Goal: Task Accomplishment & Management: Manage account settings

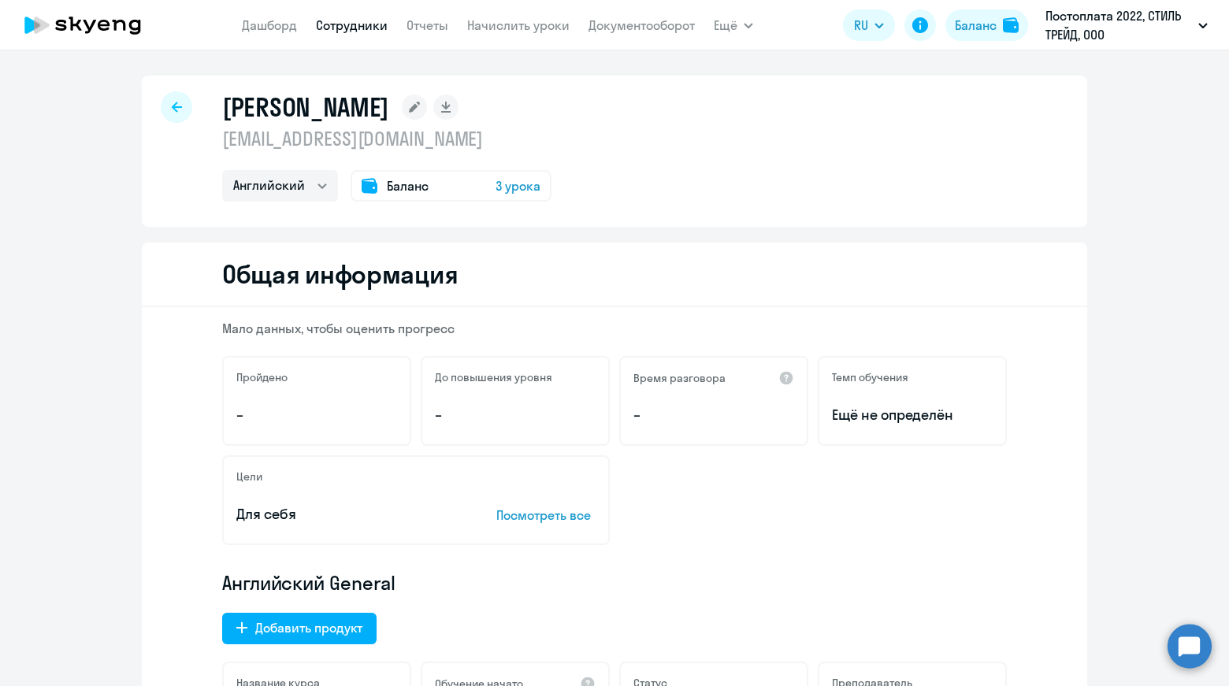
select select "english"
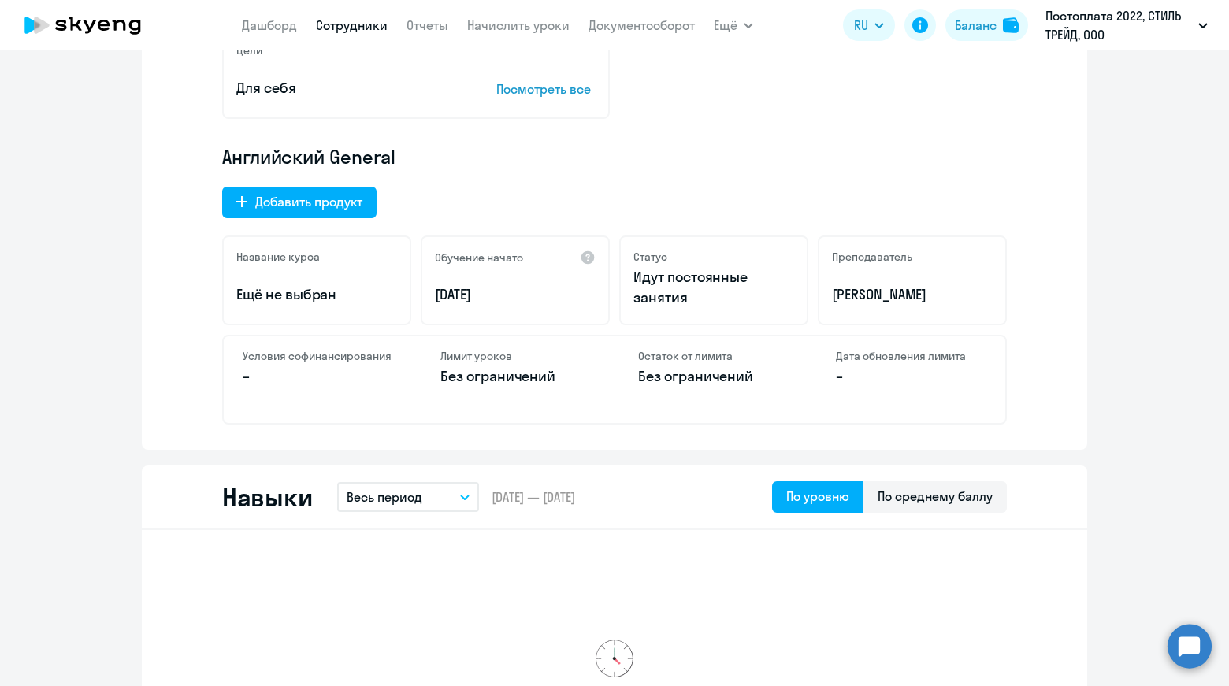
scroll to position [426, 0]
click at [277, 25] on link "Дашборд" at bounding box center [269, 25] width 55 height 16
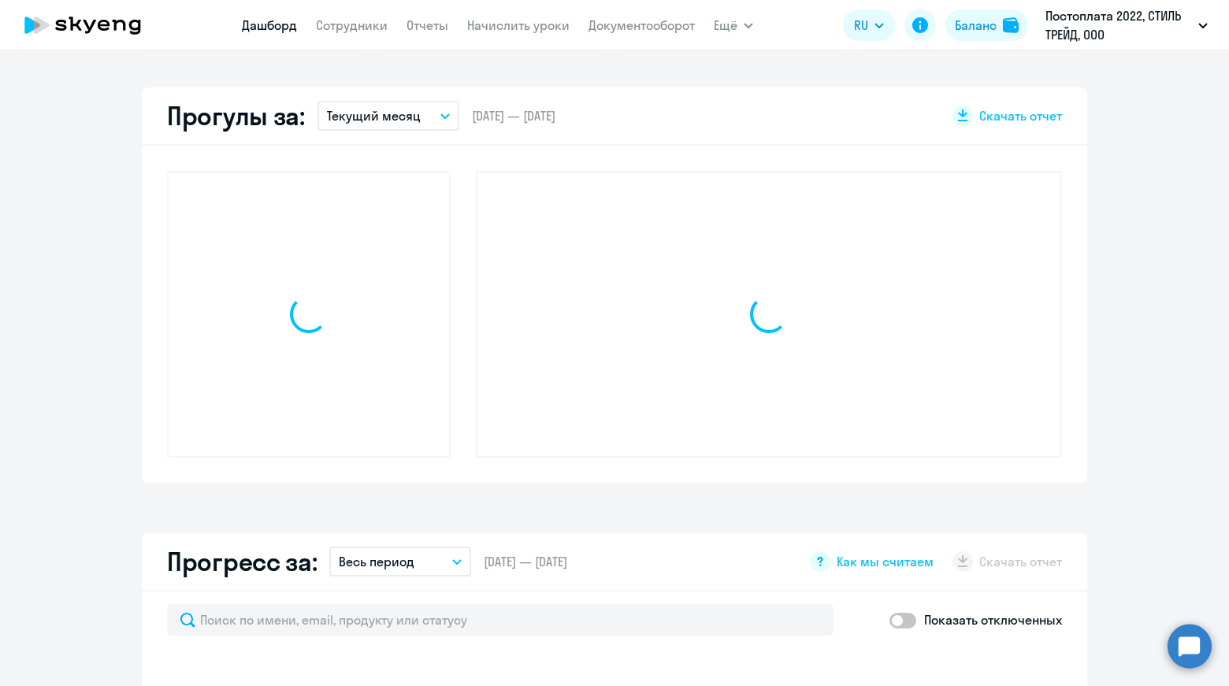
scroll to position [536, 0]
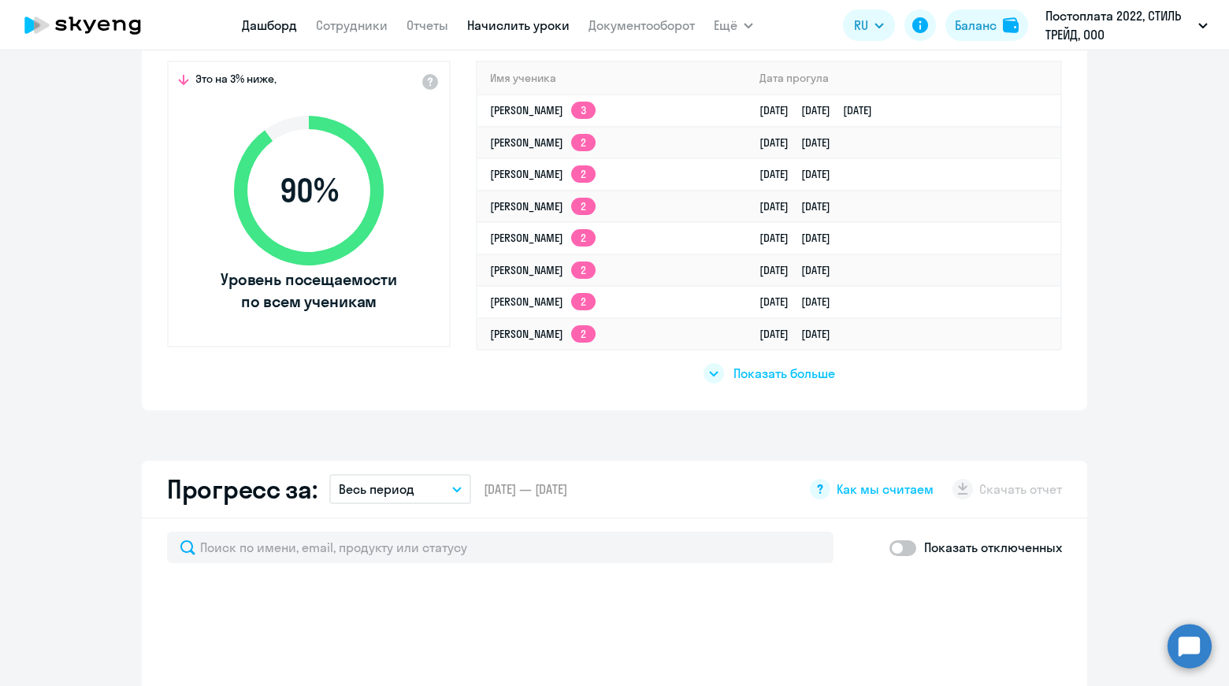
click at [506, 28] on link "Начислить уроки" at bounding box center [518, 25] width 102 height 16
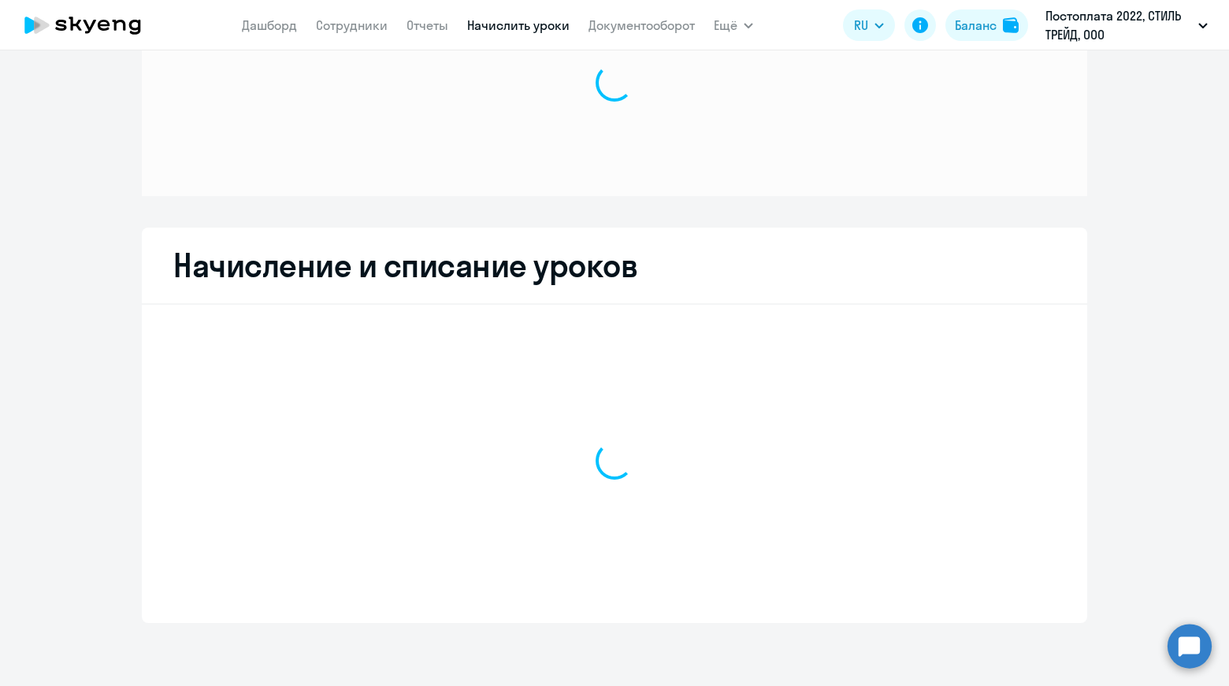
scroll to position [105, 0]
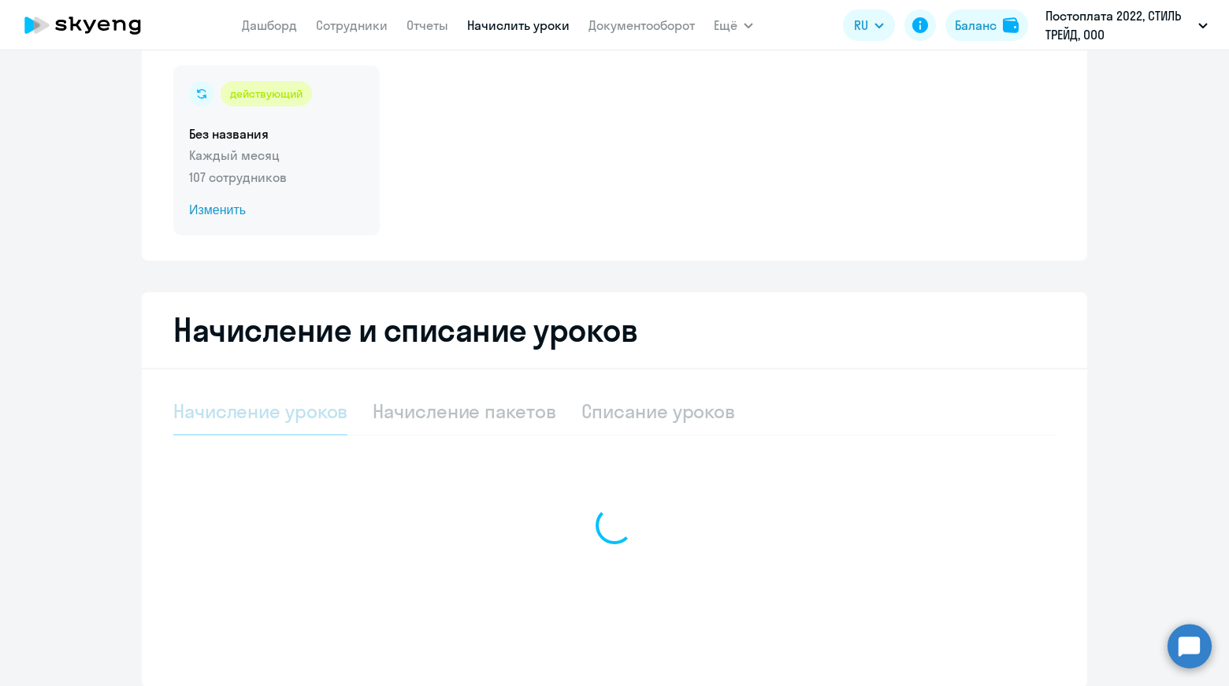
click at [236, 158] on p "Каждый месяц" at bounding box center [276, 155] width 175 height 19
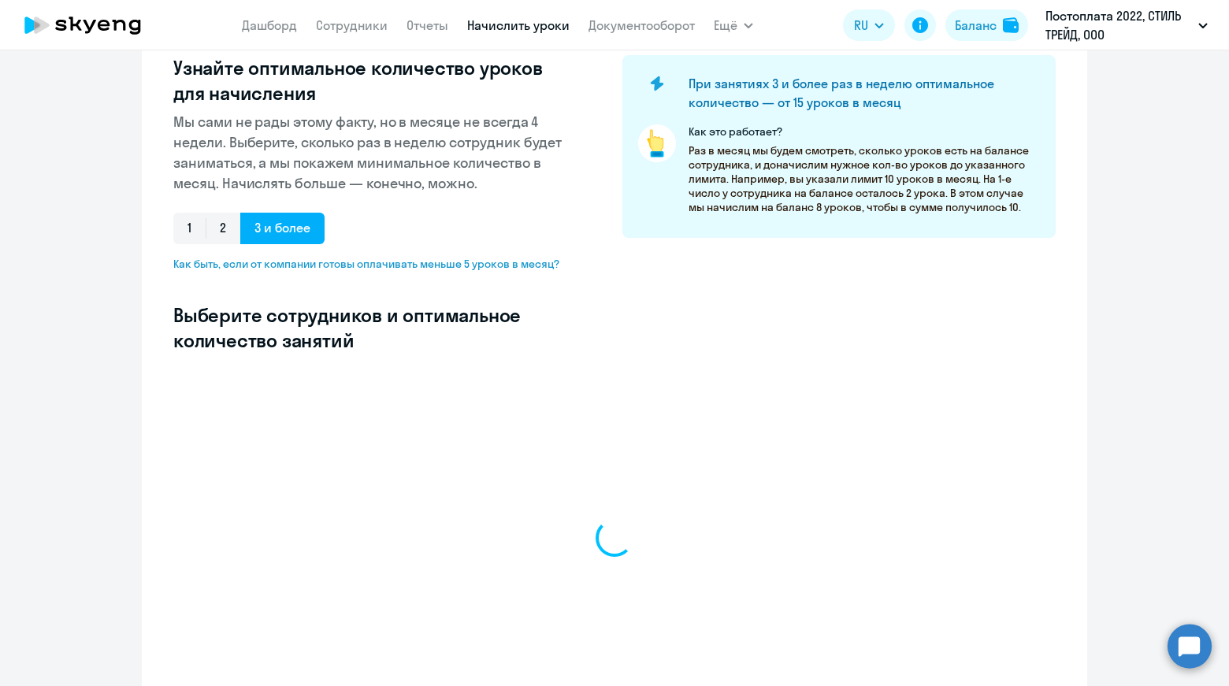
select select "10"
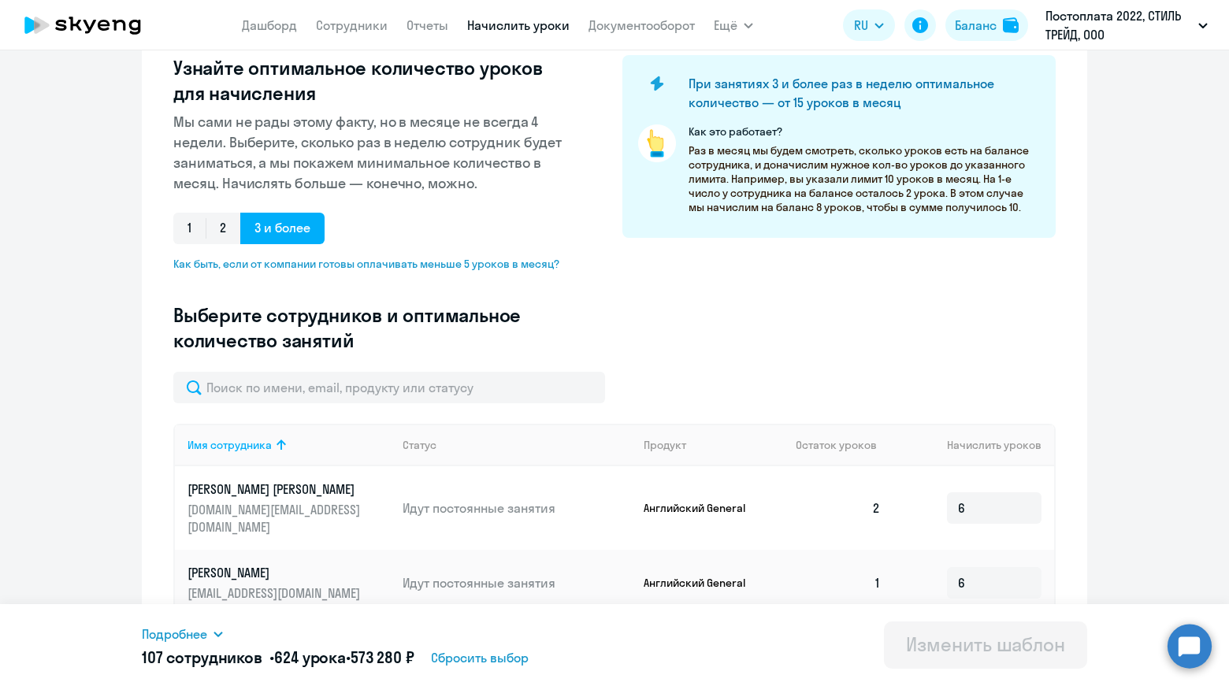
scroll to position [310, 0]
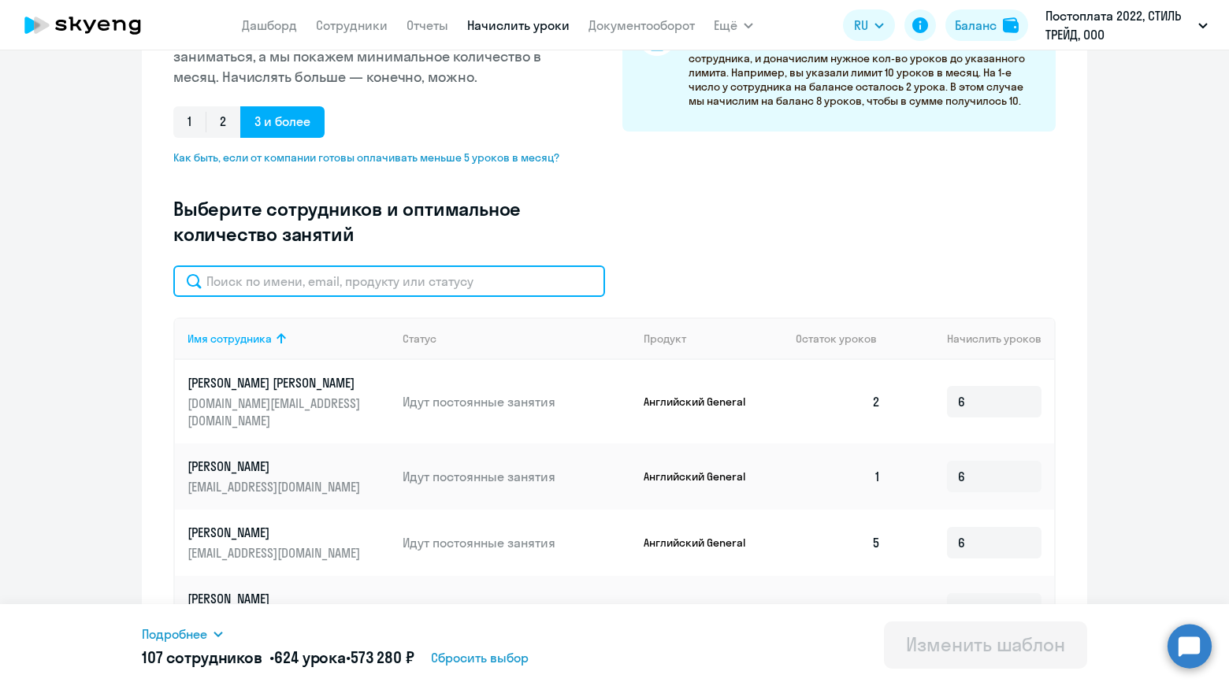
click at [378, 290] on input "text" at bounding box center [389, 281] width 432 height 32
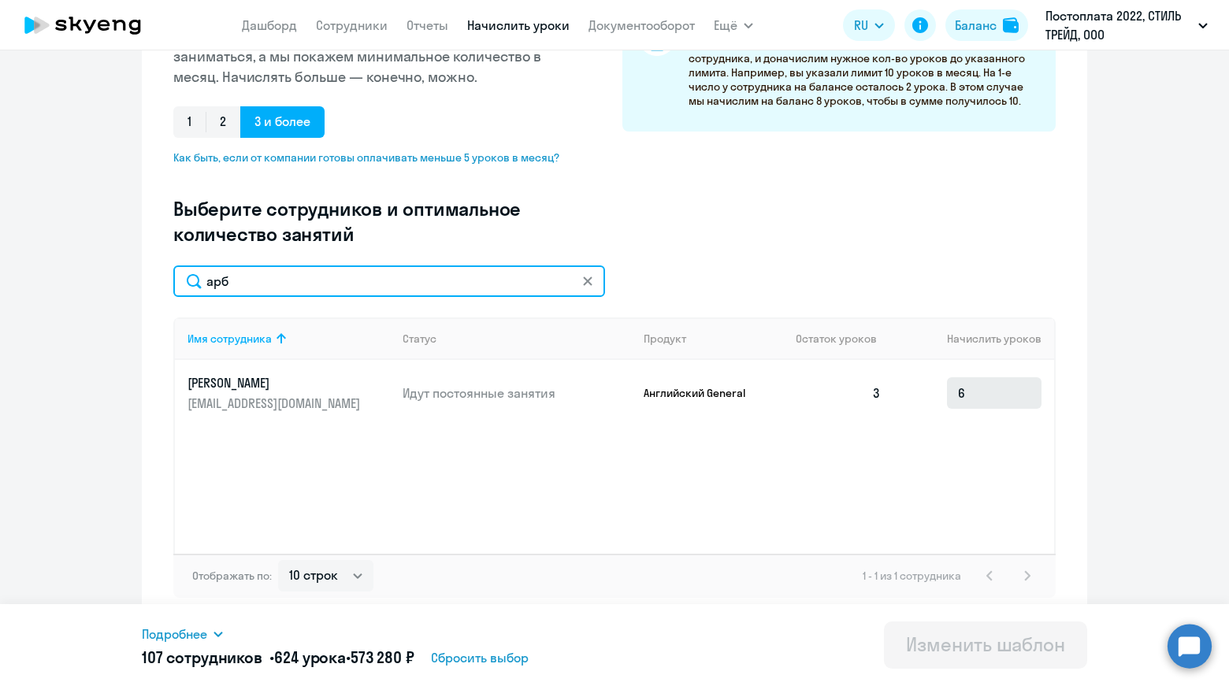
type input "арб"
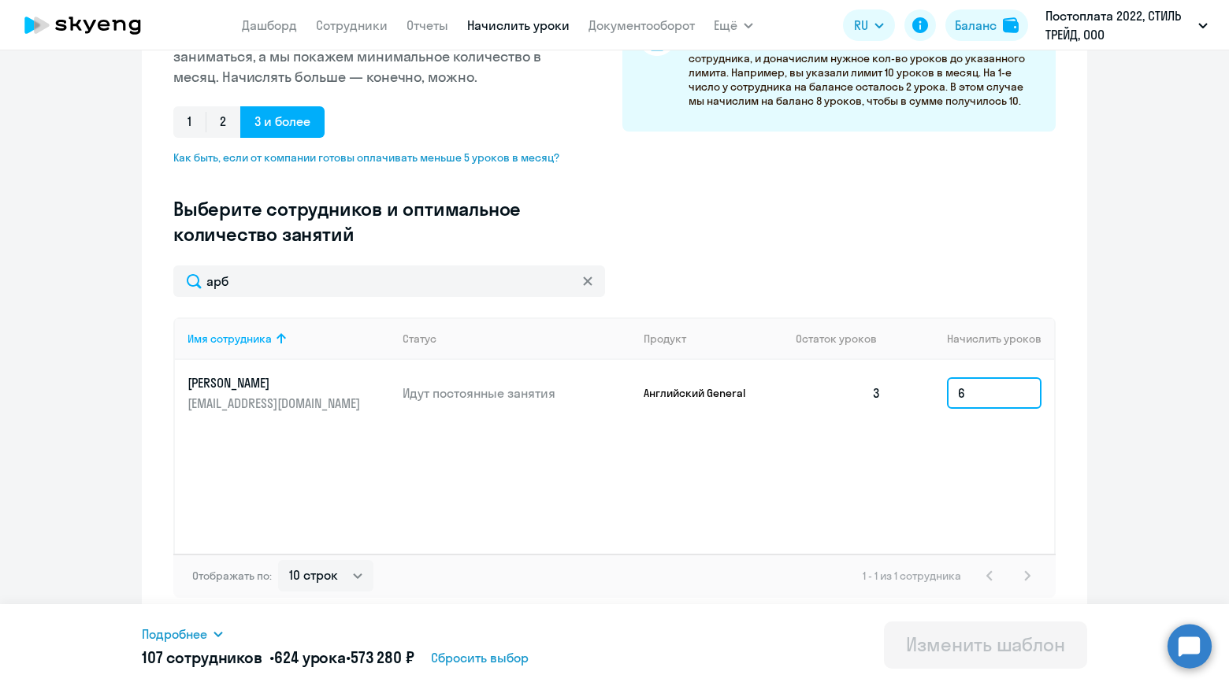
drag, startPoint x: 985, startPoint y: 392, endPoint x: 934, endPoint y: 397, distance: 51.4
click at [934, 397] on td "6" at bounding box center [973, 393] width 161 height 66
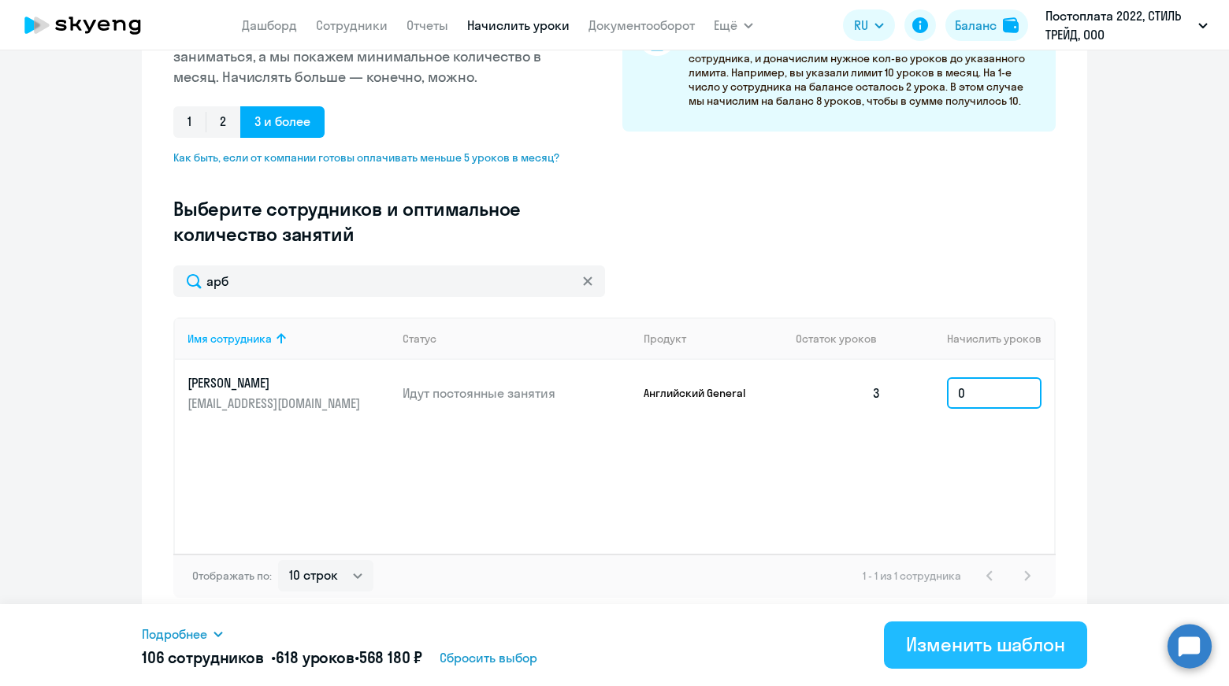
type input "0"
click at [989, 641] on div "Изменить шаблон" at bounding box center [985, 644] width 159 height 25
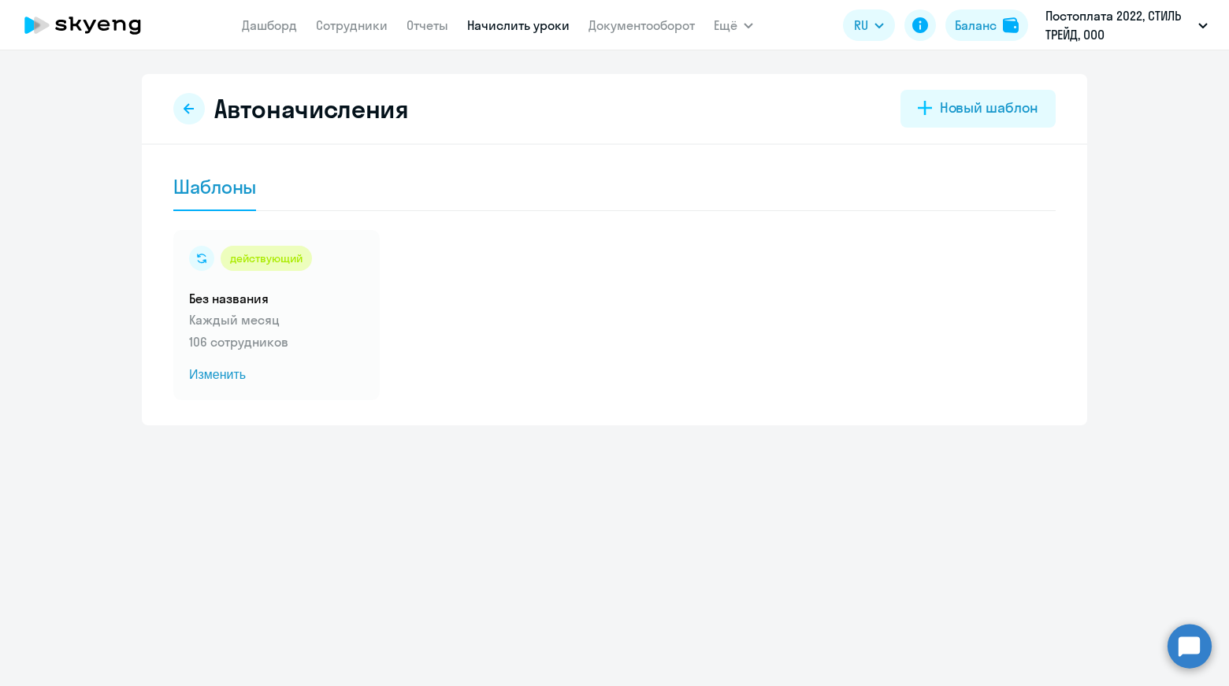
drag, startPoint x: 254, startPoint y: 24, endPoint x: 236, endPoint y: 32, distance: 20.8
click at [254, 24] on link "Дашборд" at bounding box center [269, 25] width 55 height 16
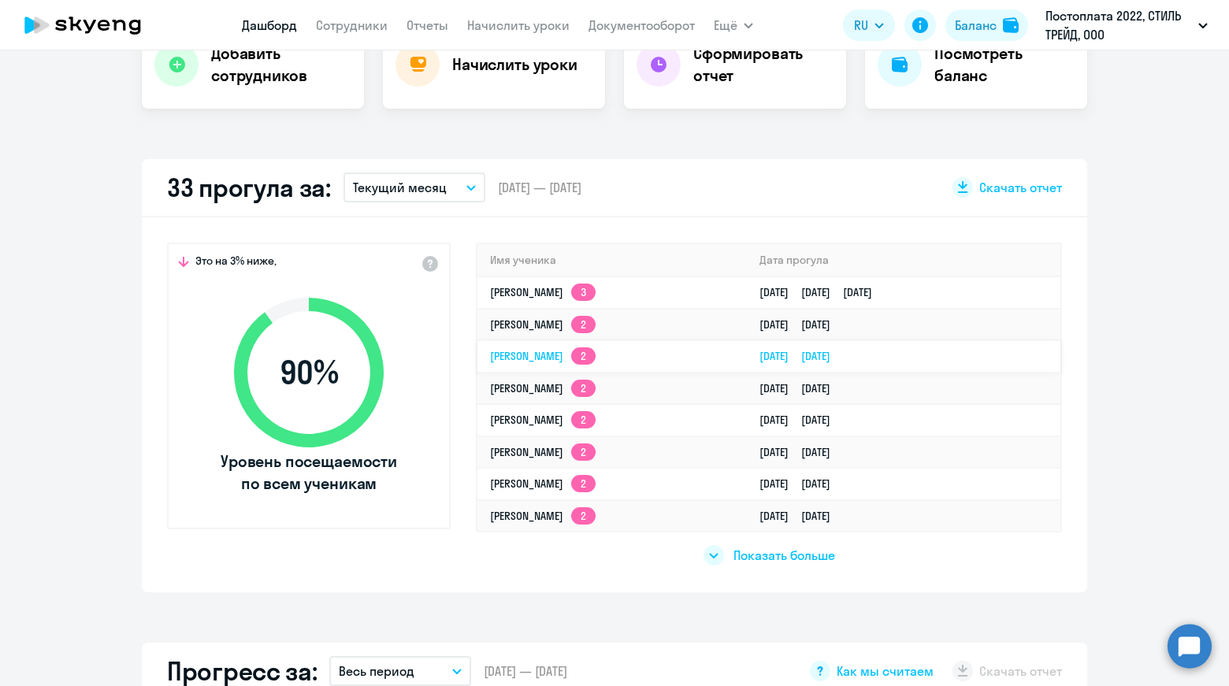
scroll to position [394, 0]
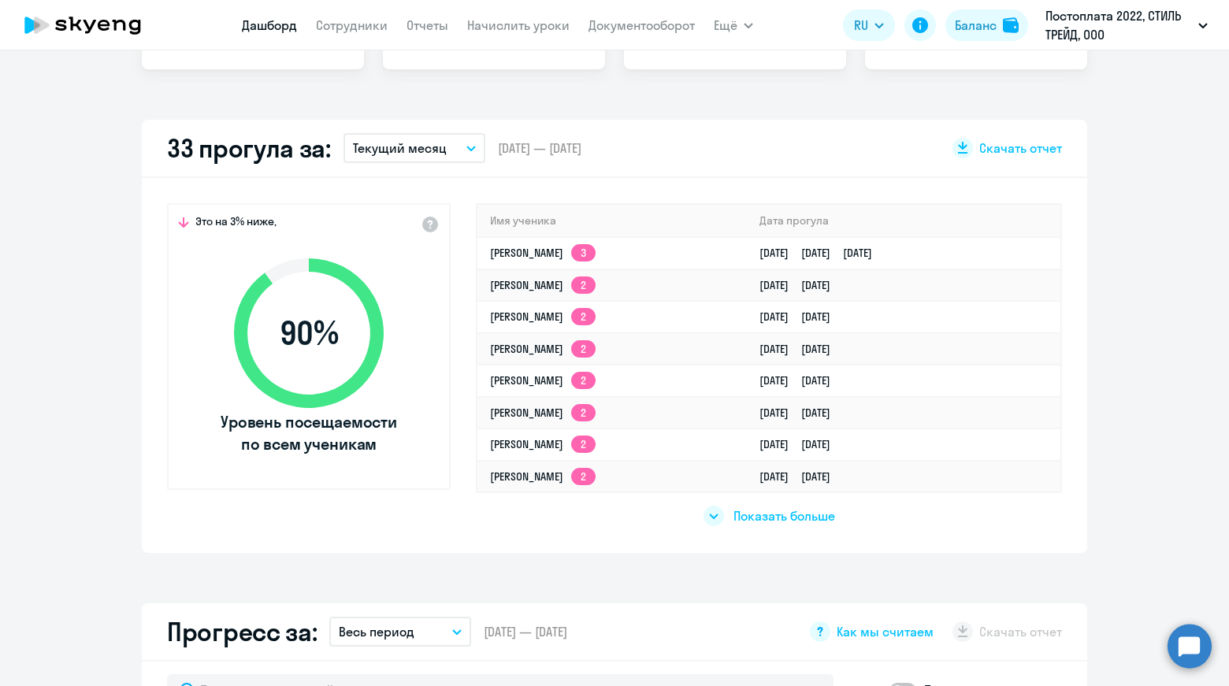
click at [753, 516] on span "Показать больше" at bounding box center [784, 515] width 102 height 17
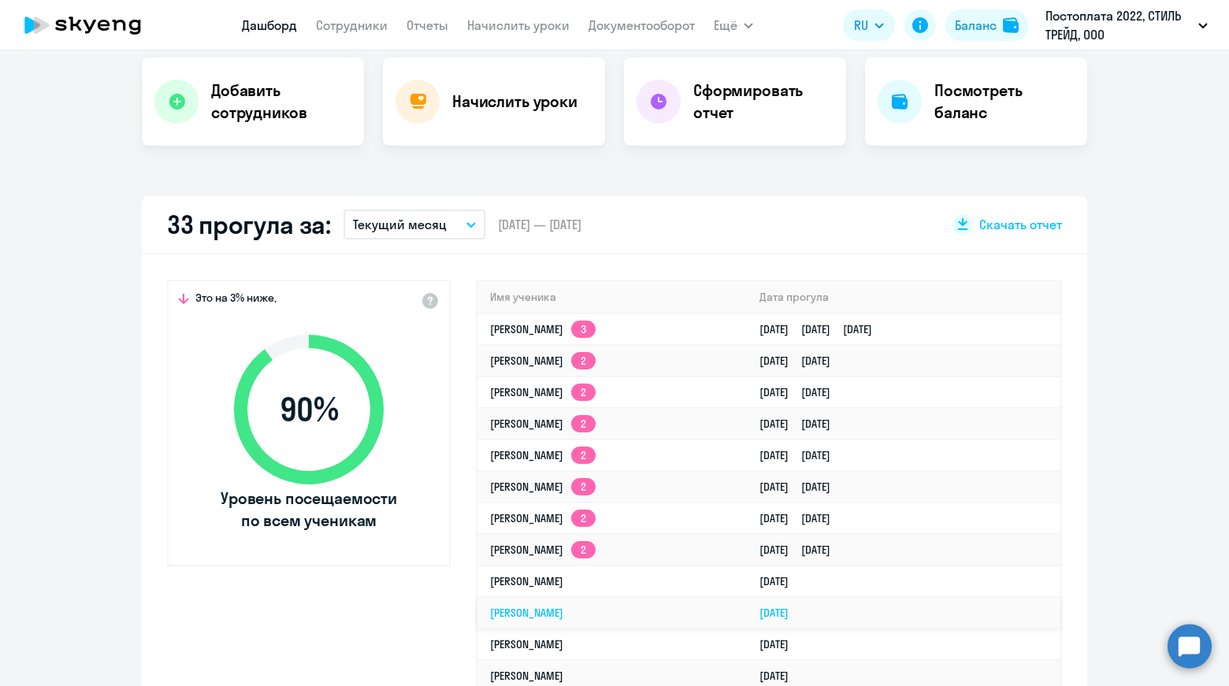
scroll to position [79, 0]
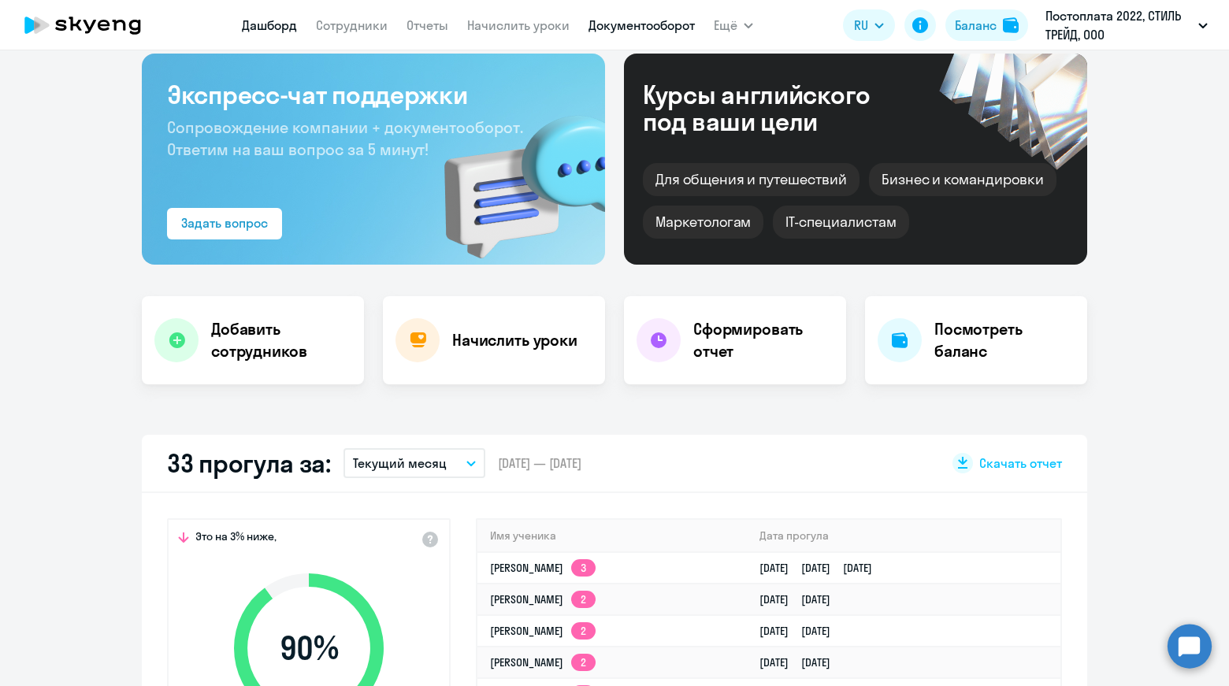
click at [625, 25] on link "Документооборот" at bounding box center [641, 25] width 106 height 16
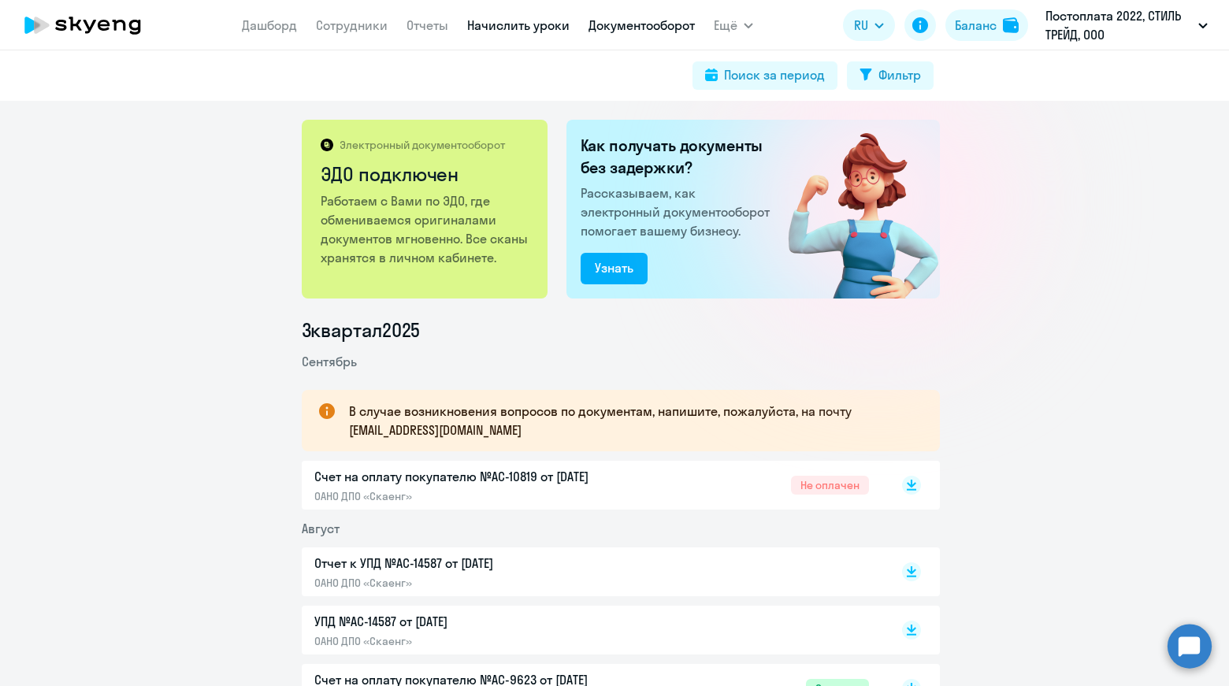
click at [558, 27] on link "Начислить уроки" at bounding box center [518, 25] width 102 height 16
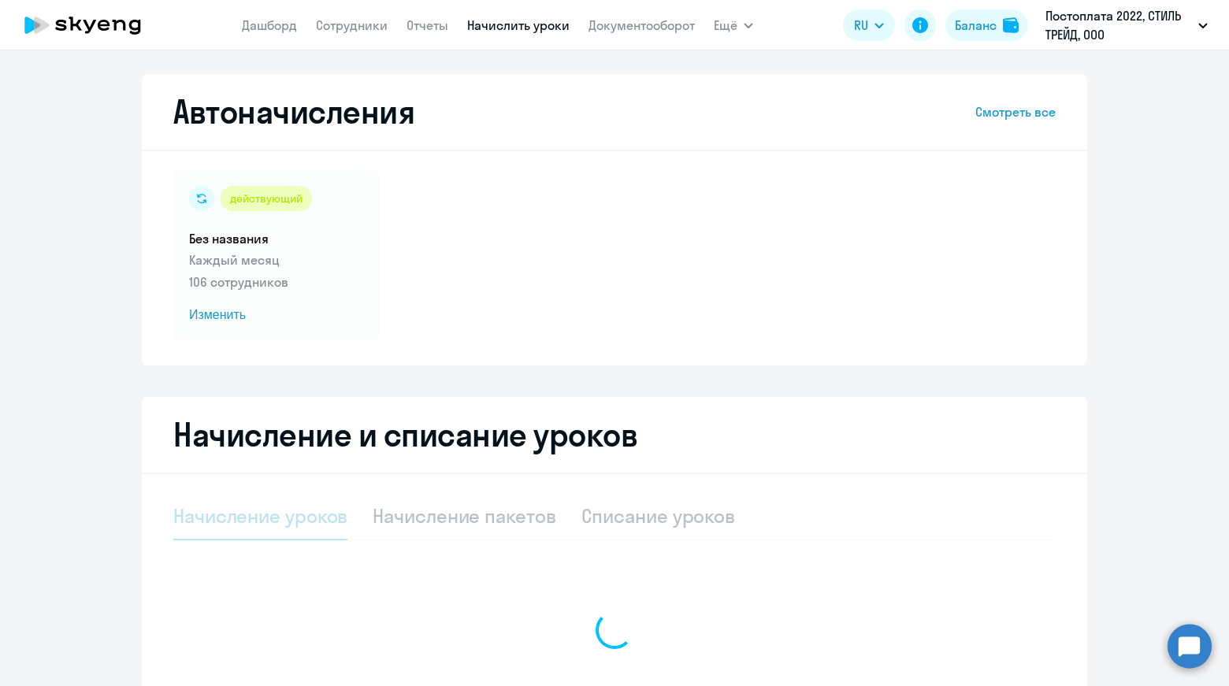
select select "10"
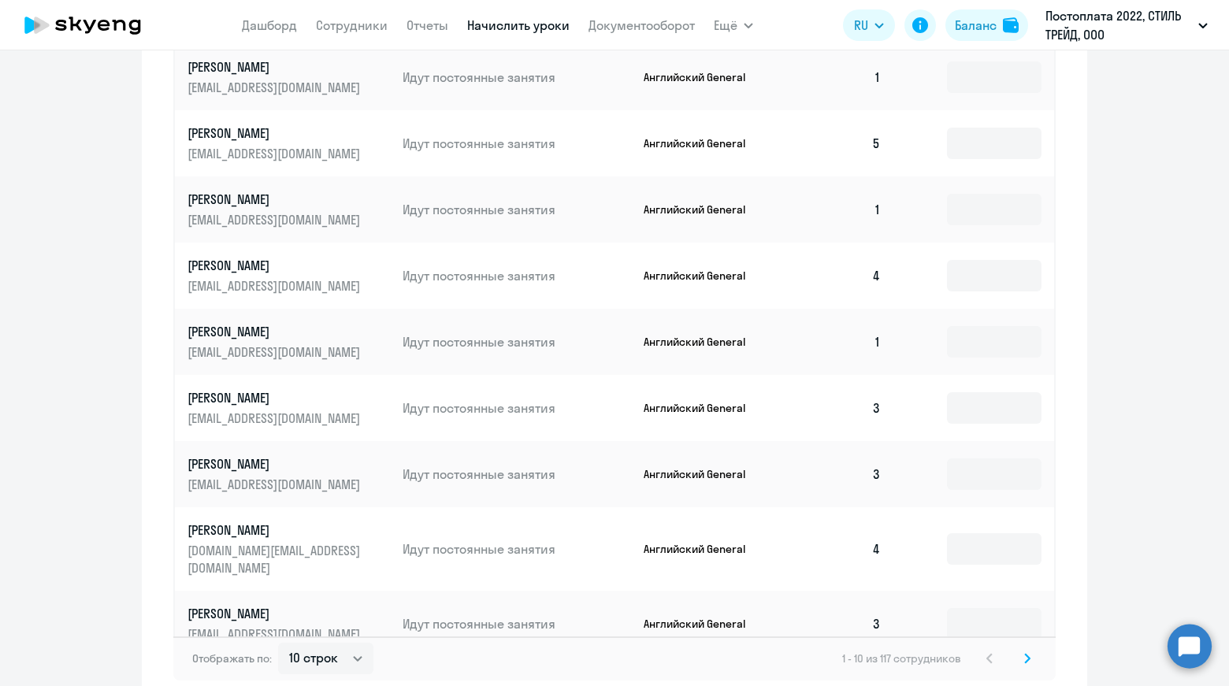
scroll to position [864, 0]
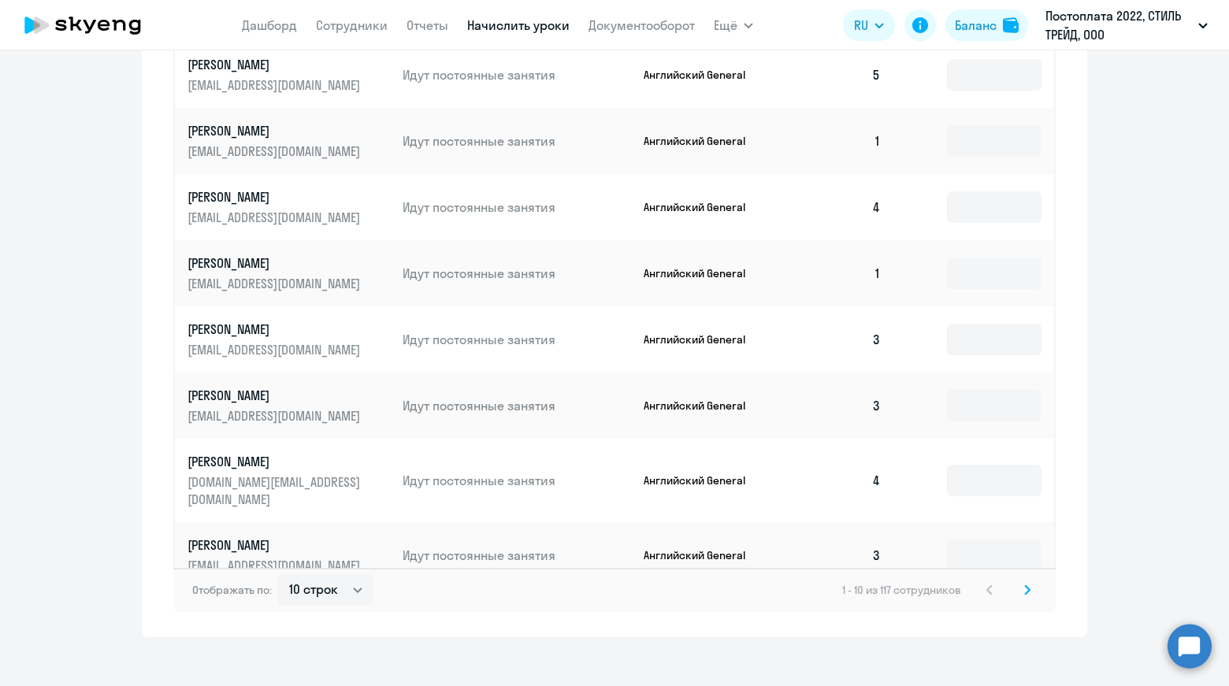
click at [1024, 584] on svg-icon at bounding box center [1027, 590] width 19 height 19
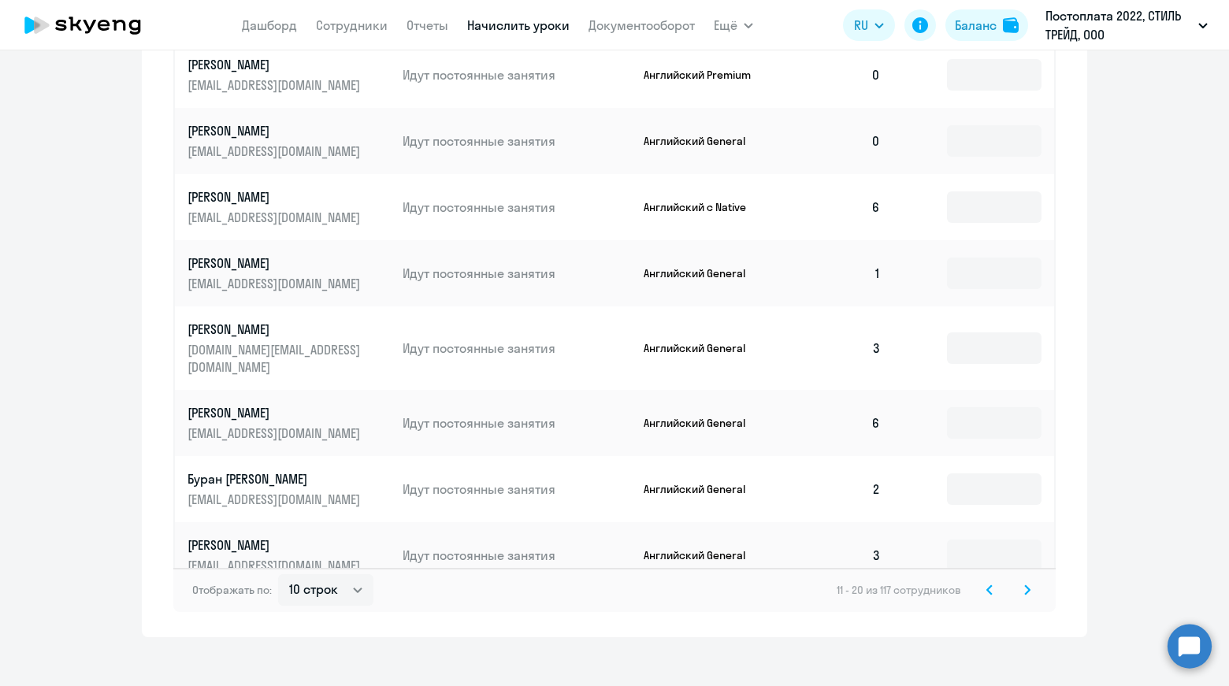
click at [273, 188] on p "[PERSON_NAME]" at bounding box center [275, 196] width 176 height 17
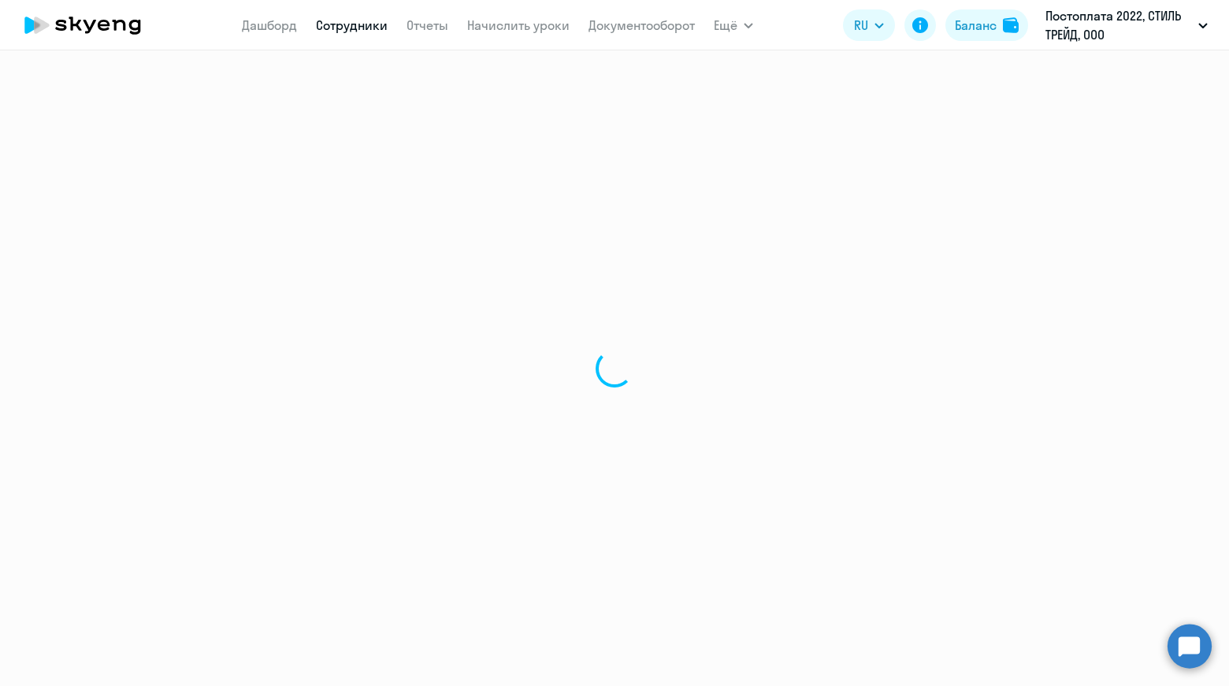
select select "english"
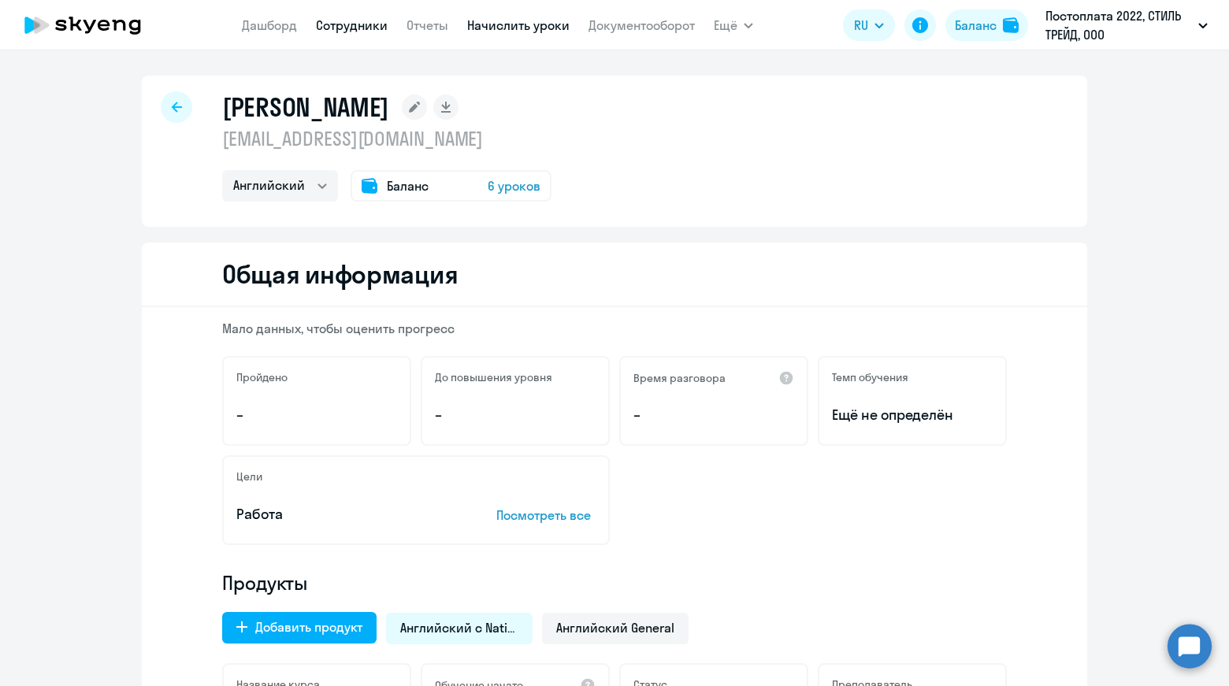
click at [489, 31] on link "Начислить уроки" at bounding box center [518, 25] width 102 height 16
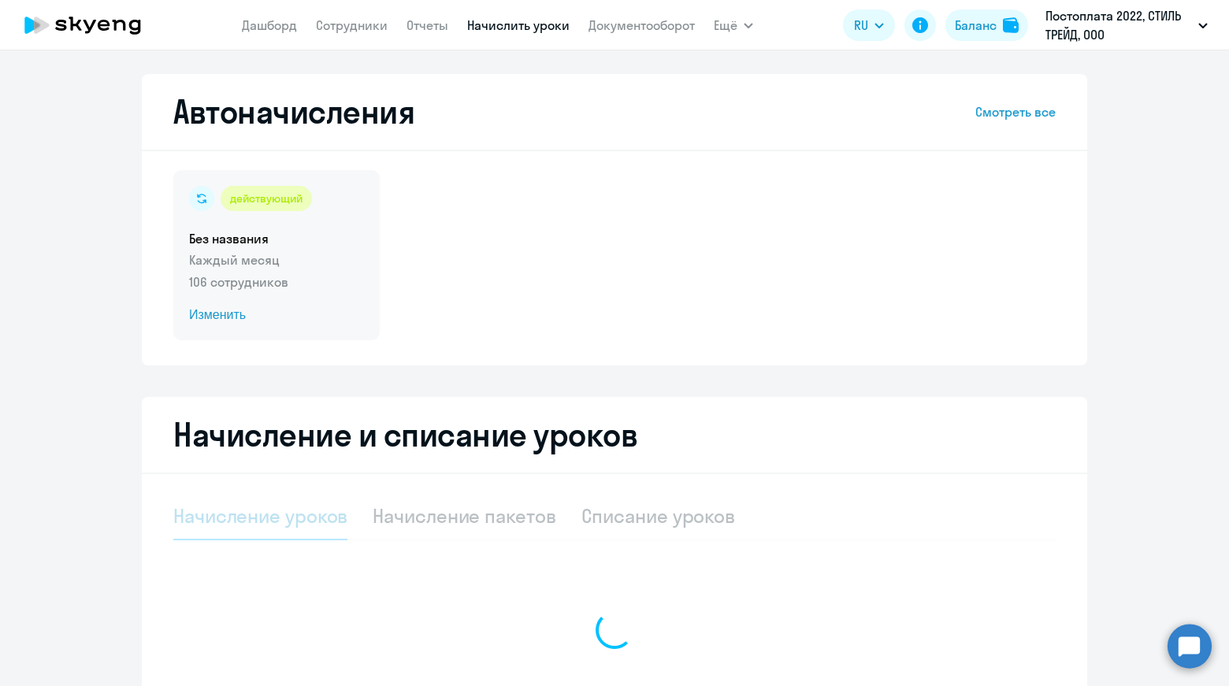
select select "10"
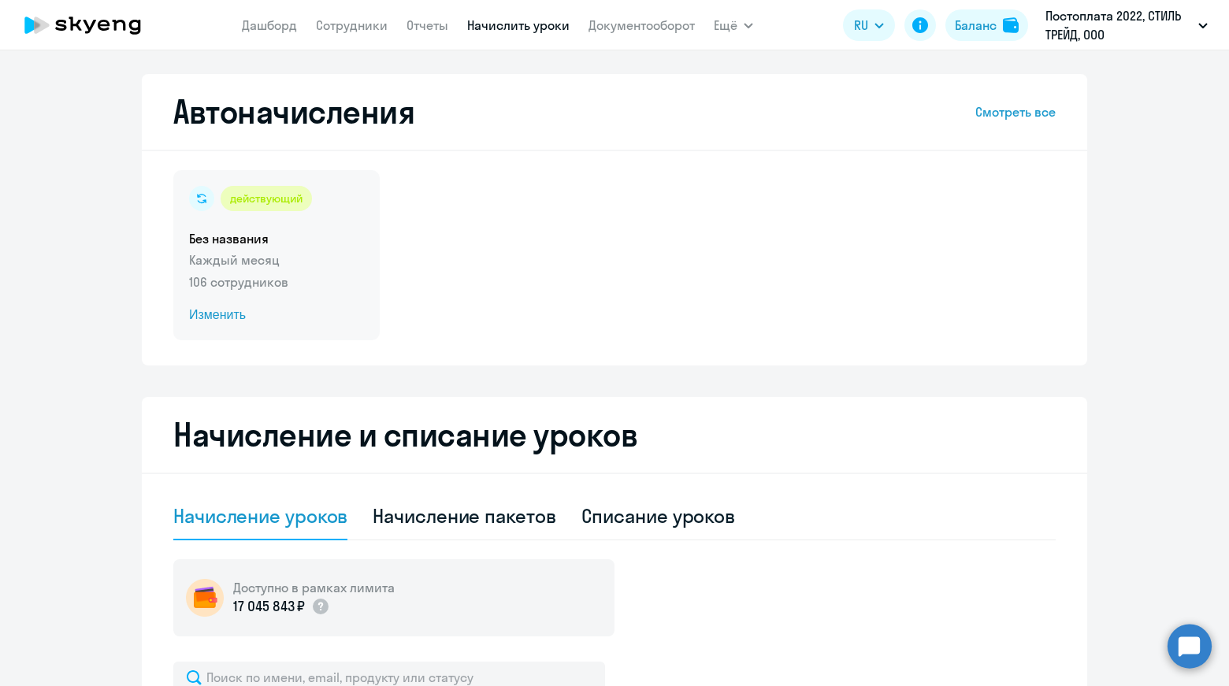
click at [279, 263] on p "Каждый месяц" at bounding box center [276, 260] width 175 height 19
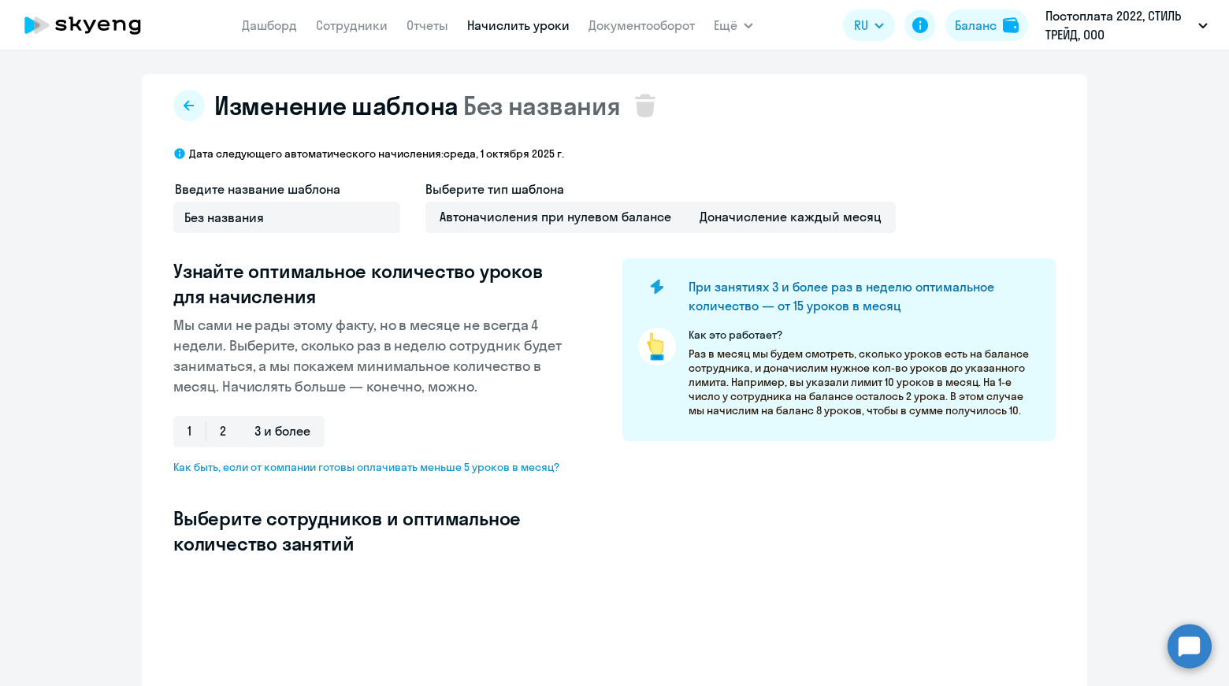
select select "10"
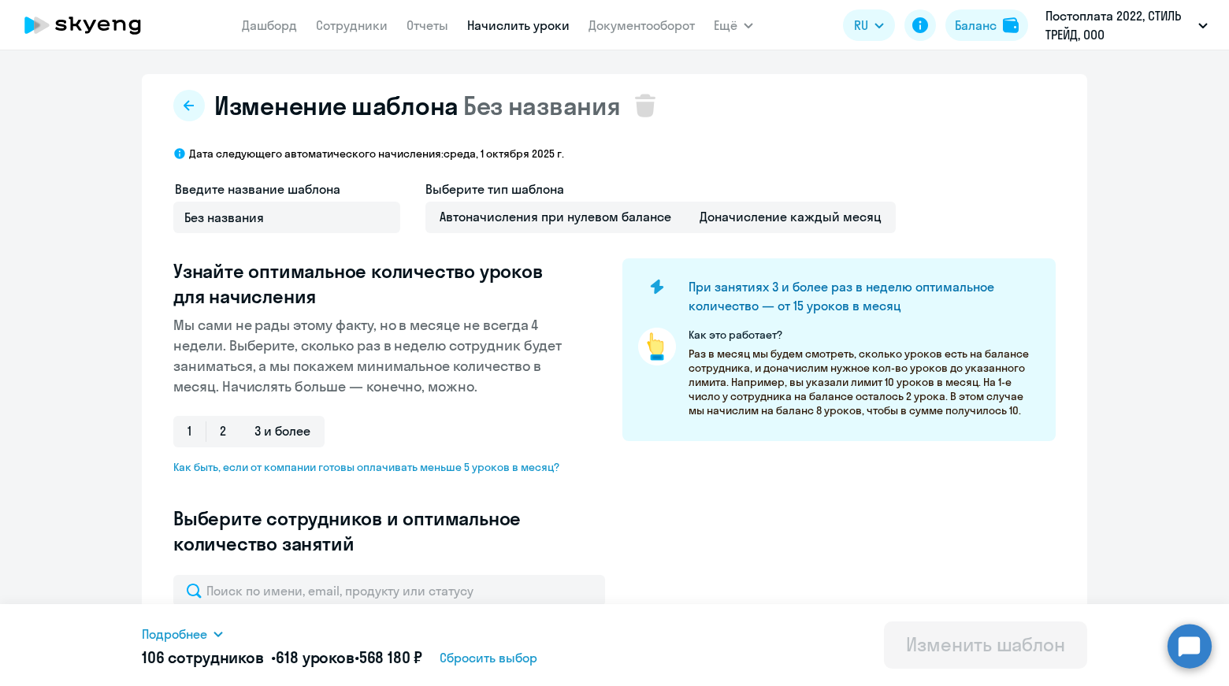
scroll to position [310, 0]
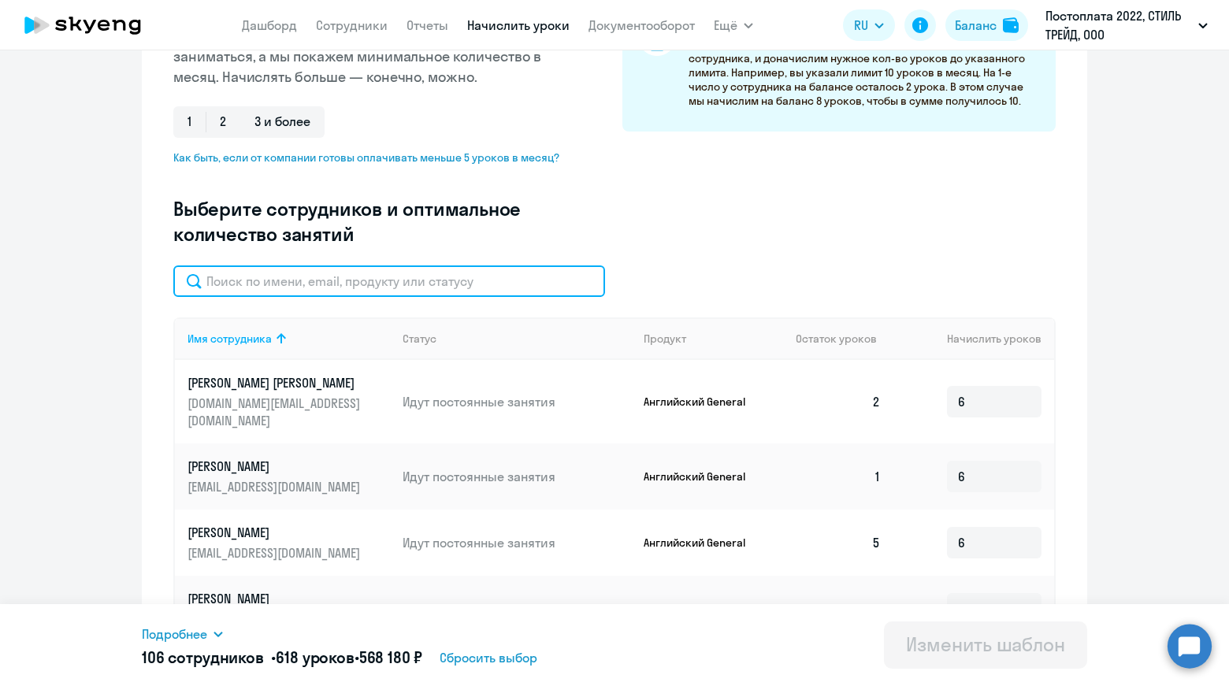
click at [434, 279] on input "text" at bounding box center [389, 281] width 432 height 32
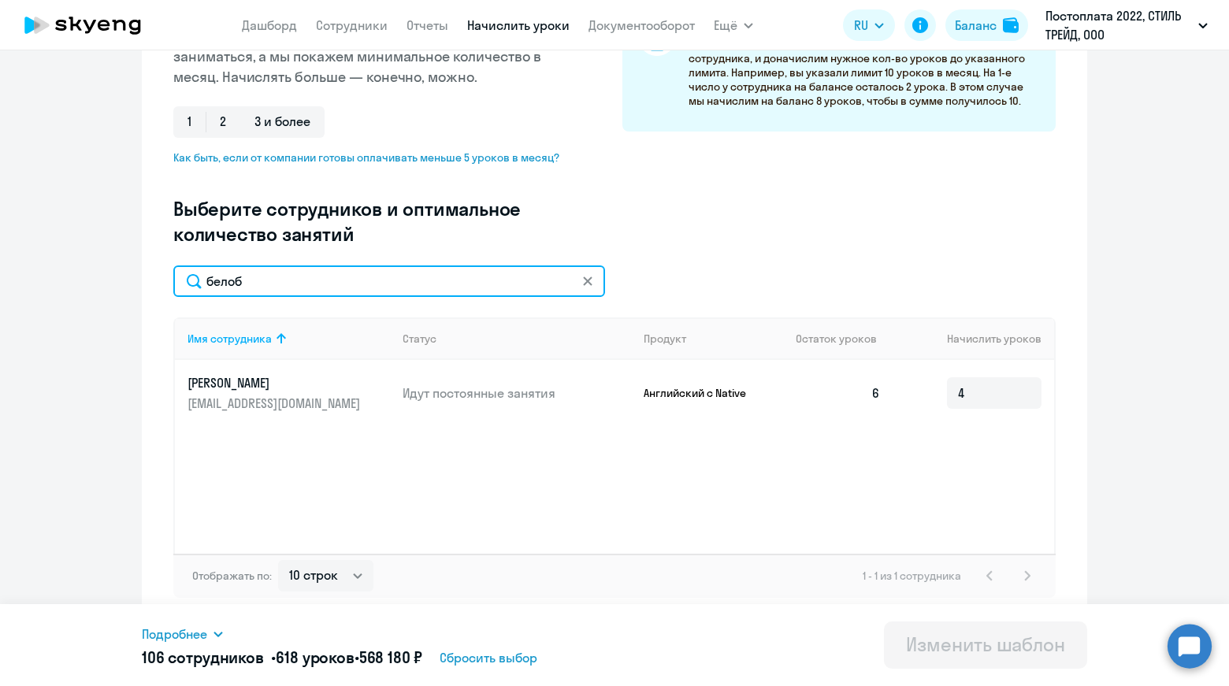
scroll to position [0, 0]
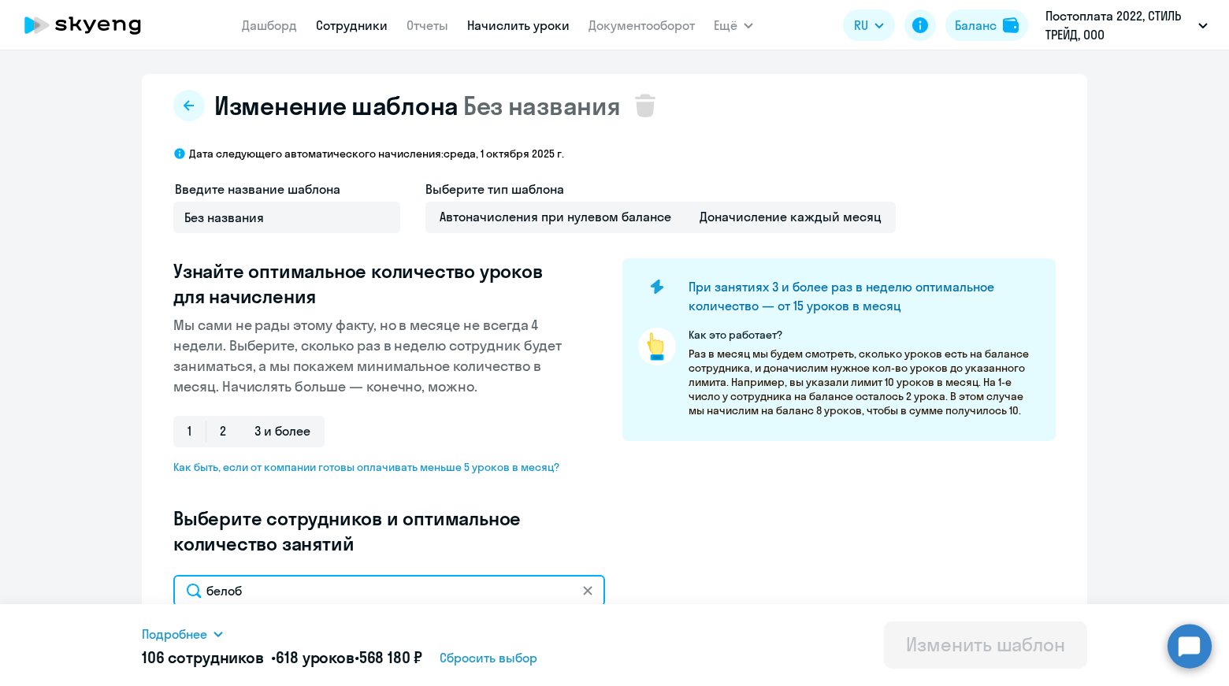
type input "белоб"
click at [336, 24] on link "Сотрудники" at bounding box center [352, 25] width 72 height 16
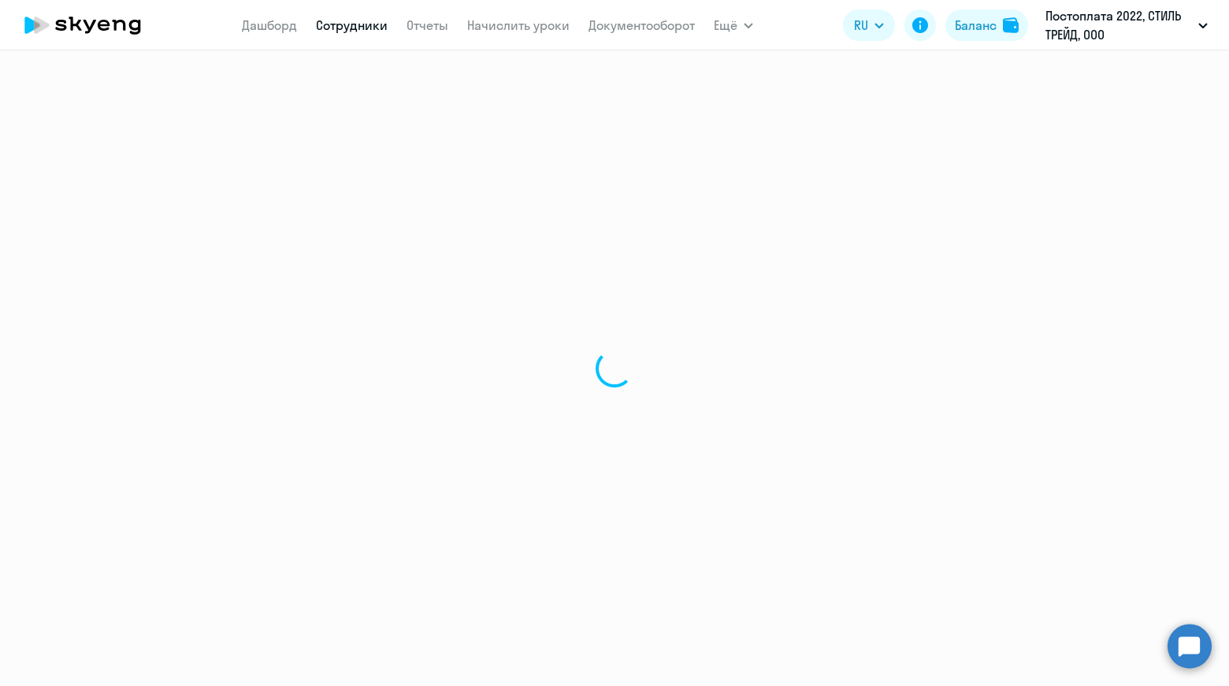
select select "30"
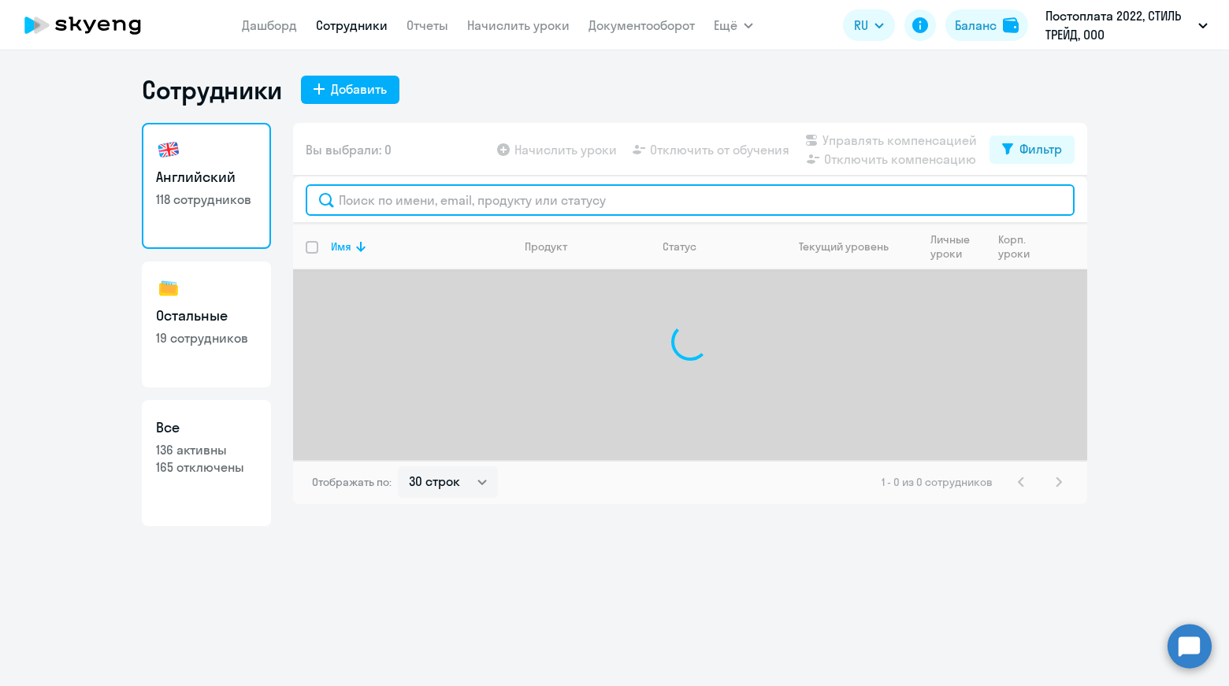
click at [514, 208] on input "text" at bounding box center [690, 200] width 769 height 32
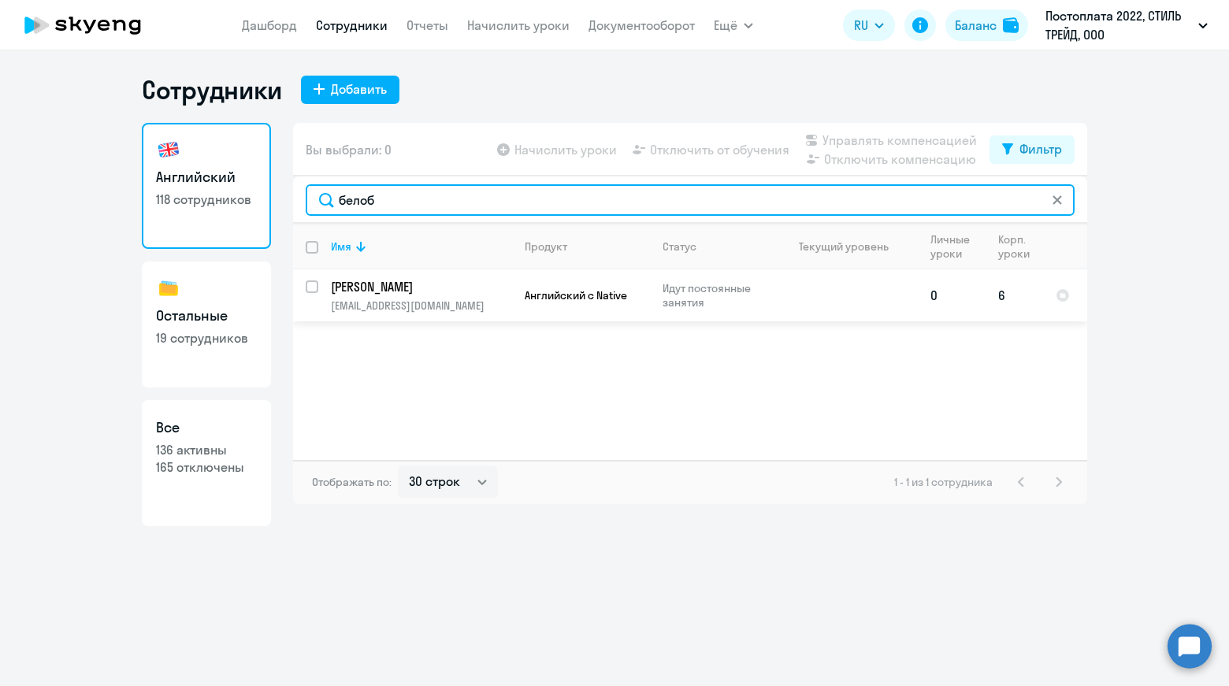
type input "белоб"
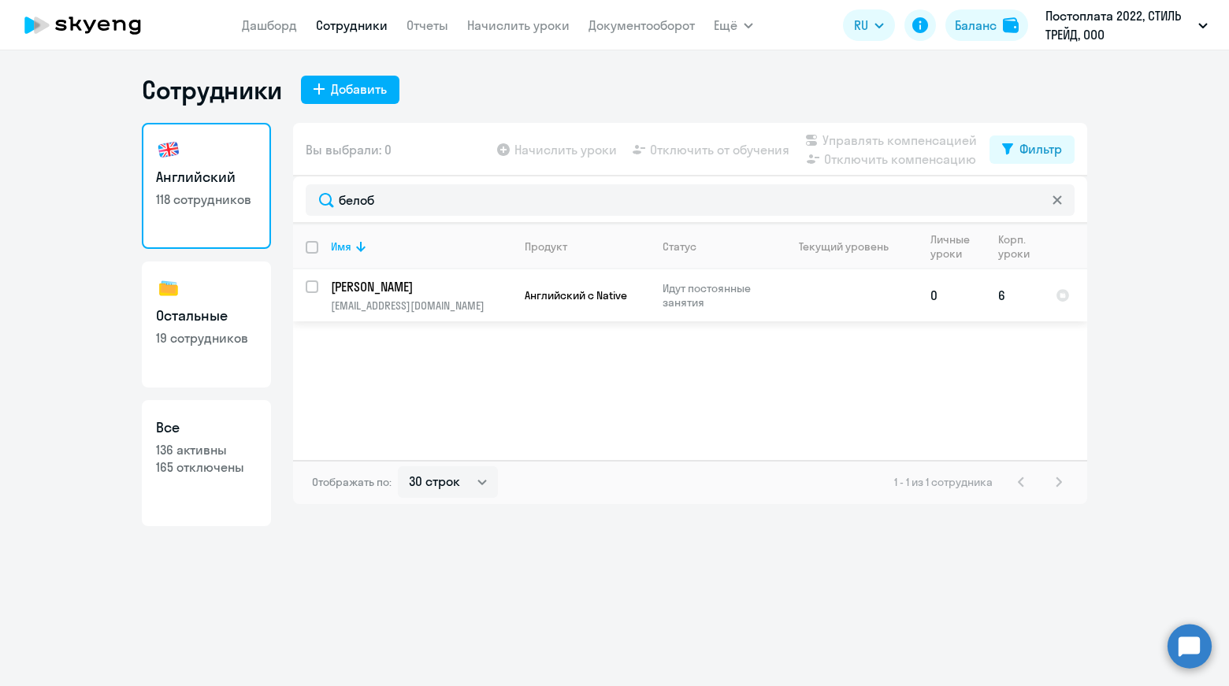
click at [441, 301] on p "[EMAIL_ADDRESS][DOMAIN_NAME]" at bounding box center [421, 306] width 180 height 14
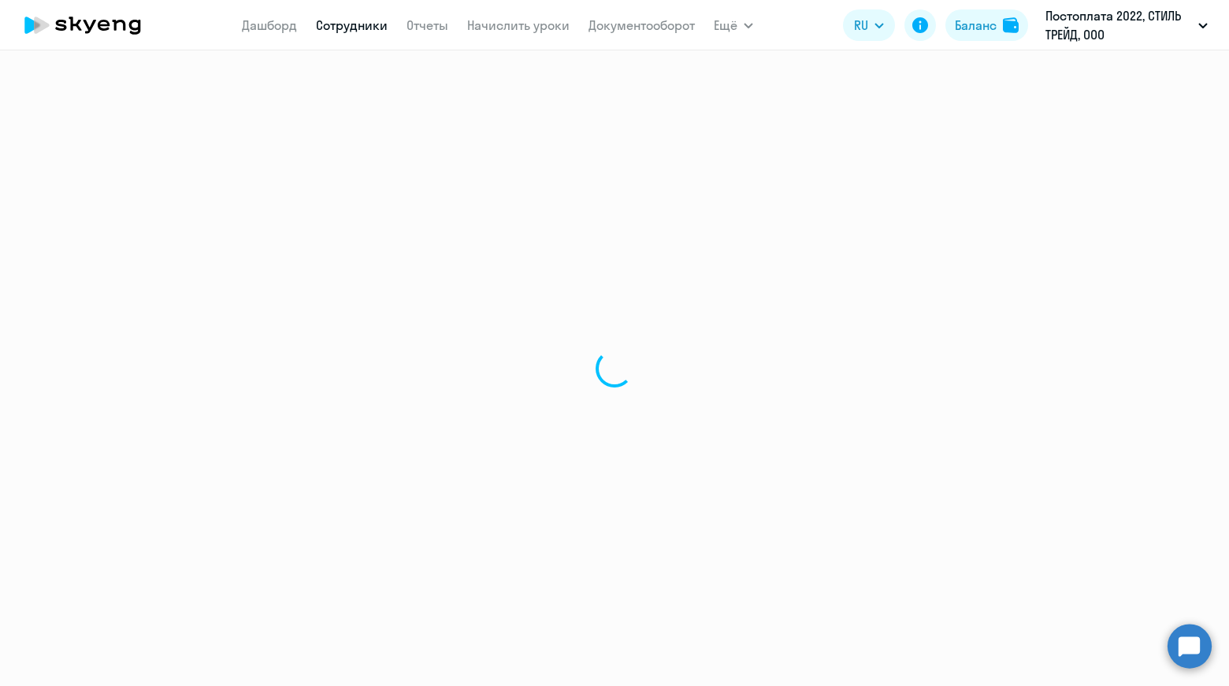
select select "english"
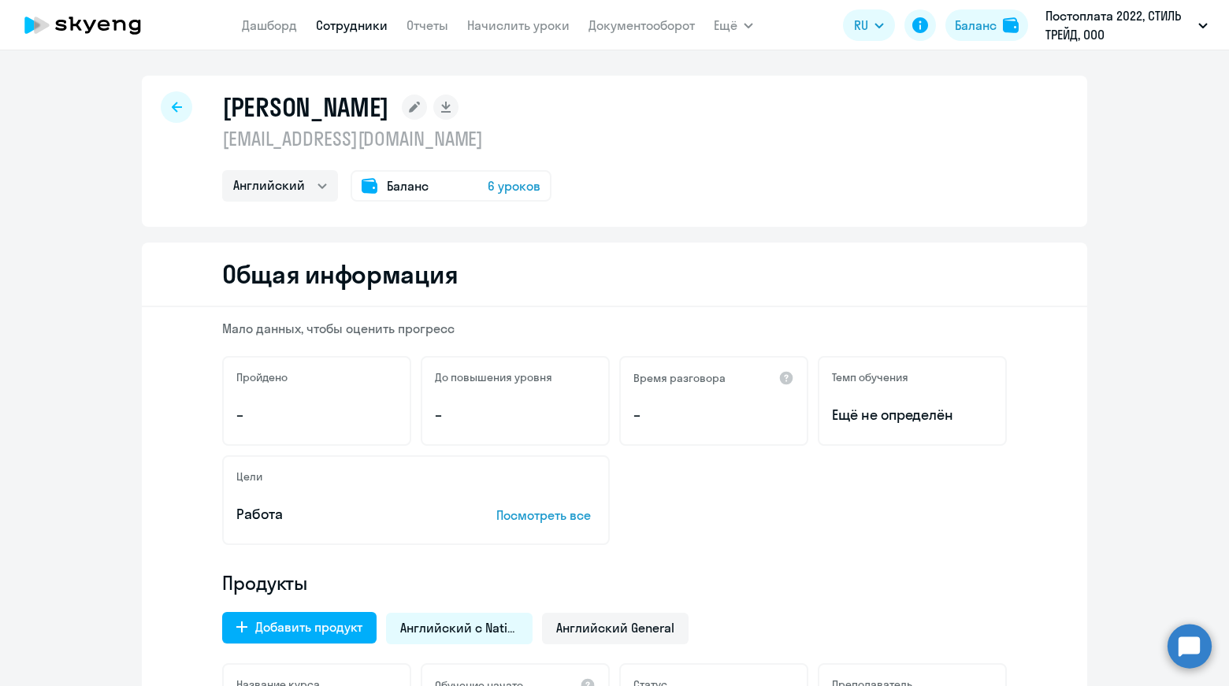
click at [525, 188] on span "6 уроков" at bounding box center [514, 185] width 53 height 19
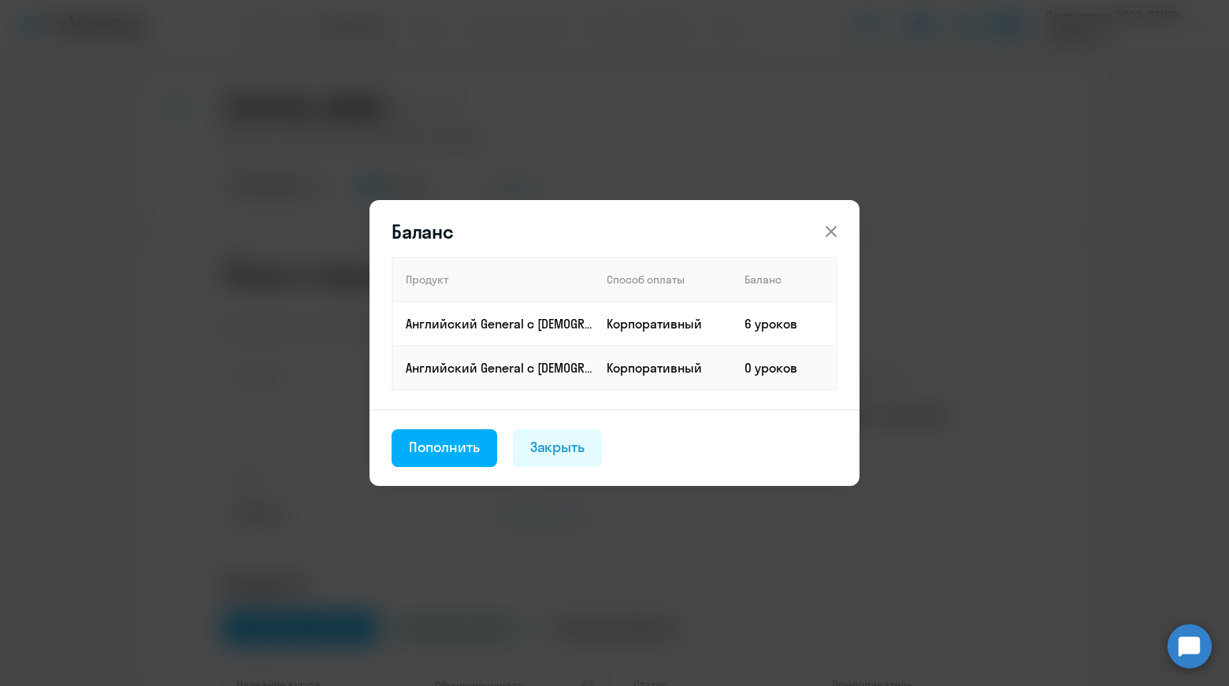
click at [834, 219] on button at bounding box center [831, 232] width 32 height 32
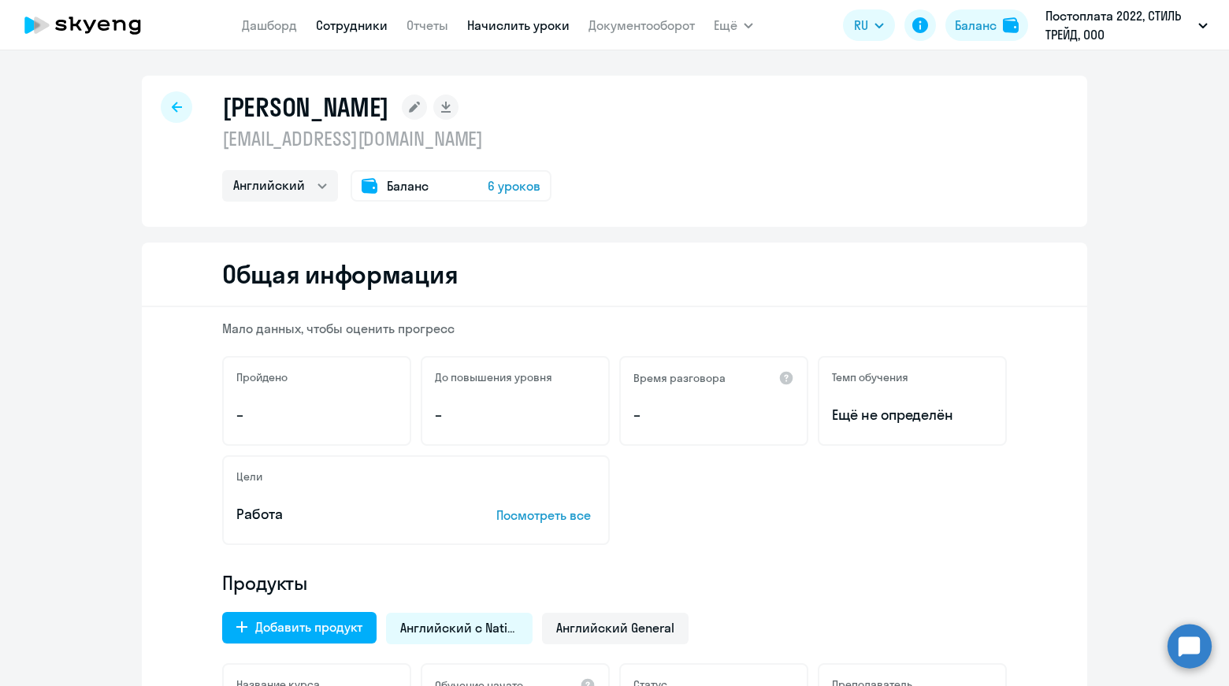
click at [487, 24] on link "Начислить уроки" at bounding box center [518, 25] width 102 height 16
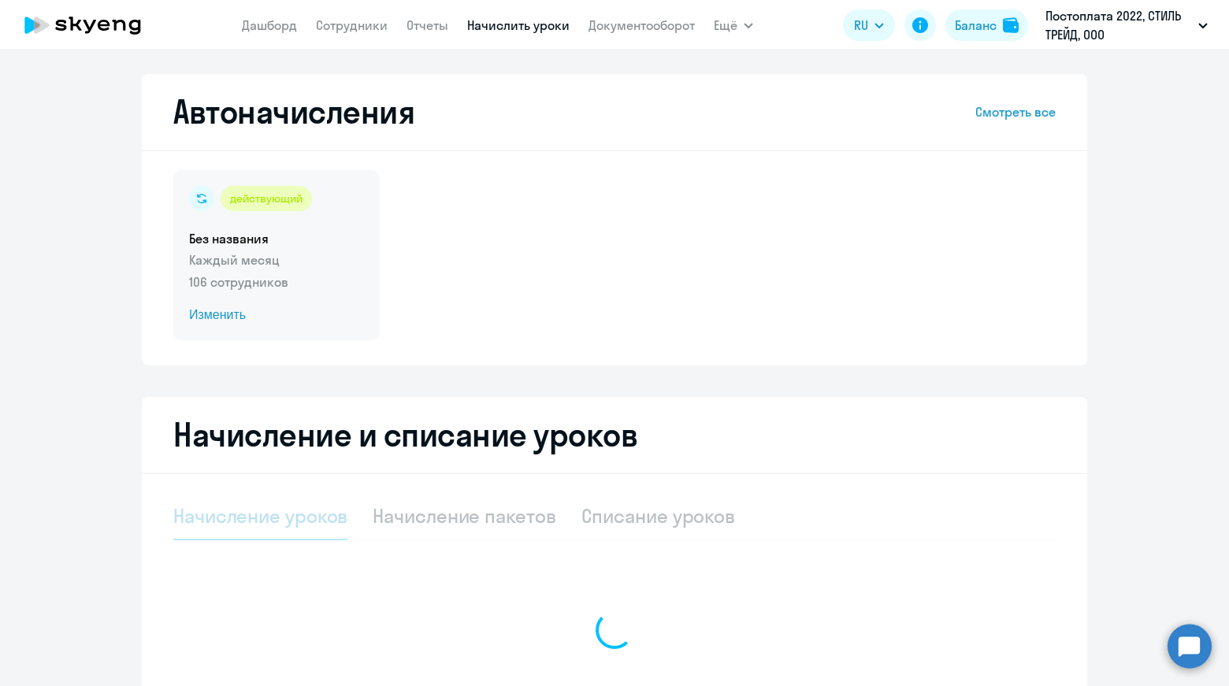
select select "10"
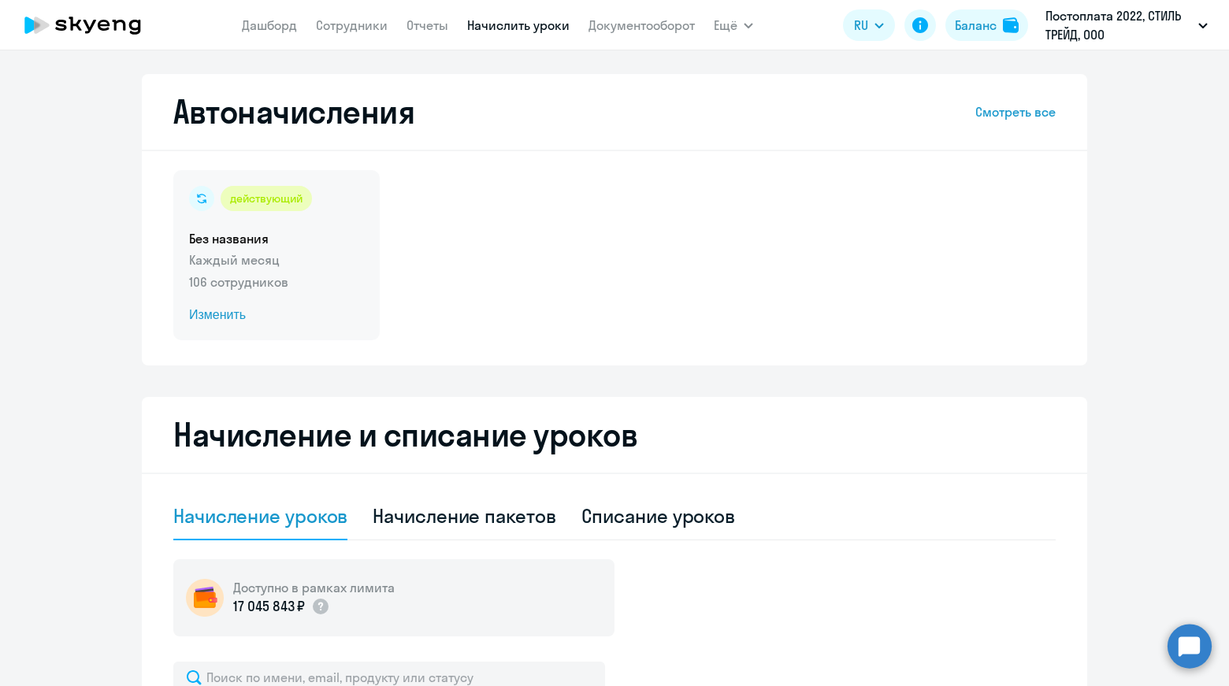
click at [253, 287] on p "106 сотрудников" at bounding box center [276, 282] width 175 height 19
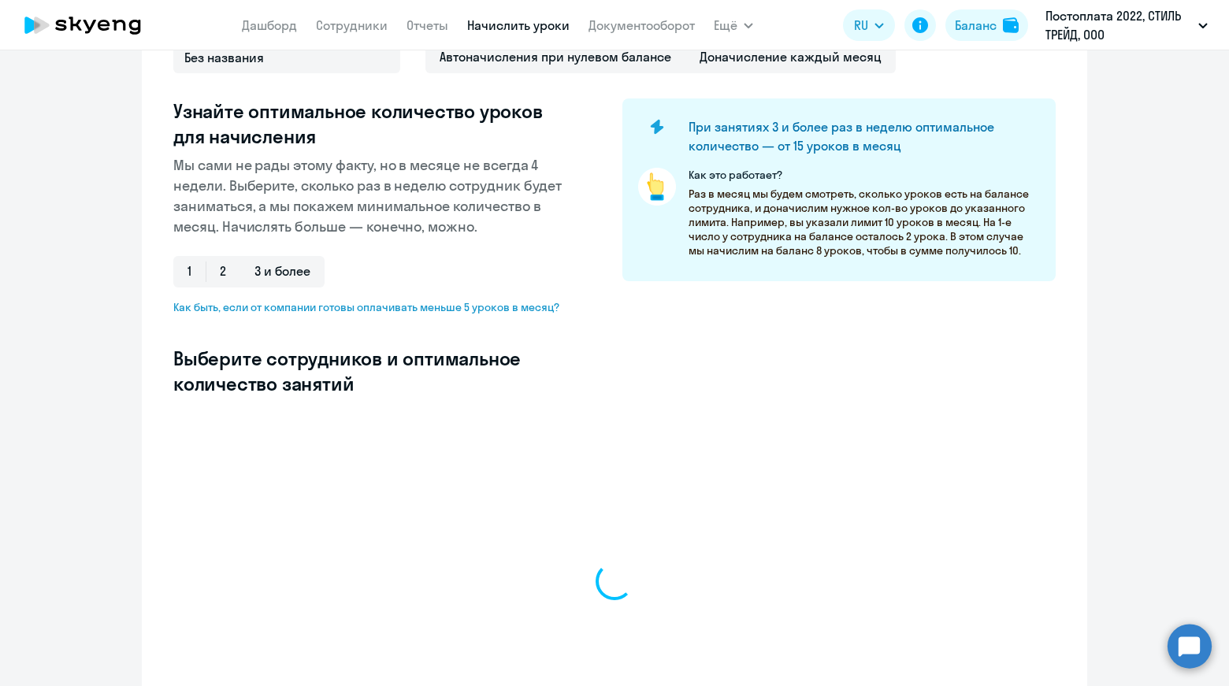
scroll to position [310, 0]
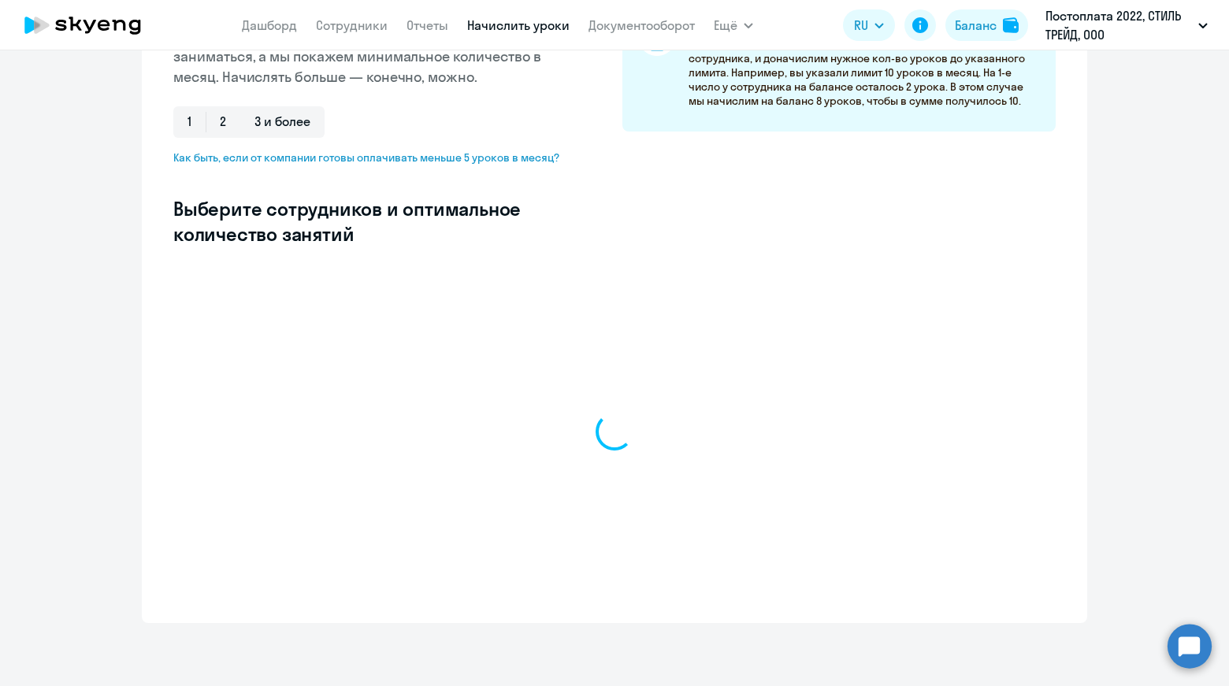
select select "10"
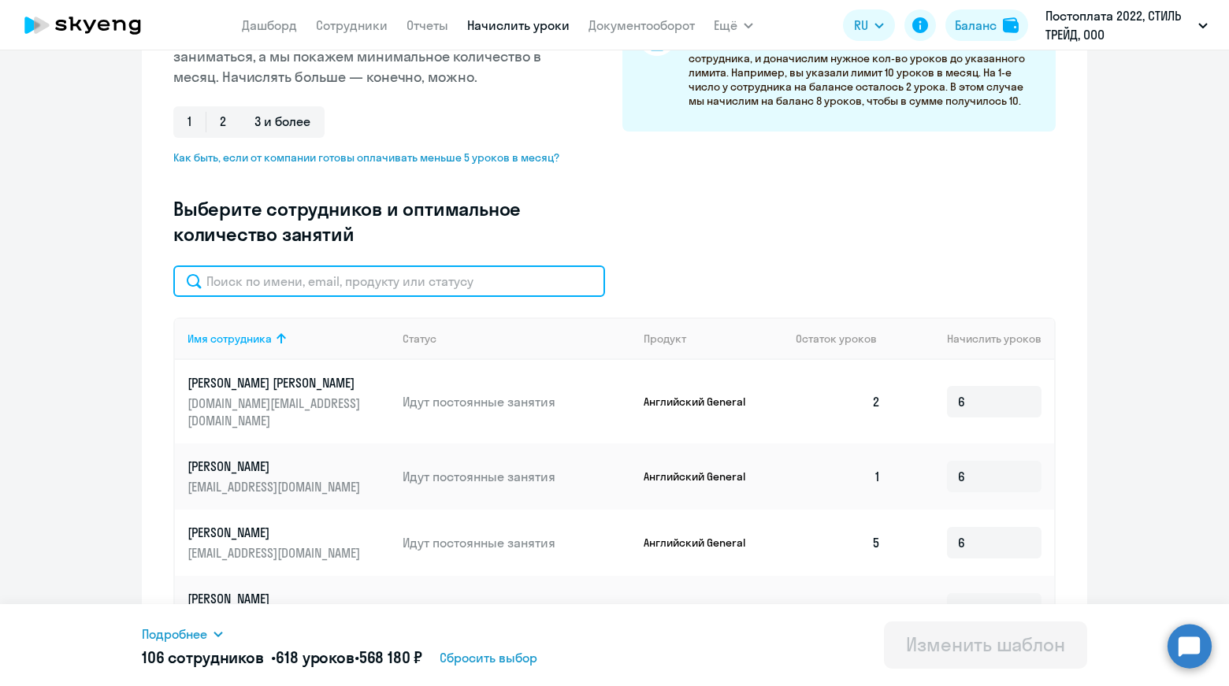
click at [369, 272] on input "text" at bounding box center [389, 281] width 432 height 32
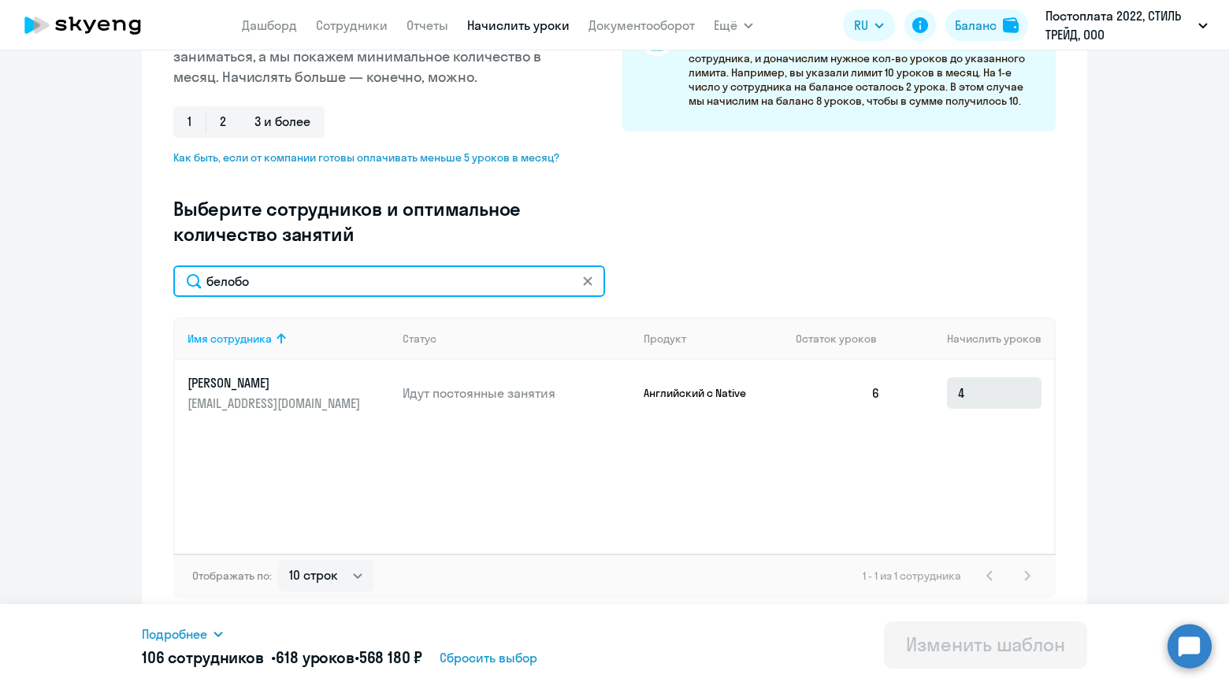
type input "белобо"
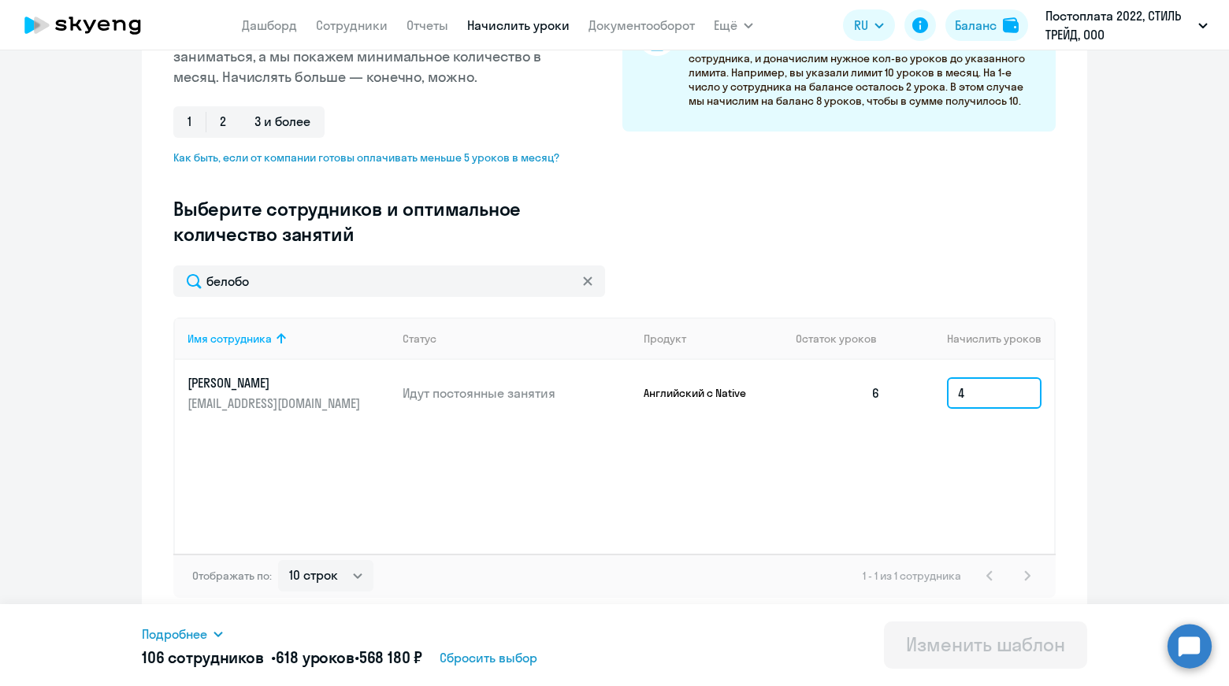
drag, startPoint x: 958, startPoint y: 400, endPoint x: 948, endPoint y: 403, distance: 10.0
click at [948, 403] on input "4" at bounding box center [994, 393] width 95 height 32
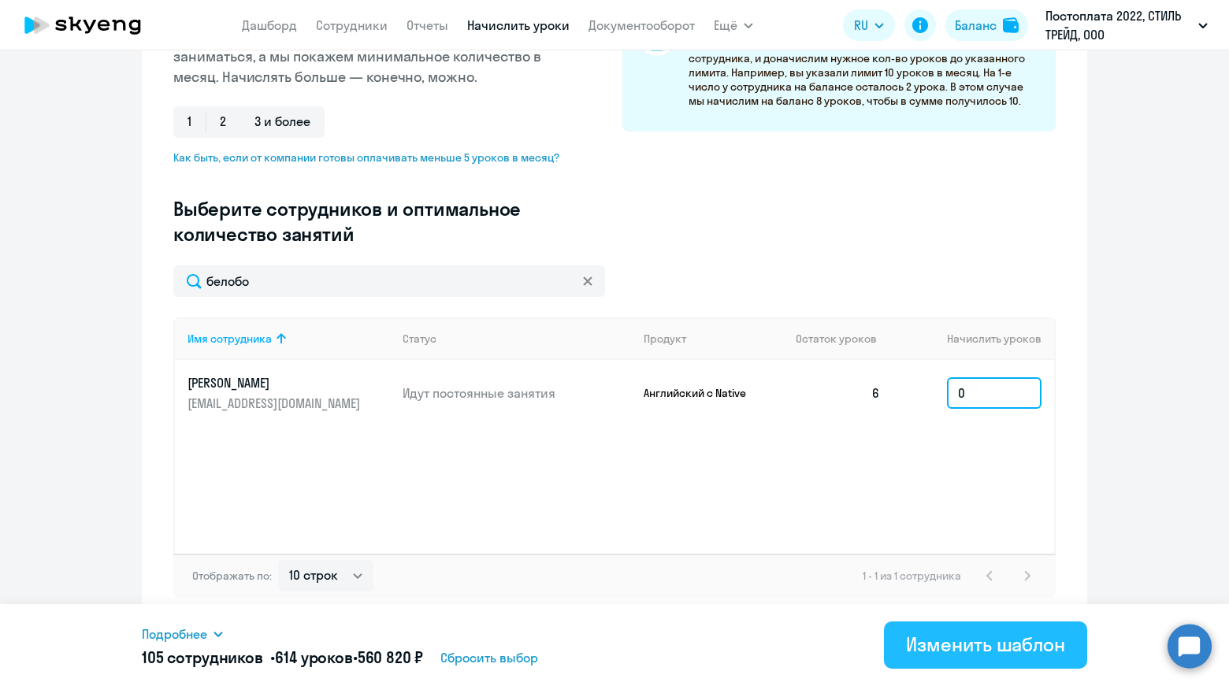
type input "0"
click at [971, 636] on div "Изменить шаблон" at bounding box center [985, 644] width 159 height 25
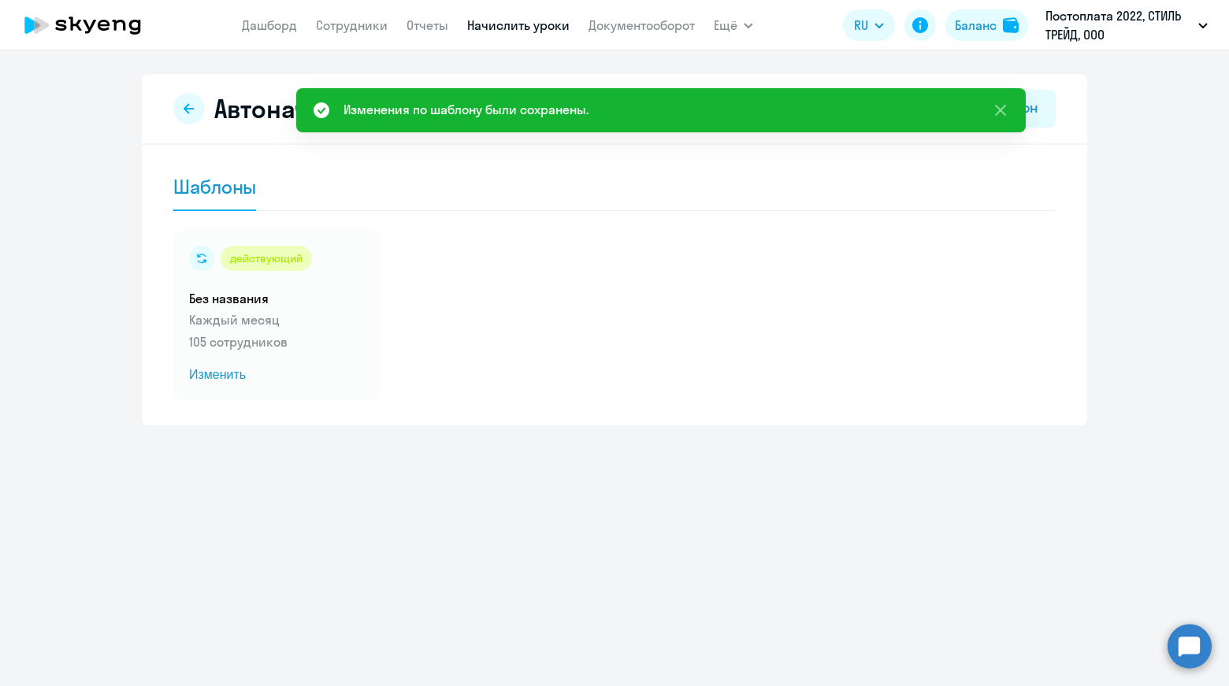
click at [510, 28] on link "Начислить уроки" at bounding box center [518, 25] width 102 height 16
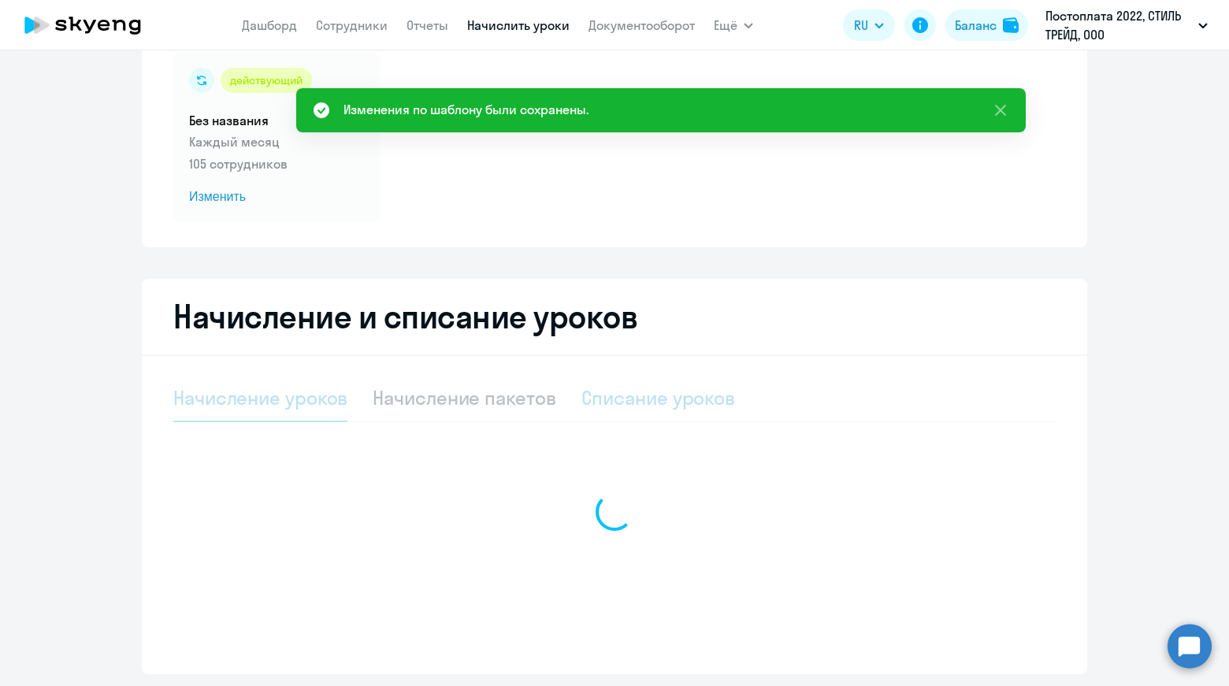
scroll to position [169, 0]
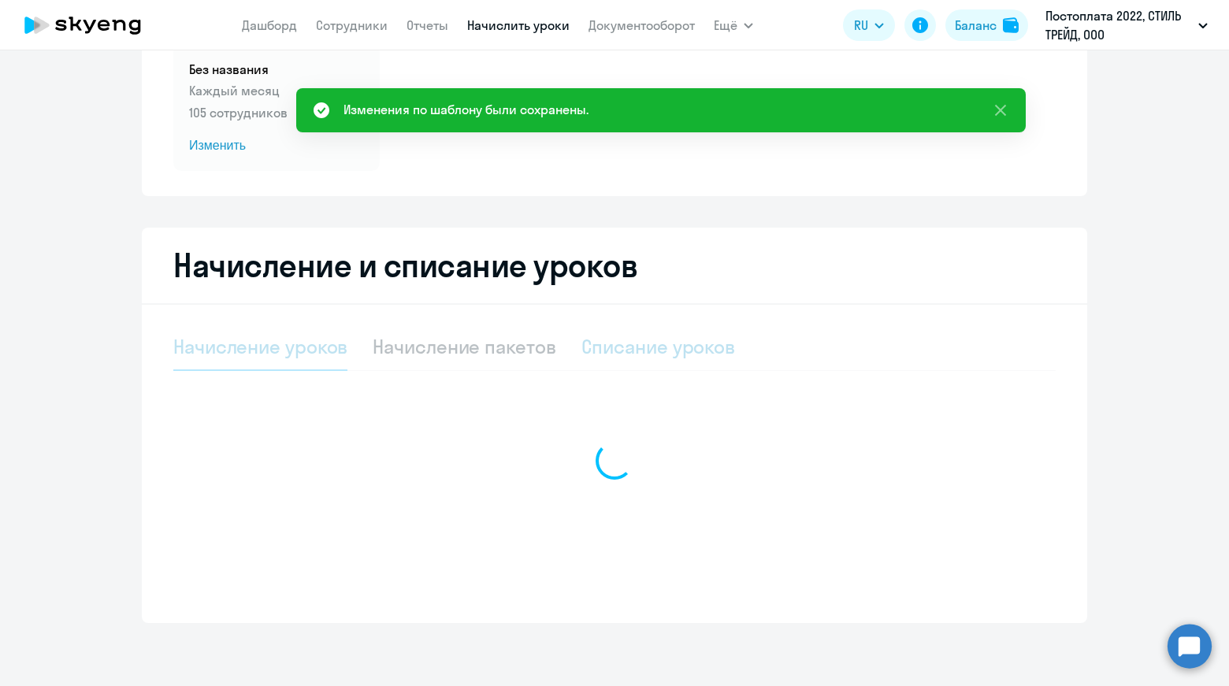
select select "10"
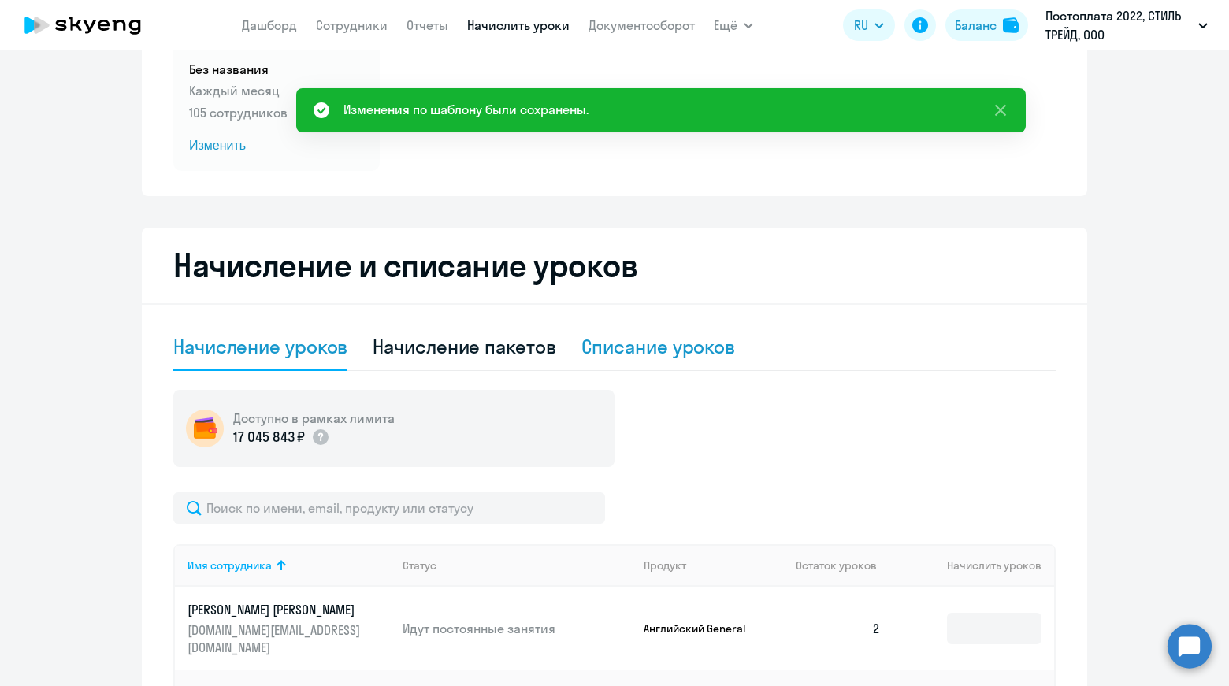
click at [647, 349] on div "Списание уроков" at bounding box center [658, 346] width 154 height 25
select select "10"
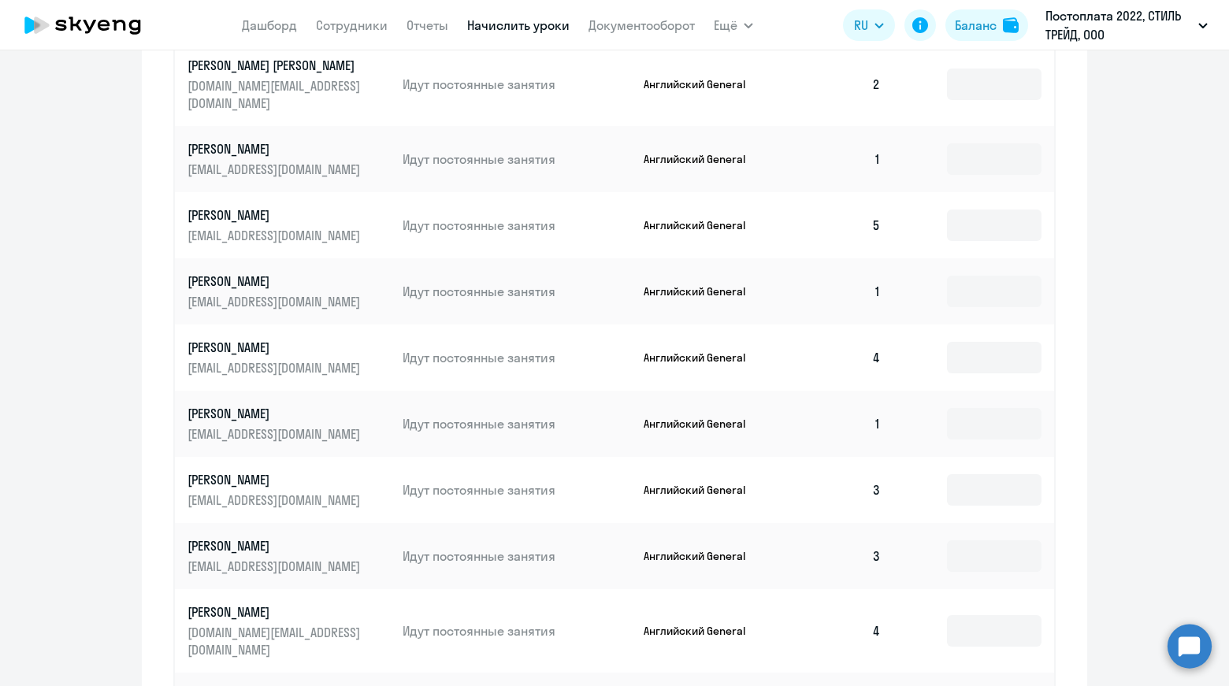
scroll to position [642, 0]
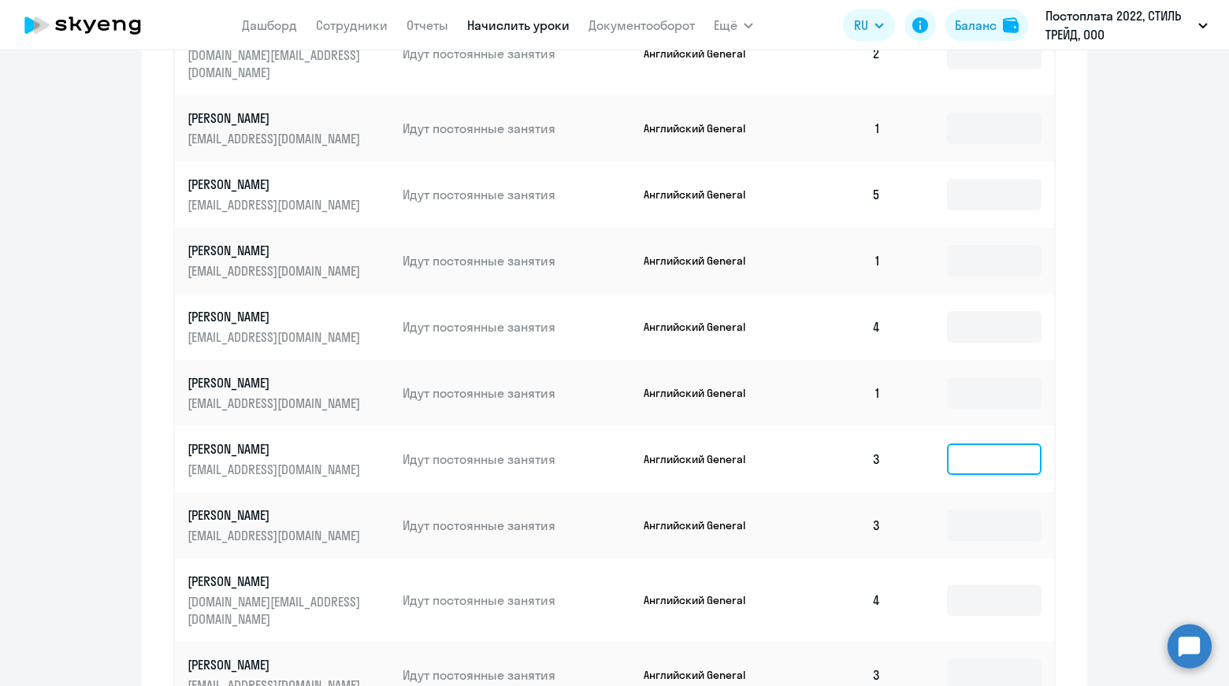
click at [1000, 447] on input at bounding box center [994, 460] width 95 height 32
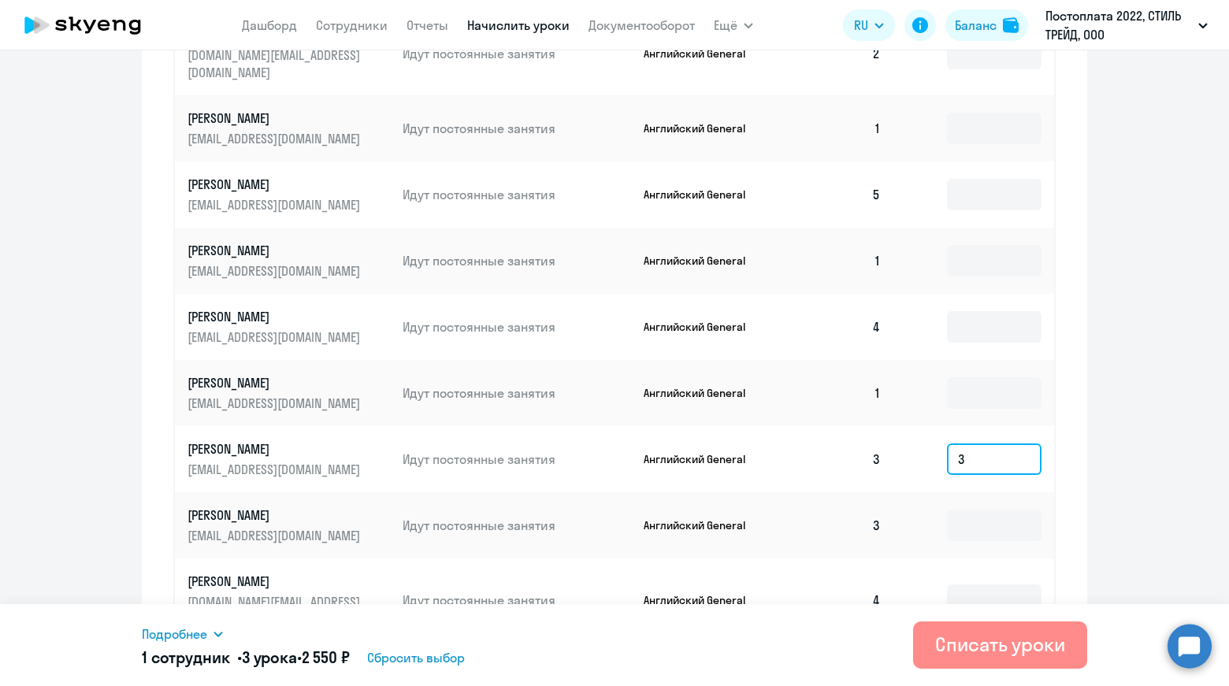
type input "3"
click at [968, 645] on div "Списать уроки" at bounding box center [1000, 644] width 130 height 25
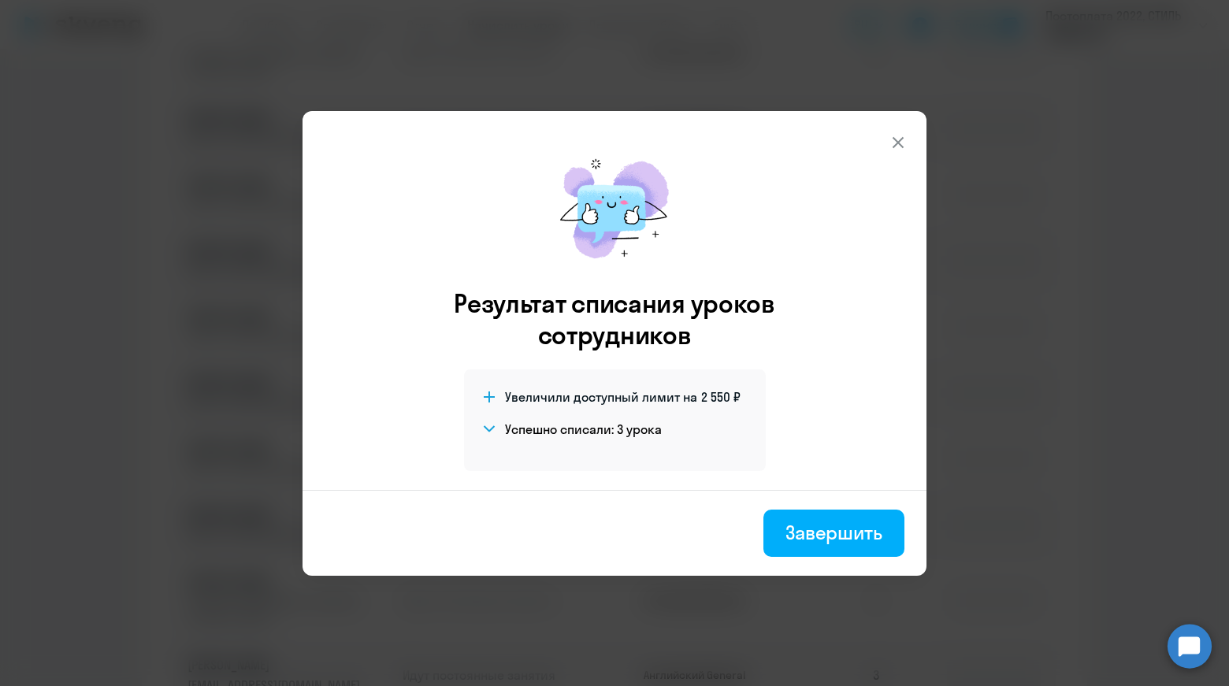
click at [894, 147] on icon at bounding box center [898, 142] width 19 height 19
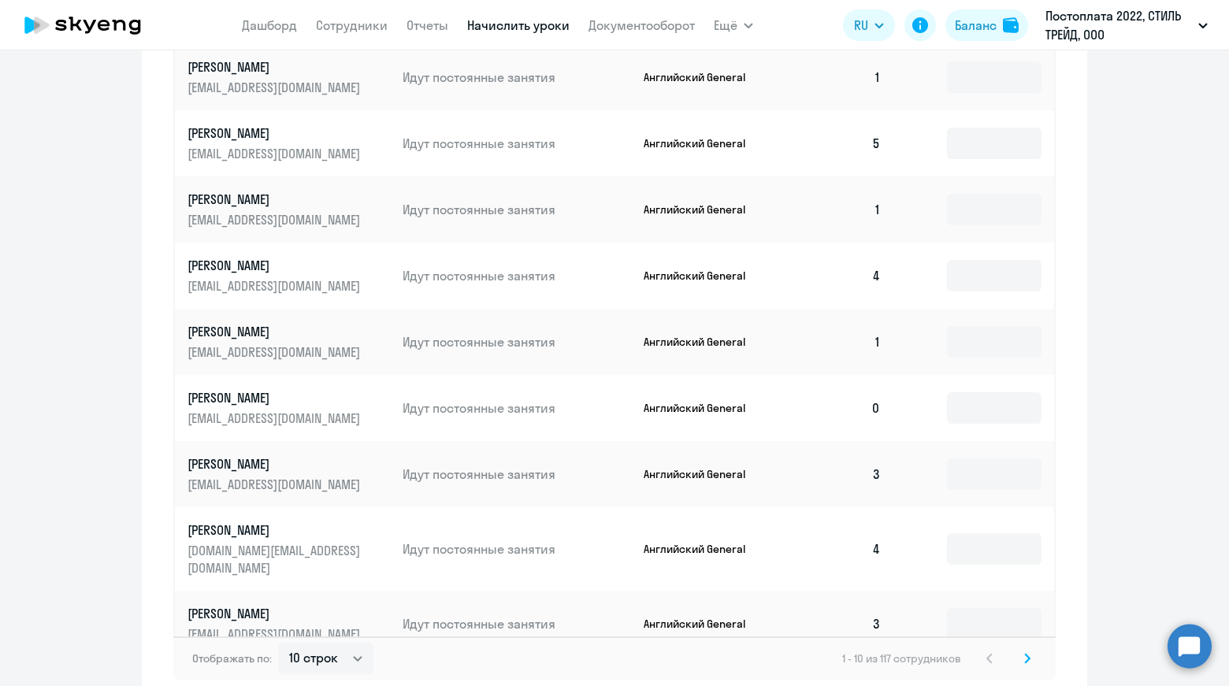
scroll to position [762, 0]
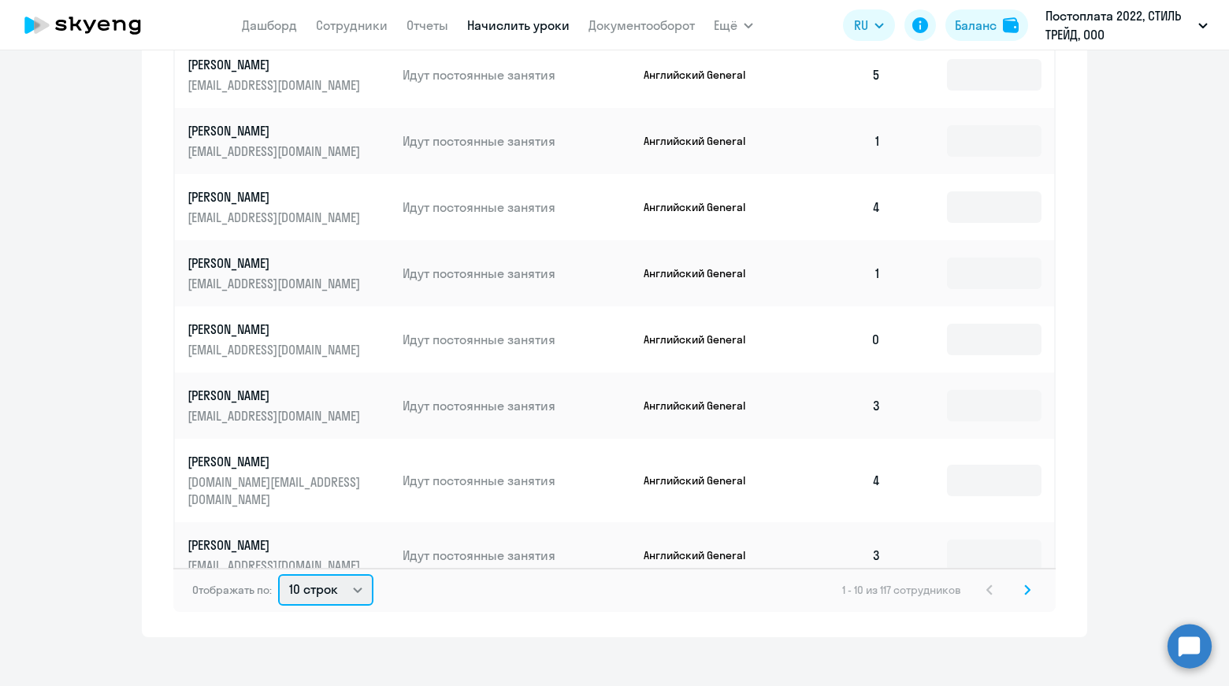
click at [329, 578] on select "10 строк 30 строк 50 строк" at bounding box center [325, 590] width 95 height 32
select select "50"
click at [278, 574] on select "10 строк 30 строк 50 строк" at bounding box center [325, 590] width 95 height 32
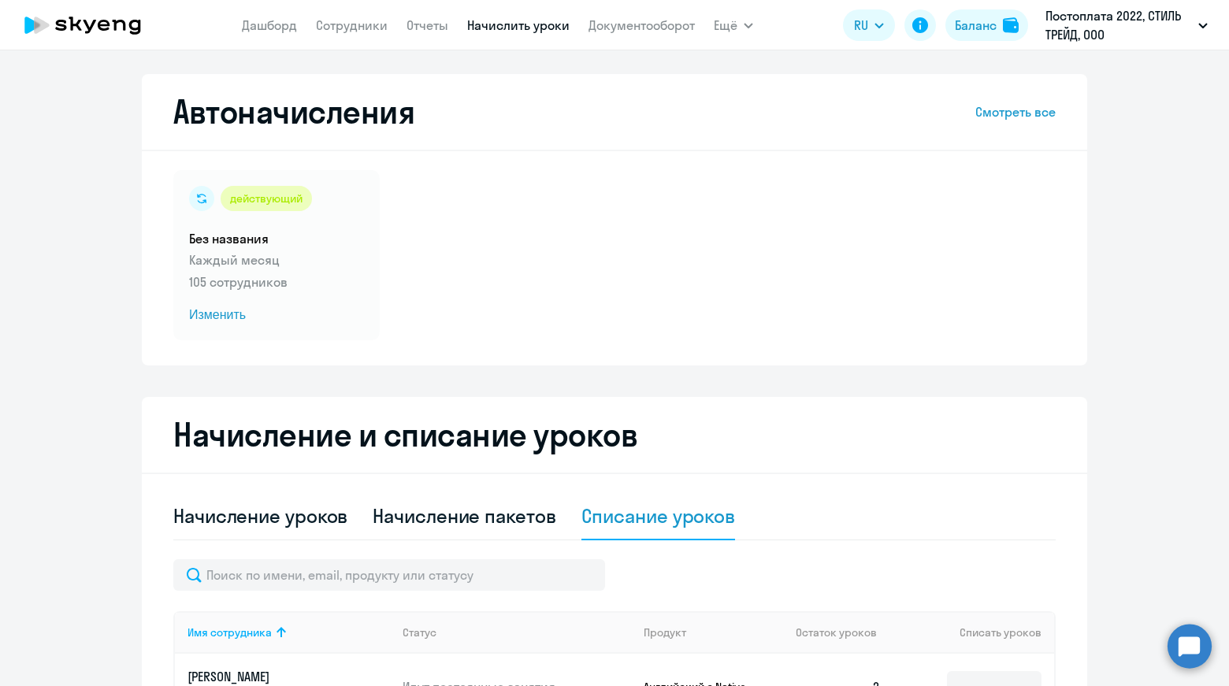
scroll to position [158, 0]
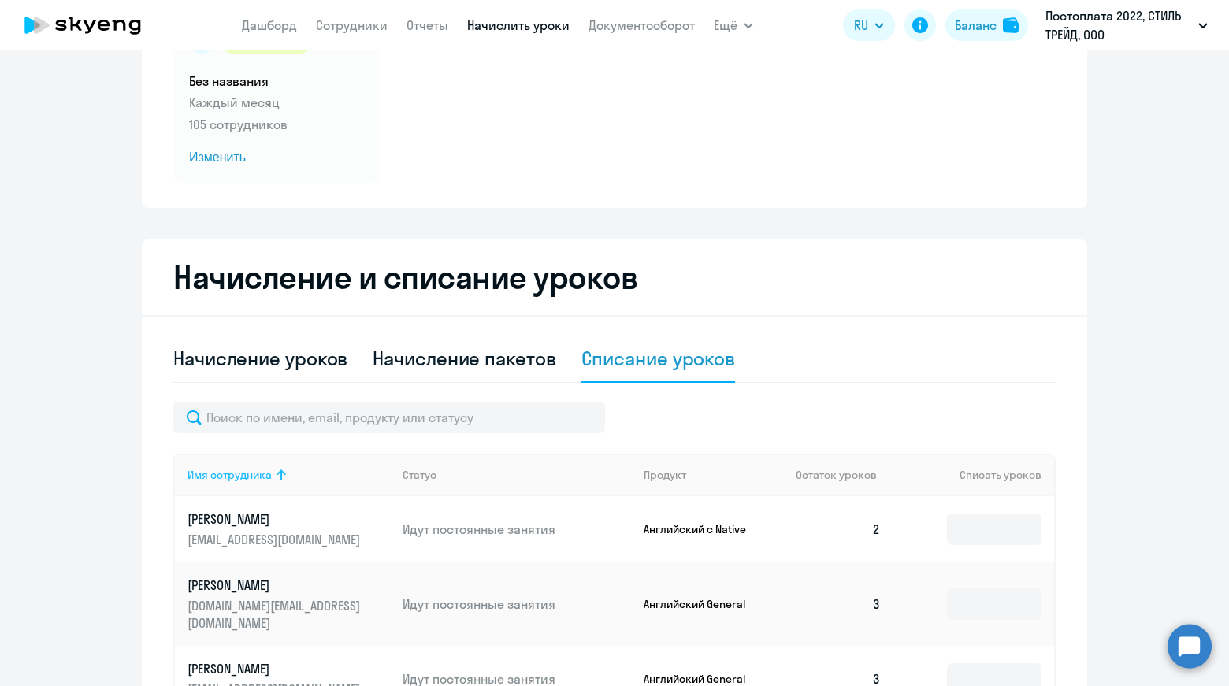
click at [261, 477] on div "Имя сотрудника" at bounding box center [229, 475] width 84 height 14
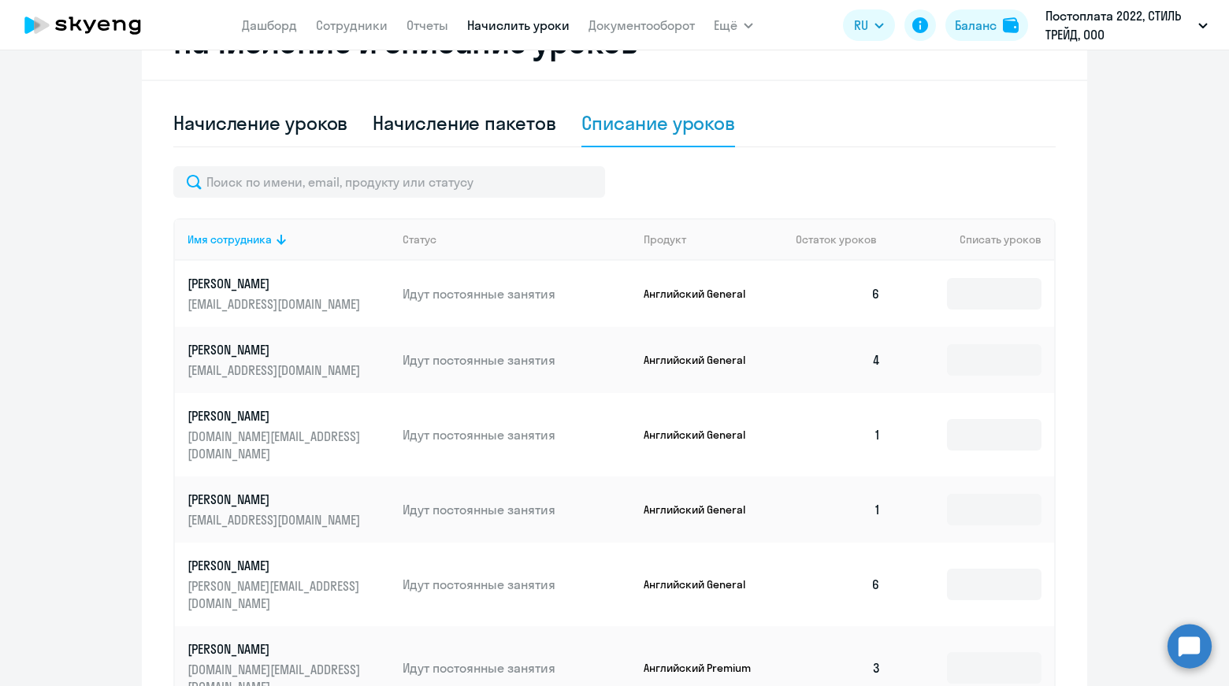
scroll to position [394, 0]
click at [254, 238] on div "Имя сотрудника" at bounding box center [229, 239] width 84 height 14
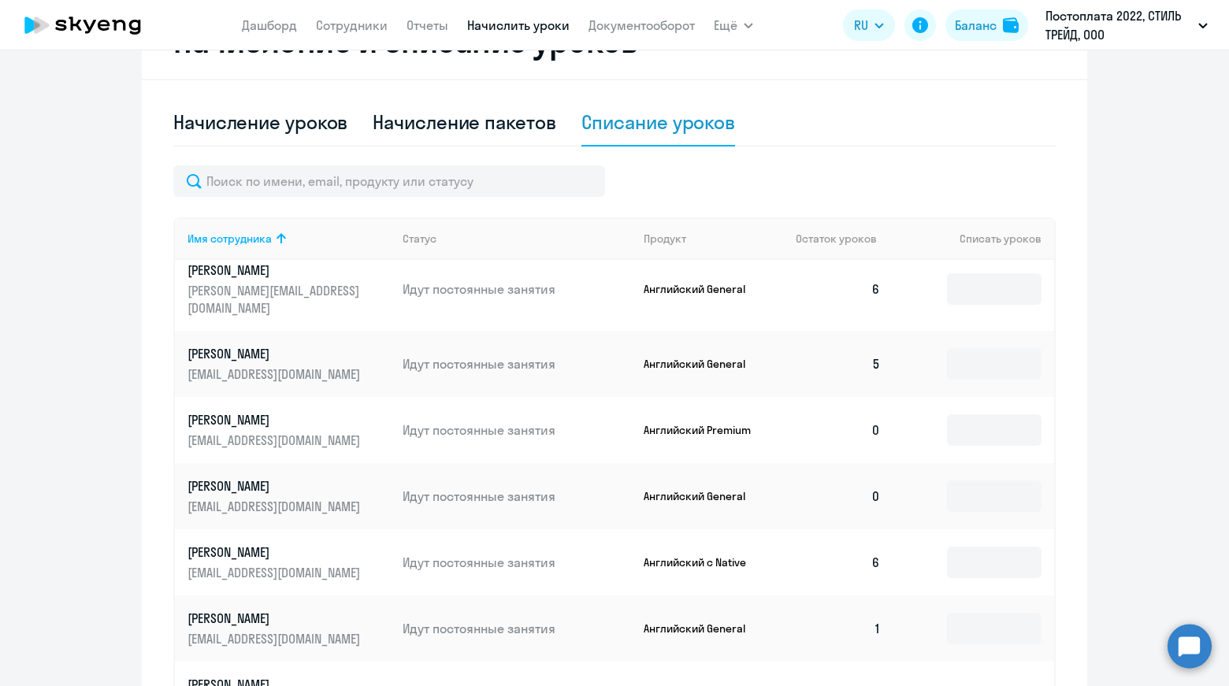
scroll to position [788, 0]
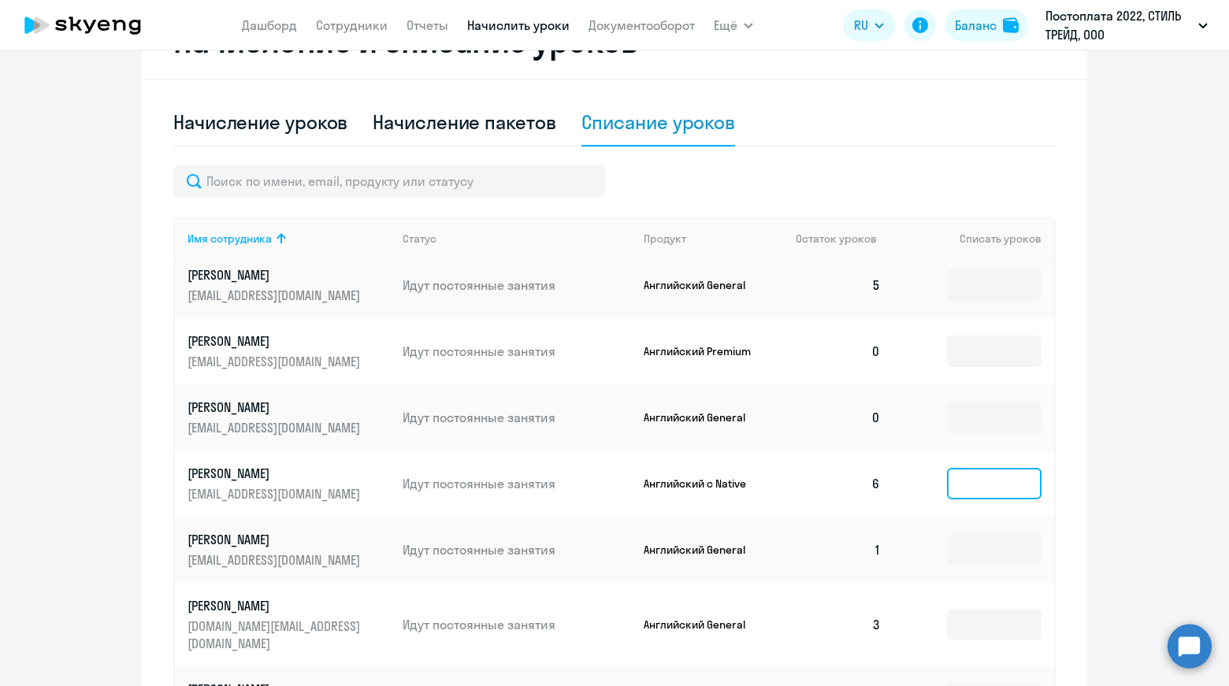
click at [968, 468] on input at bounding box center [994, 484] width 95 height 32
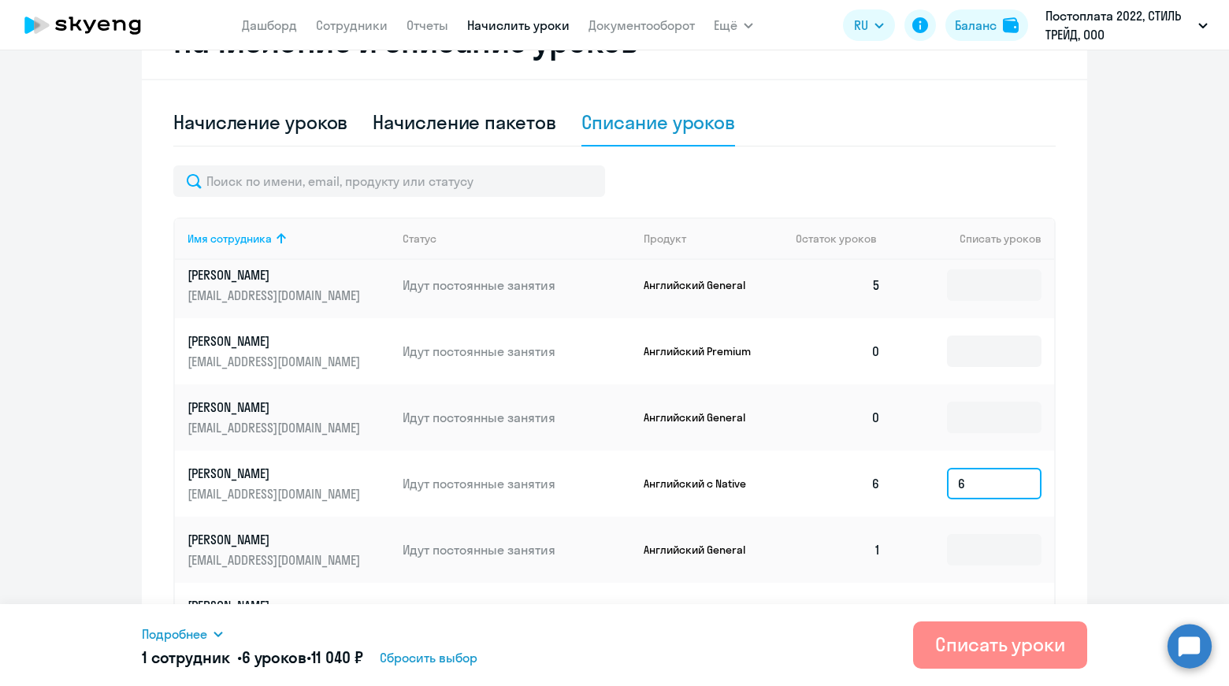
type input "6"
click at [989, 644] on div "Списать уроки" at bounding box center [1000, 644] width 130 height 25
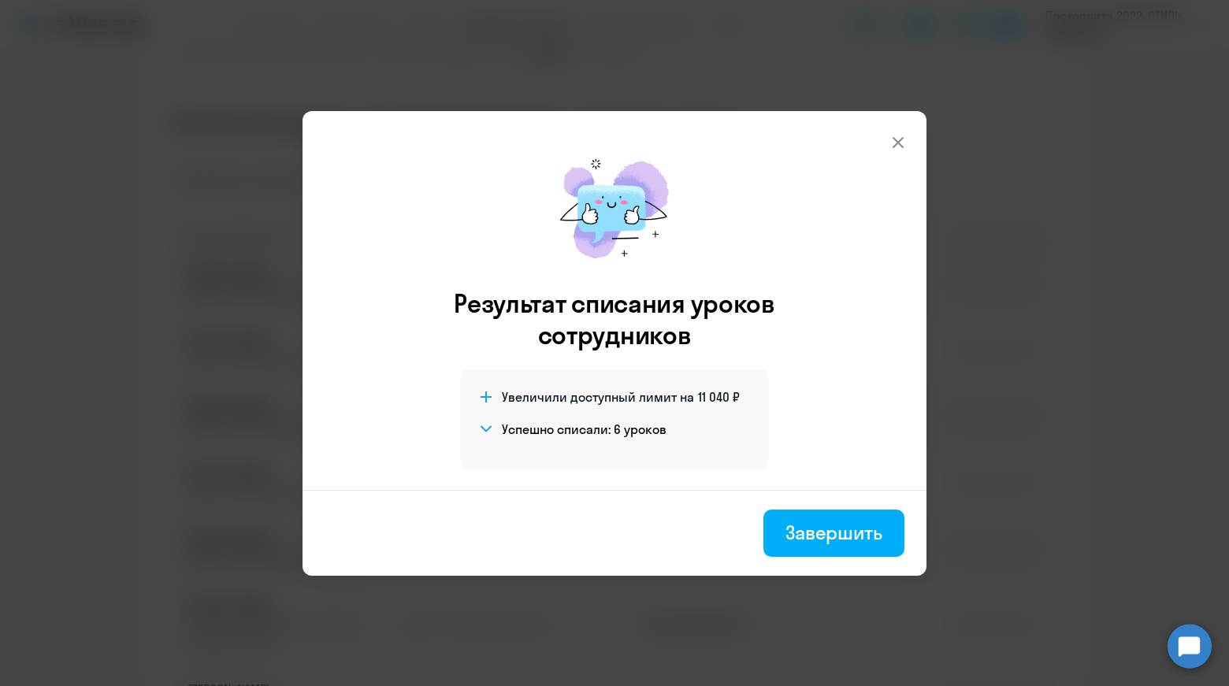
click at [901, 143] on icon at bounding box center [898, 142] width 19 height 19
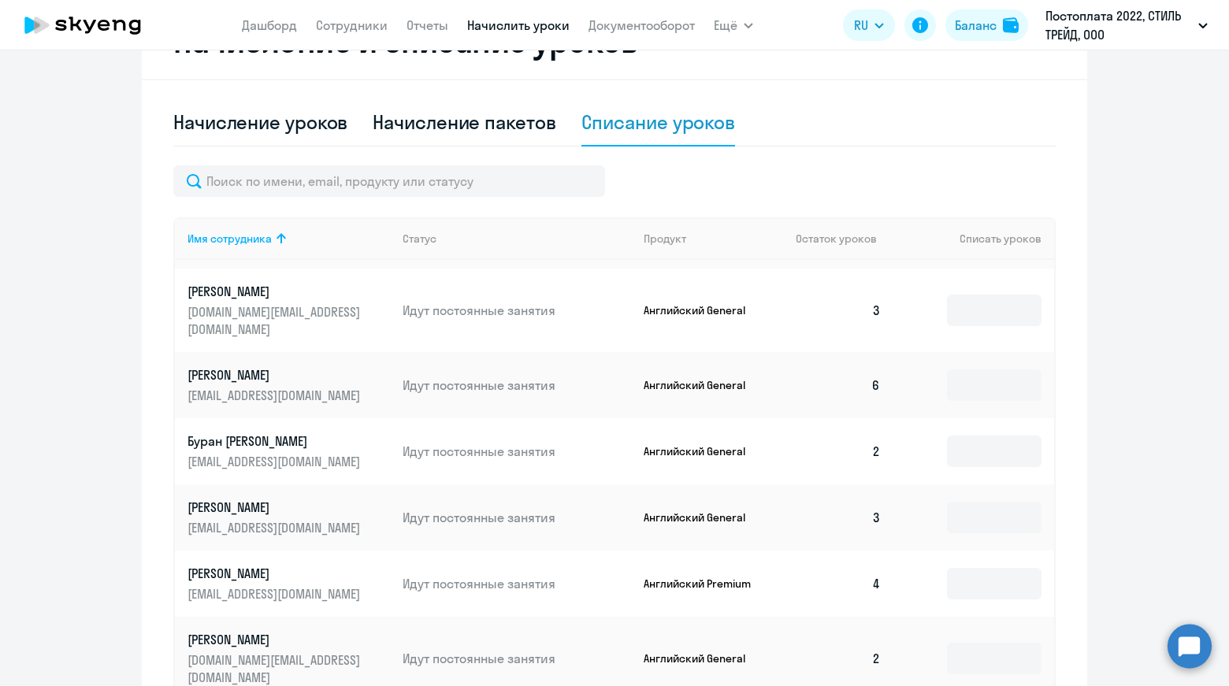
scroll to position [1103, 0]
click at [522, 26] on link "Начислить уроки" at bounding box center [518, 25] width 102 height 16
click at [291, 128] on div "Начисление уроков" at bounding box center [260, 122] width 174 height 25
select select "10"
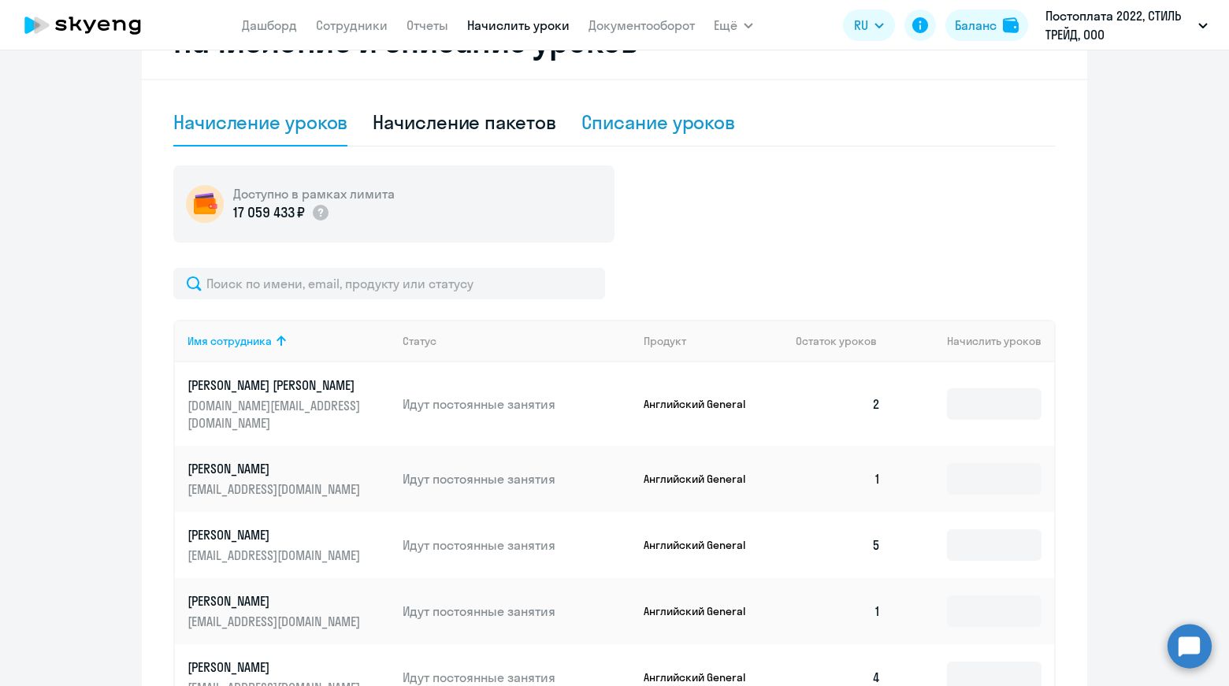
click at [680, 119] on div "Списание уроков" at bounding box center [658, 122] width 154 height 25
select select "10"
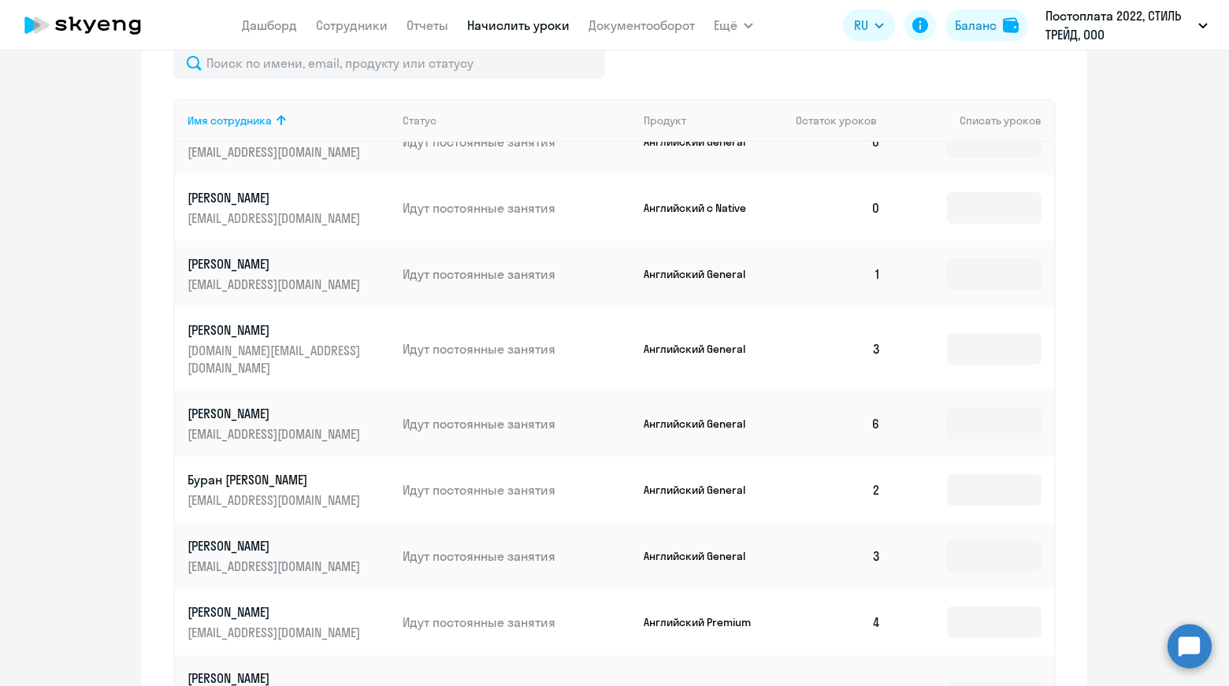
scroll to position [551, 0]
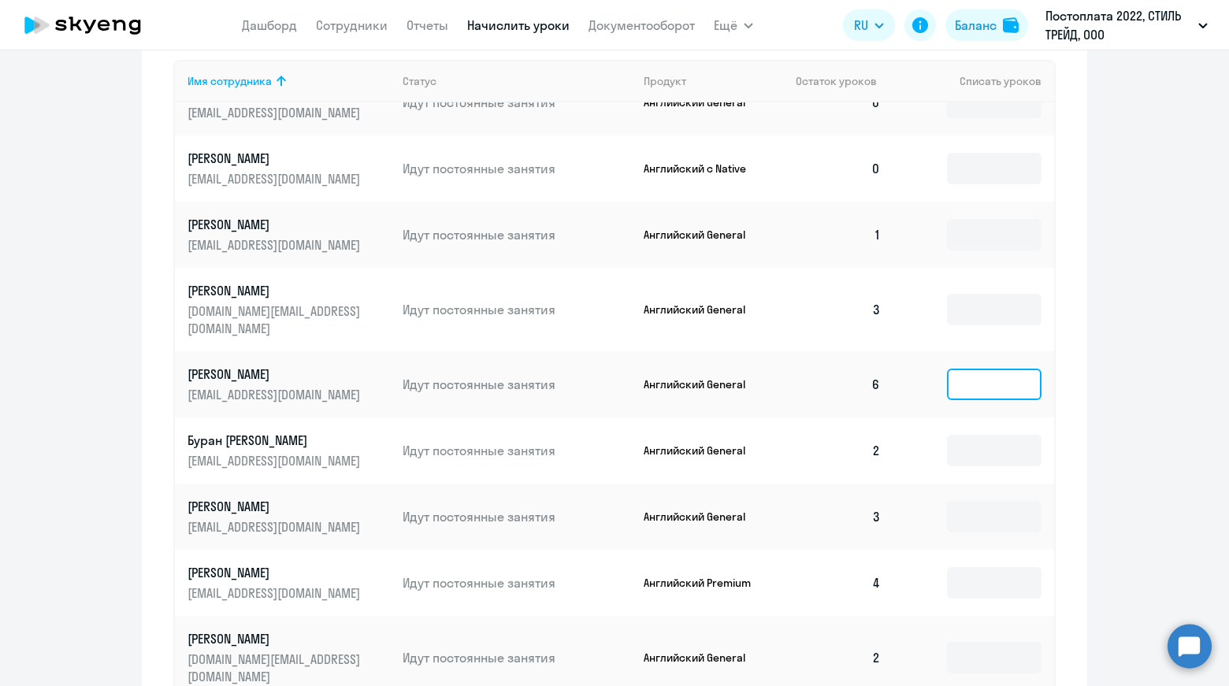
click at [972, 369] on input at bounding box center [994, 385] width 95 height 32
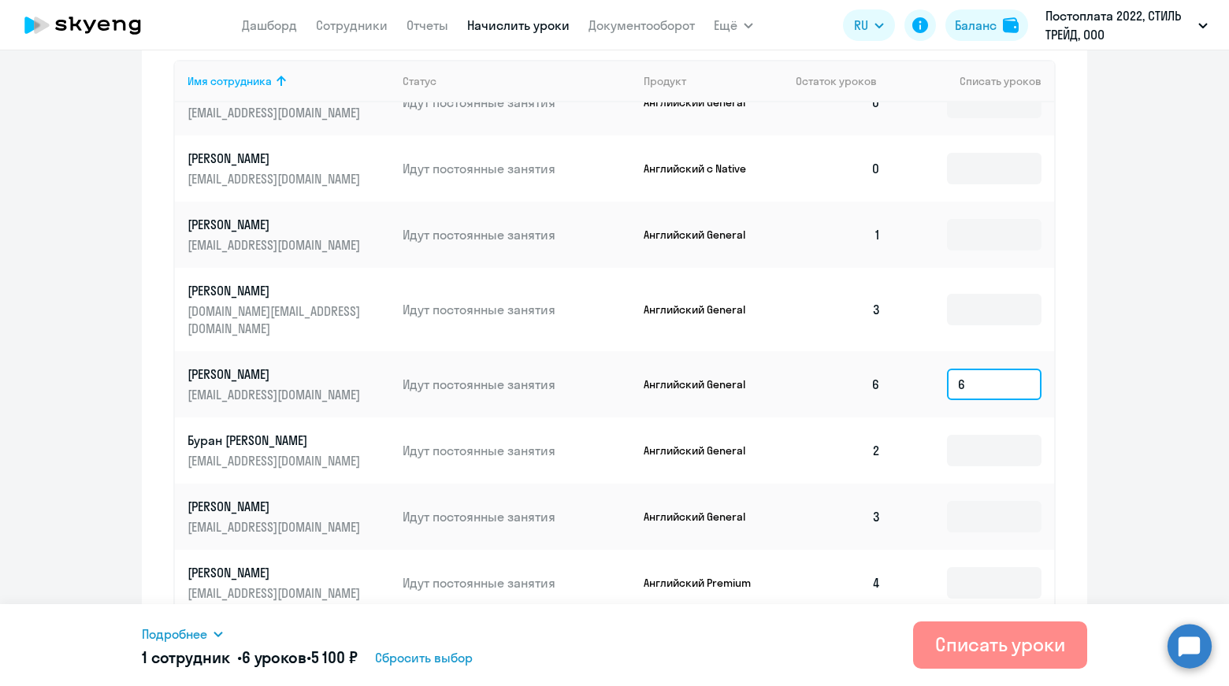
type input "6"
click at [991, 642] on div "Списать уроки" at bounding box center [1000, 644] width 130 height 25
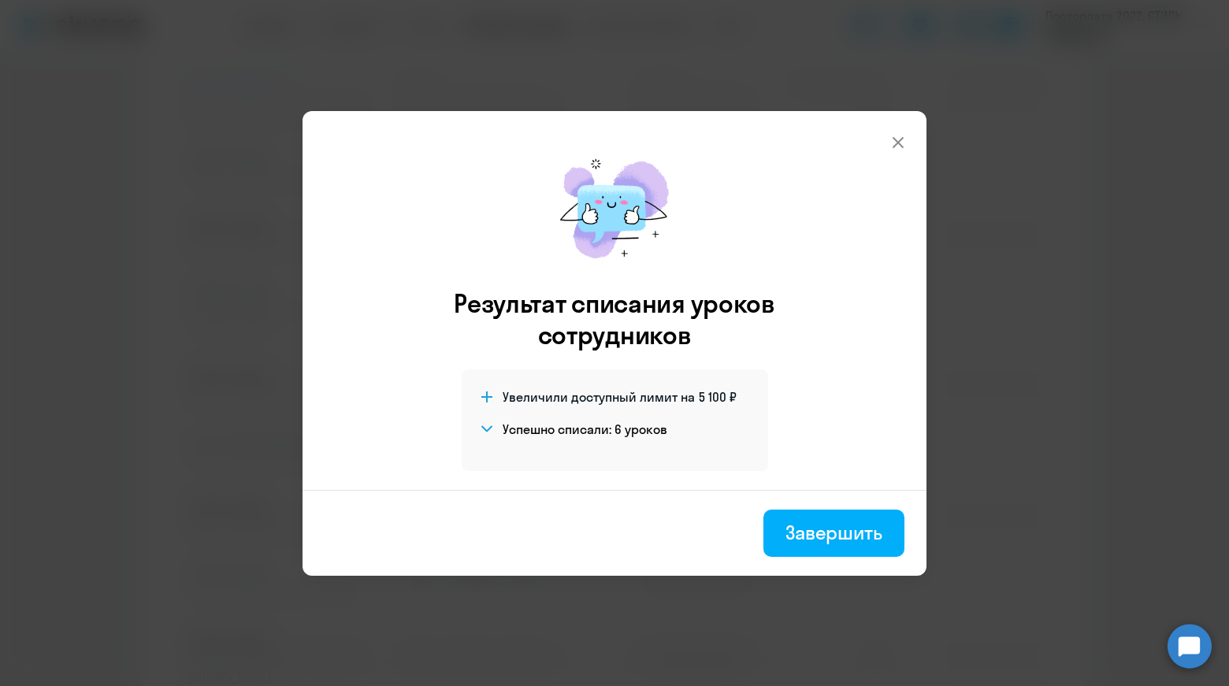
click at [898, 143] on icon at bounding box center [898, 141] width 11 height 11
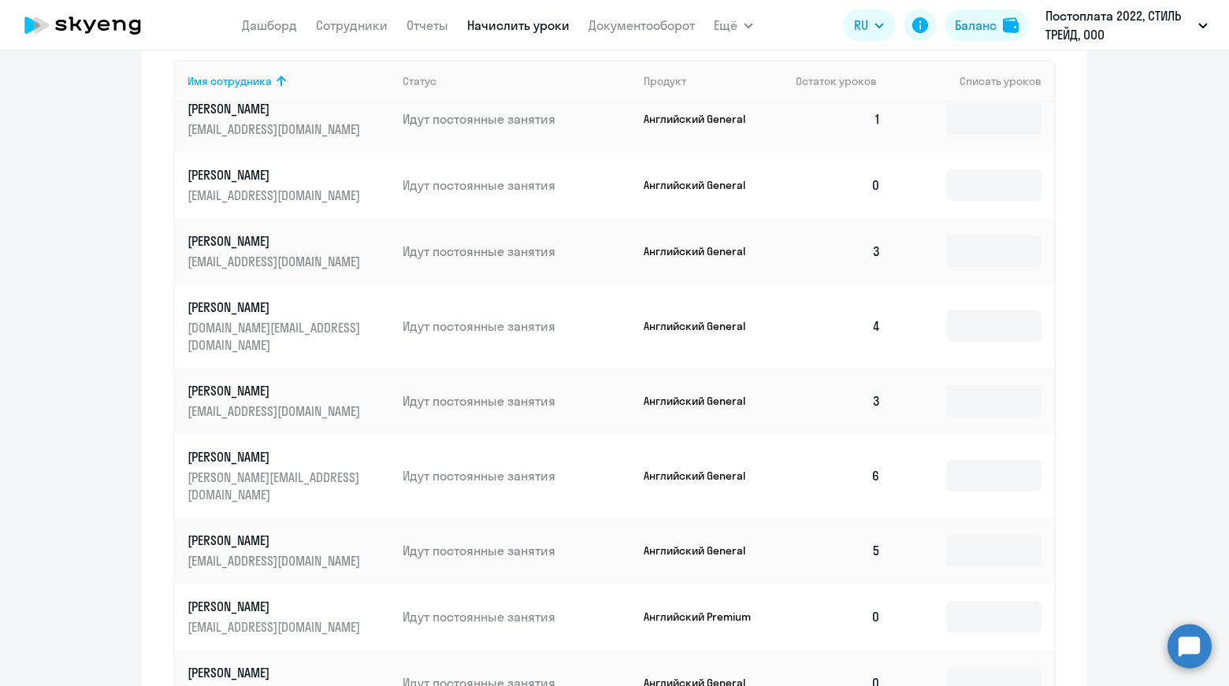
scroll to position [315, 0]
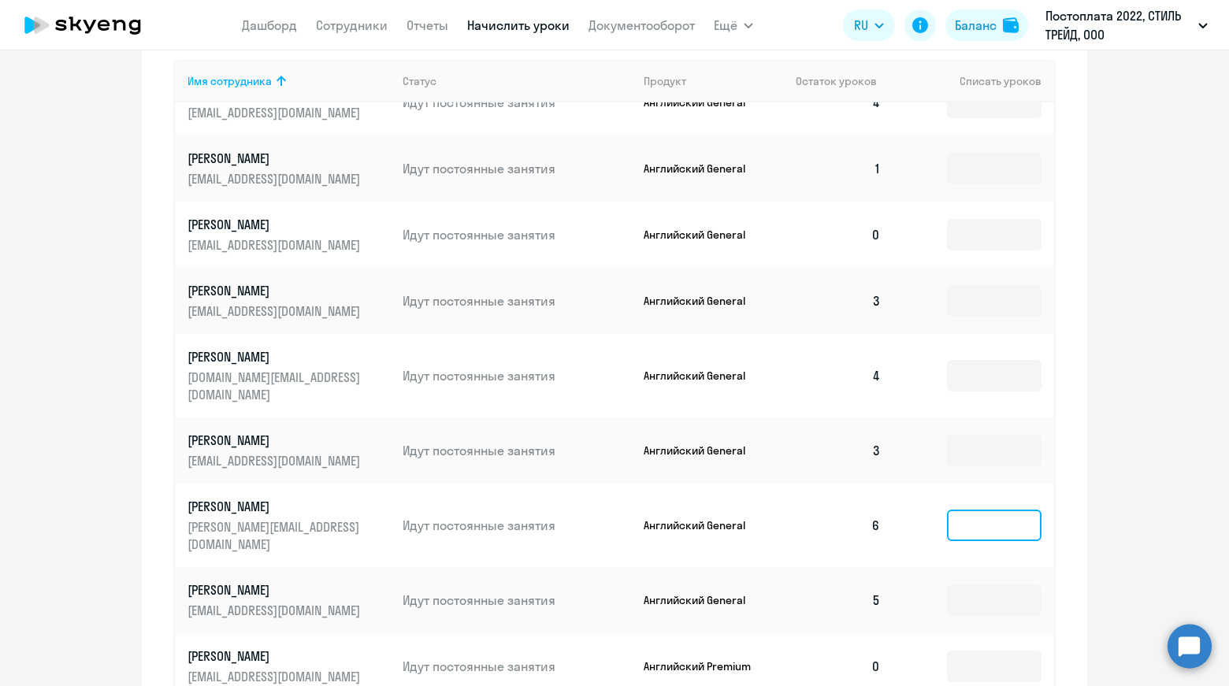
click at [971, 510] on input at bounding box center [994, 526] width 95 height 32
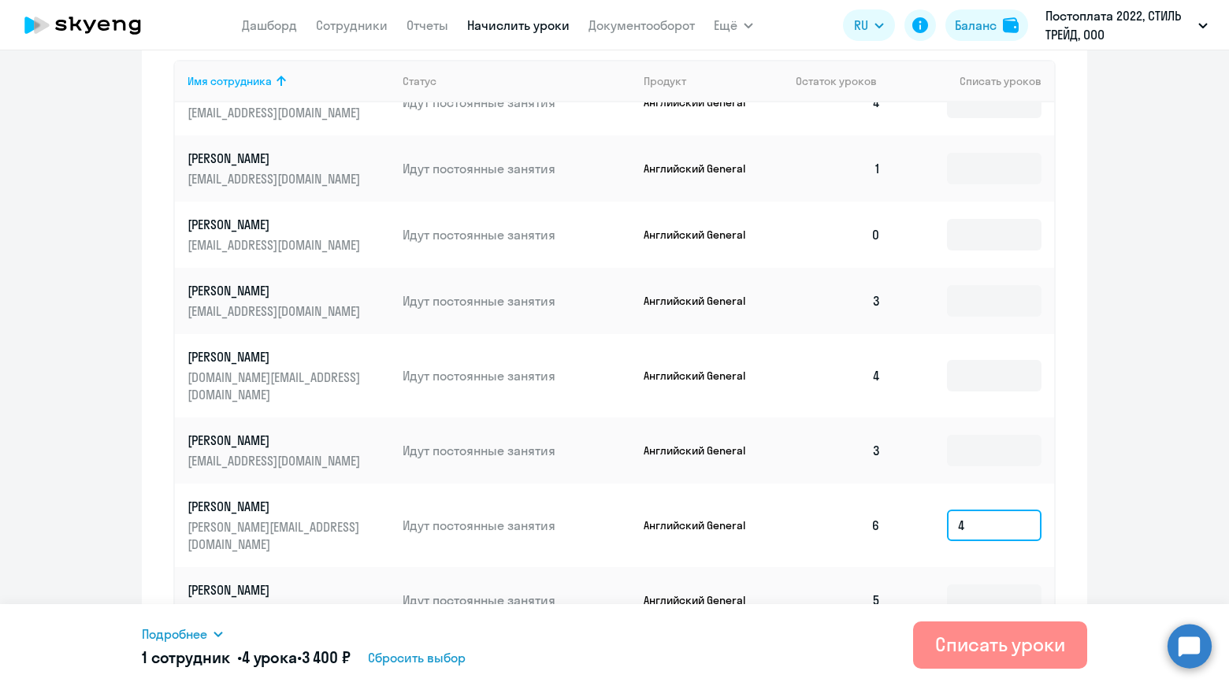
type input "4"
click at [970, 640] on div "Списать уроки" at bounding box center [1000, 644] width 130 height 25
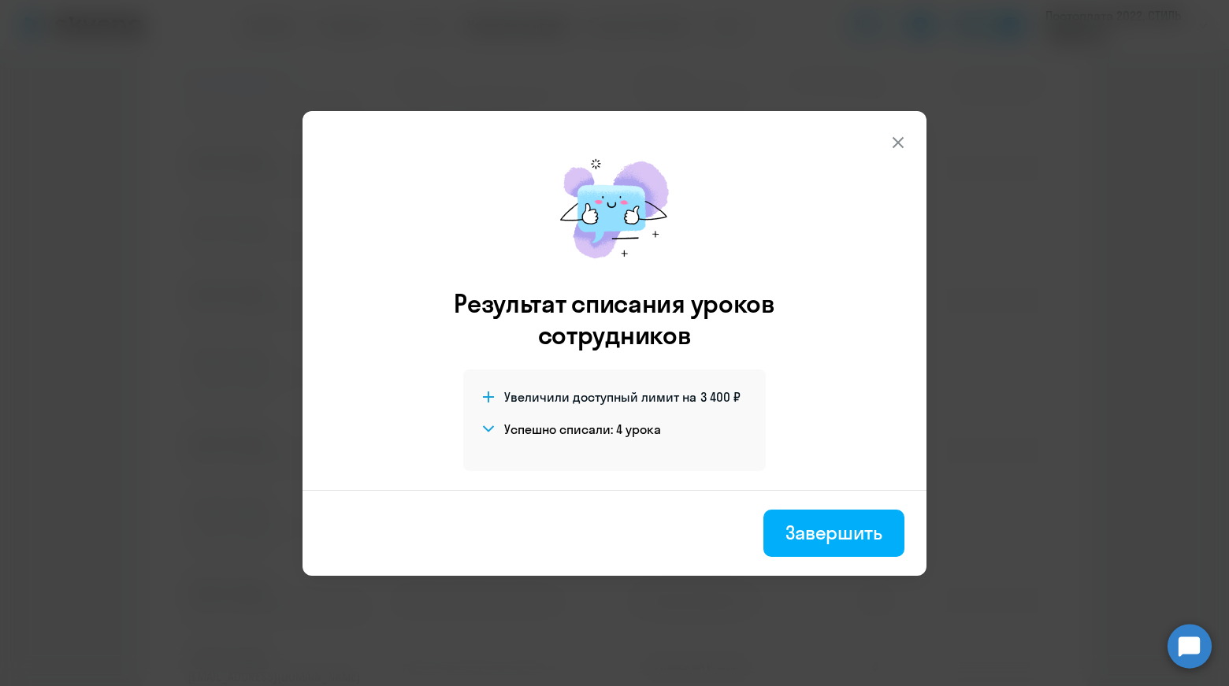
click at [896, 147] on icon at bounding box center [898, 142] width 19 height 19
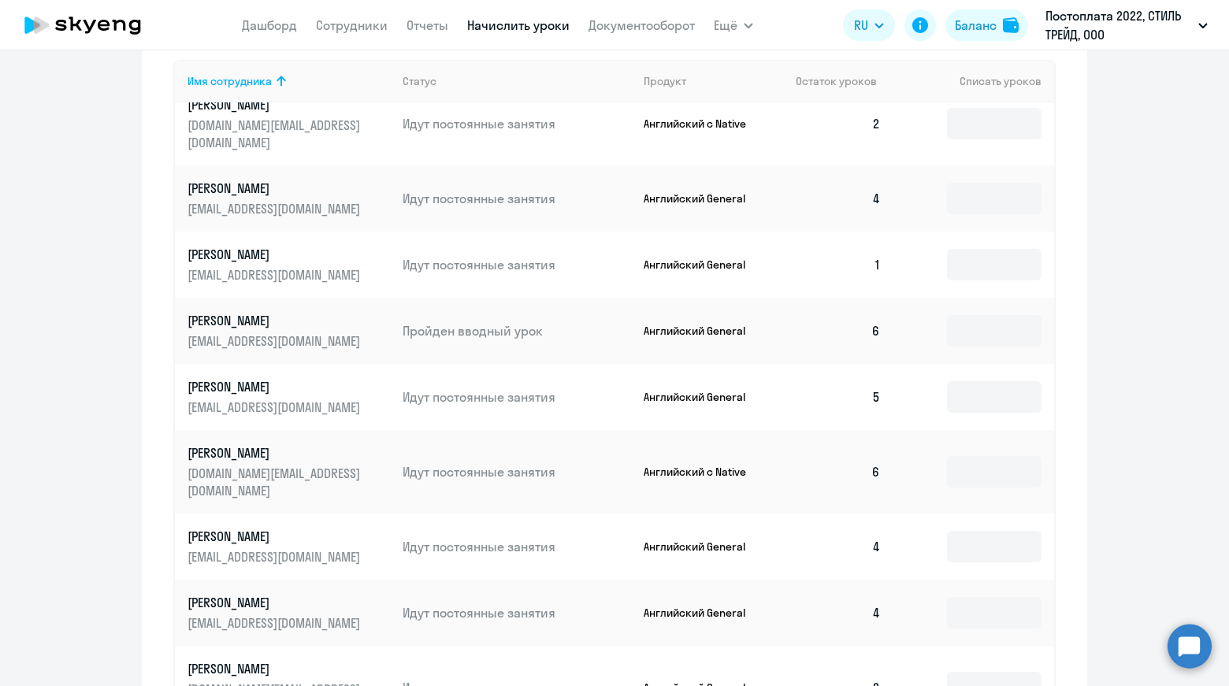
scroll to position [1576, 0]
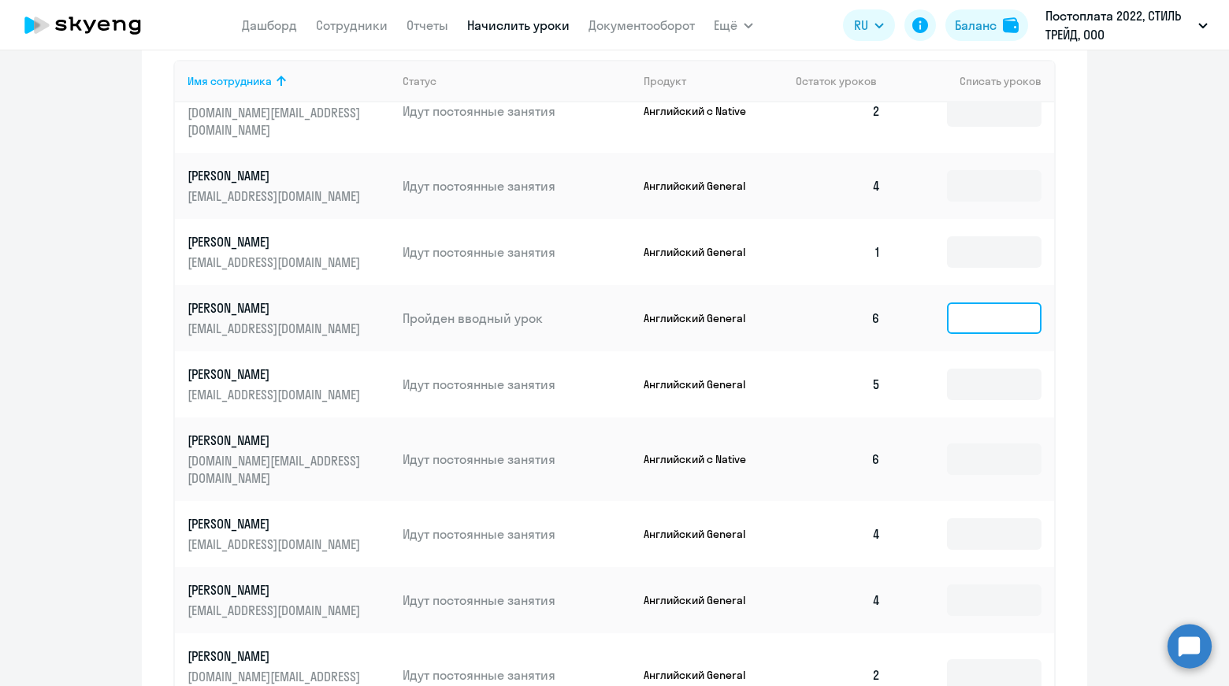
click at [1012, 303] on input at bounding box center [994, 319] width 95 height 32
drag, startPoint x: 36, startPoint y: 271, endPoint x: 53, endPoint y: 277, distance: 17.4
click at [36, 272] on ng-component "Автоначисления Смотреть все действующий Без названия Каждый месяц 105 сотрудник…" at bounding box center [614, 185] width 1229 height 1325
click at [960, 303] on input at bounding box center [994, 319] width 95 height 32
click at [279, 299] on p "[PERSON_NAME]" at bounding box center [275, 307] width 176 height 17
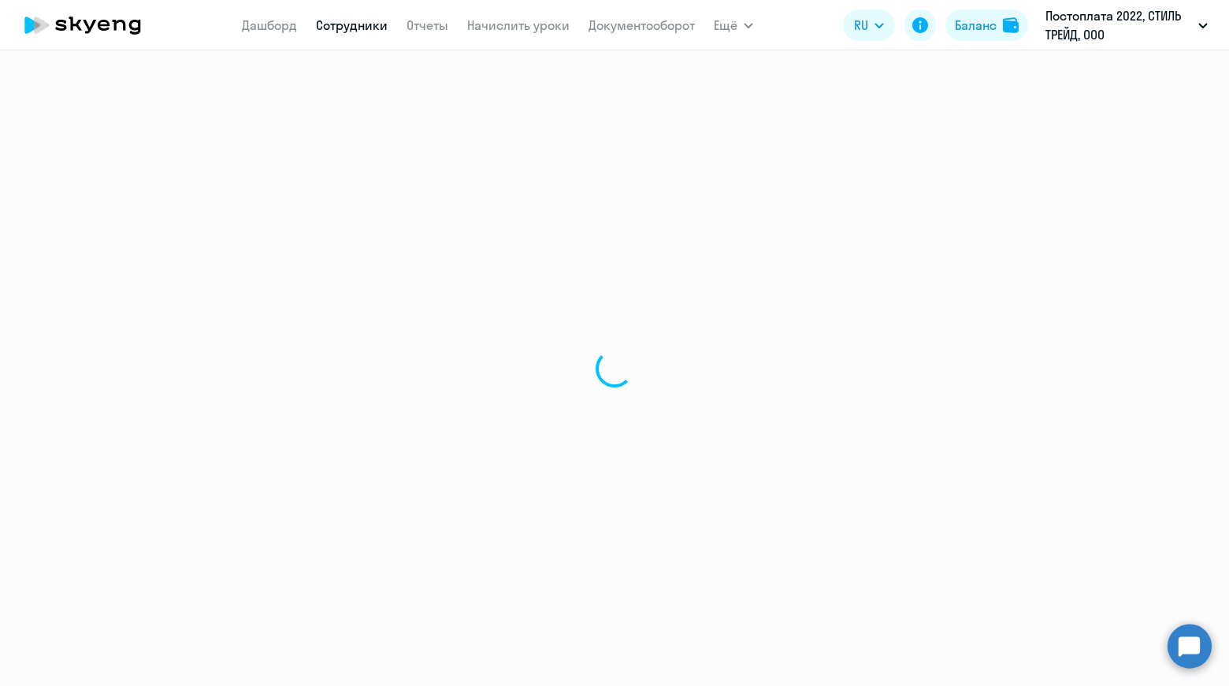
select select "english"
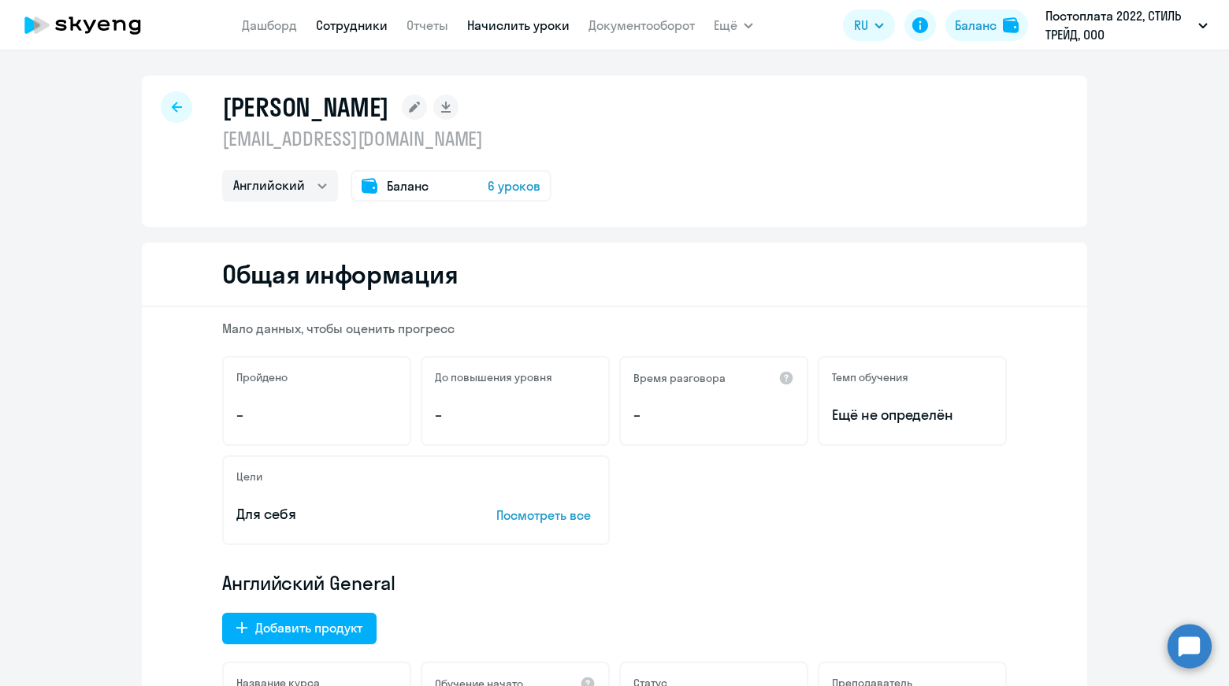
click at [492, 24] on link "Начислить уроки" at bounding box center [518, 25] width 102 height 16
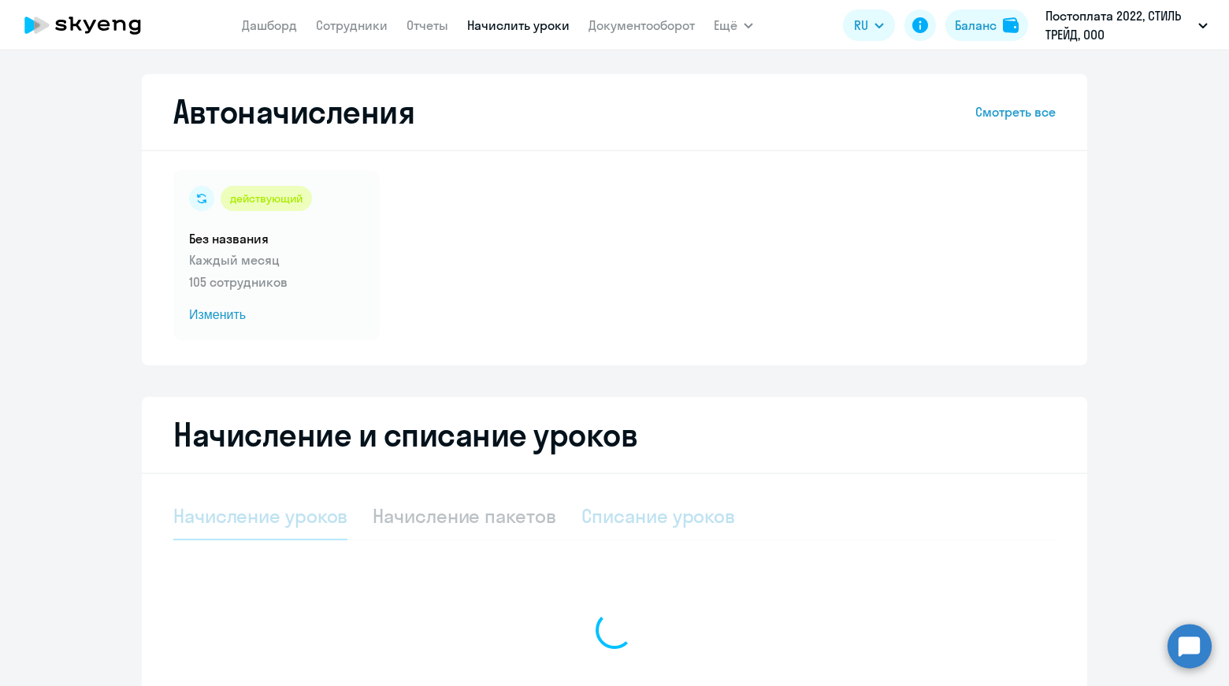
select select "10"
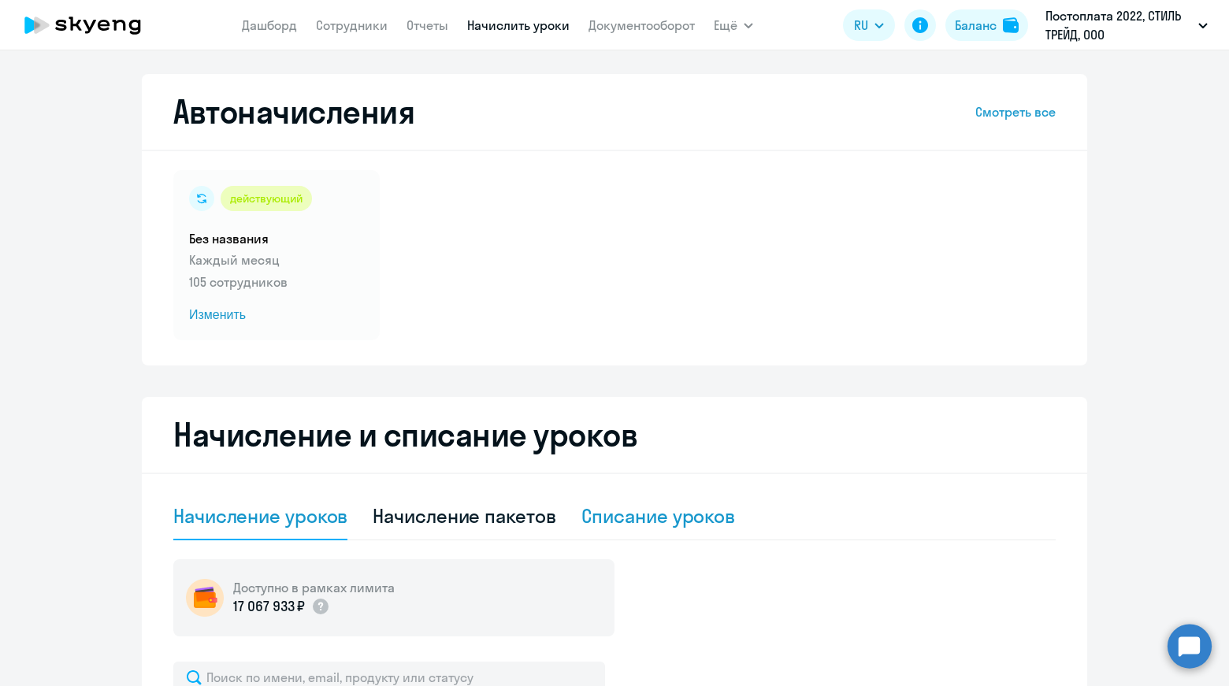
click at [661, 514] on div "Списание уроков" at bounding box center [658, 515] width 154 height 25
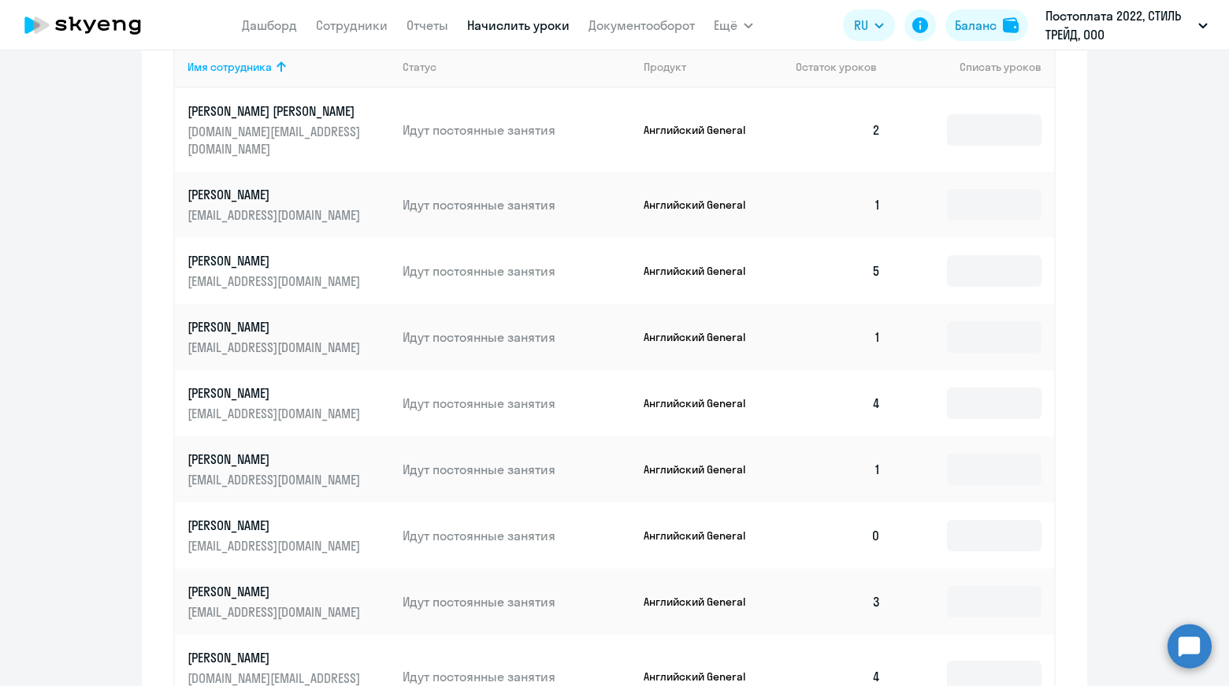
scroll to position [762, 0]
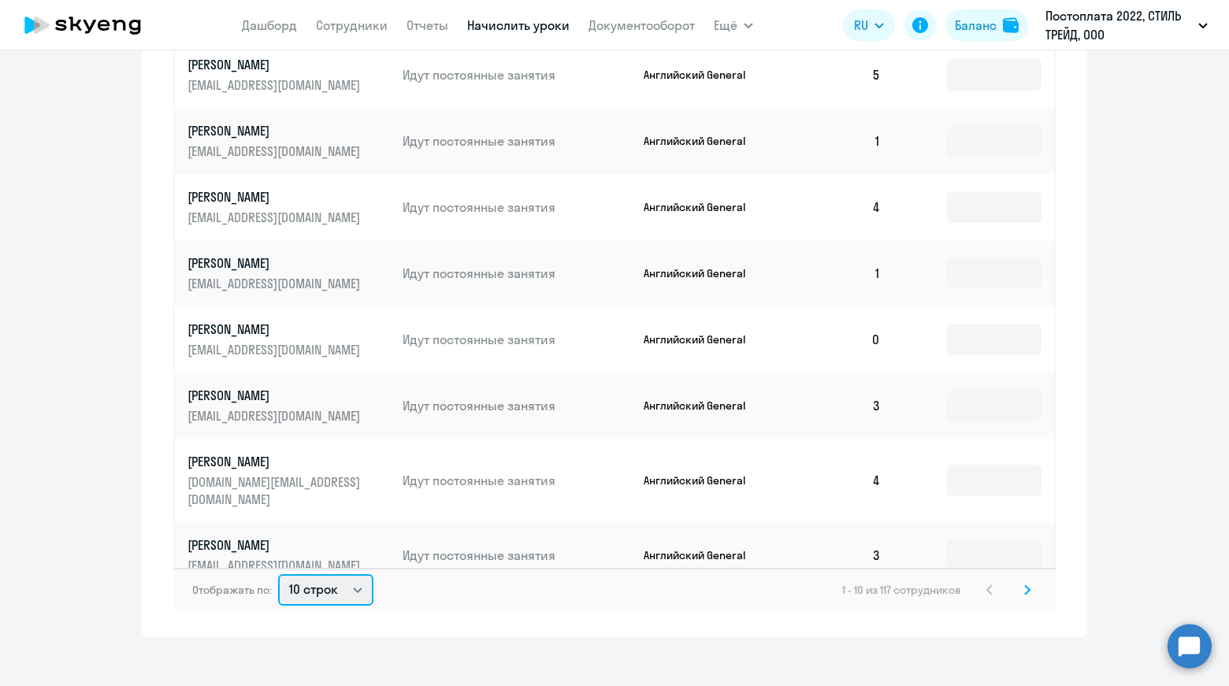
click at [323, 581] on select "10 строк 30 строк 50 строк" at bounding box center [325, 590] width 95 height 32
select select "50"
click at [278, 574] on select "10 строк 30 строк 50 строк" at bounding box center [325, 590] width 95 height 32
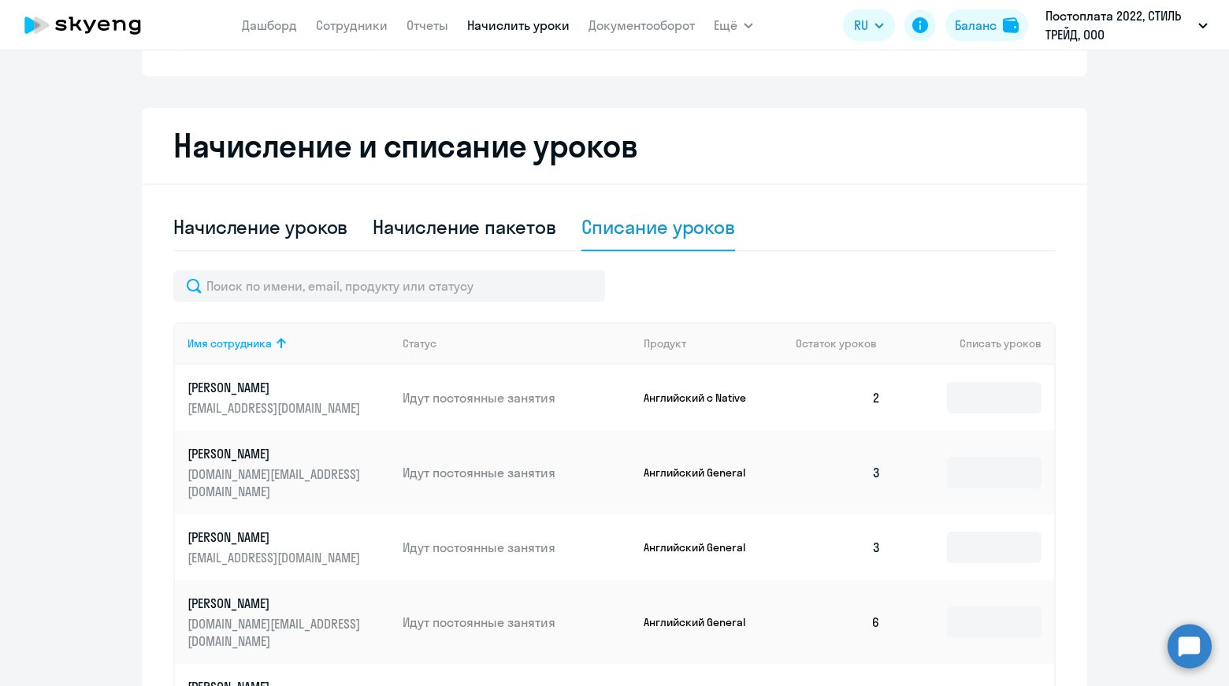
scroll to position [289, 0]
click at [272, 344] on icon at bounding box center [281, 343] width 19 height 19
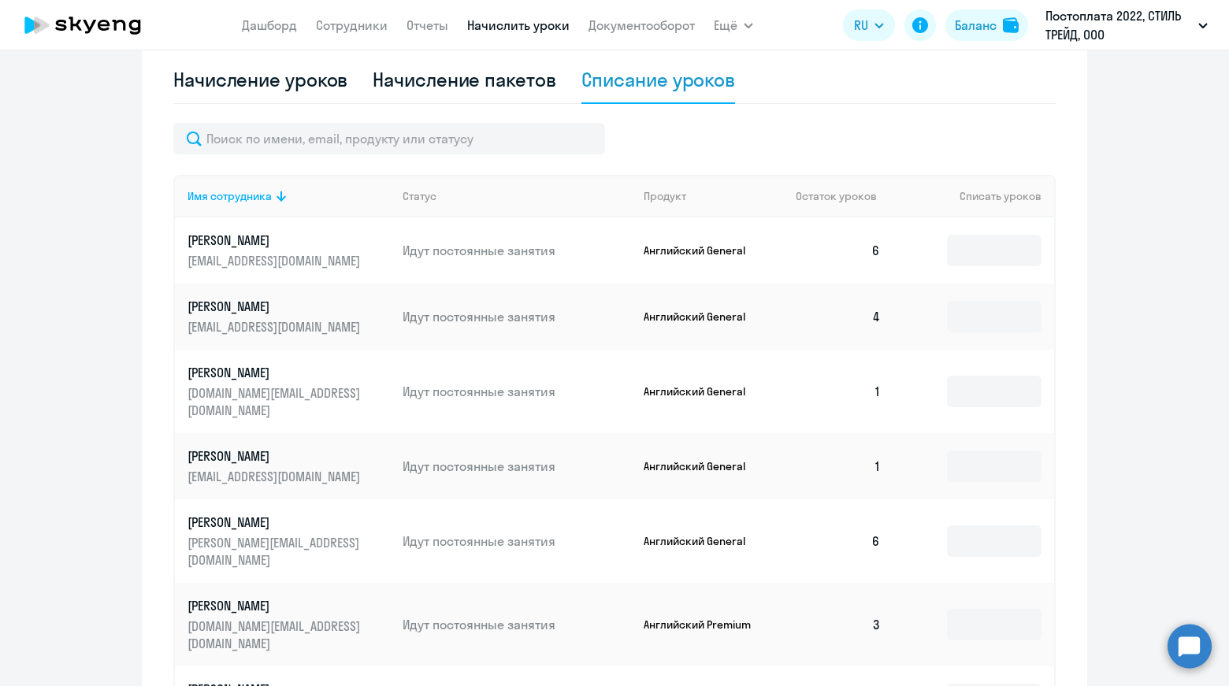
scroll to position [447, 0]
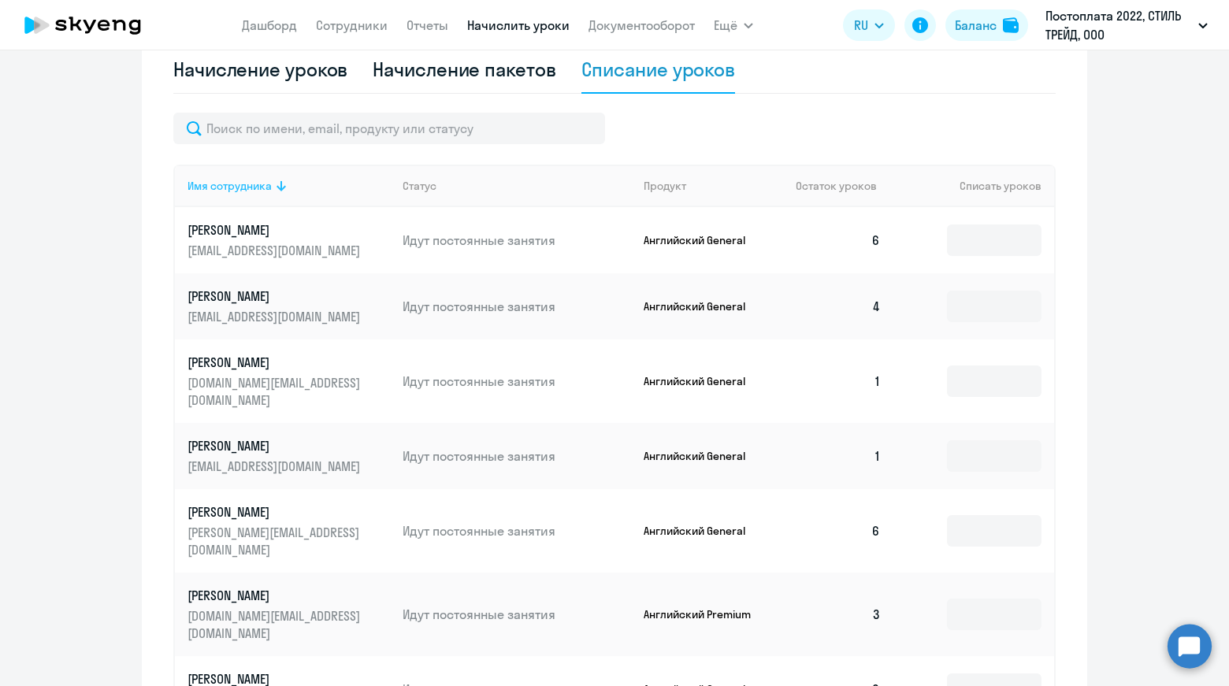
click at [249, 190] on div "Имя сотрудника" at bounding box center [229, 186] width 84 height 14
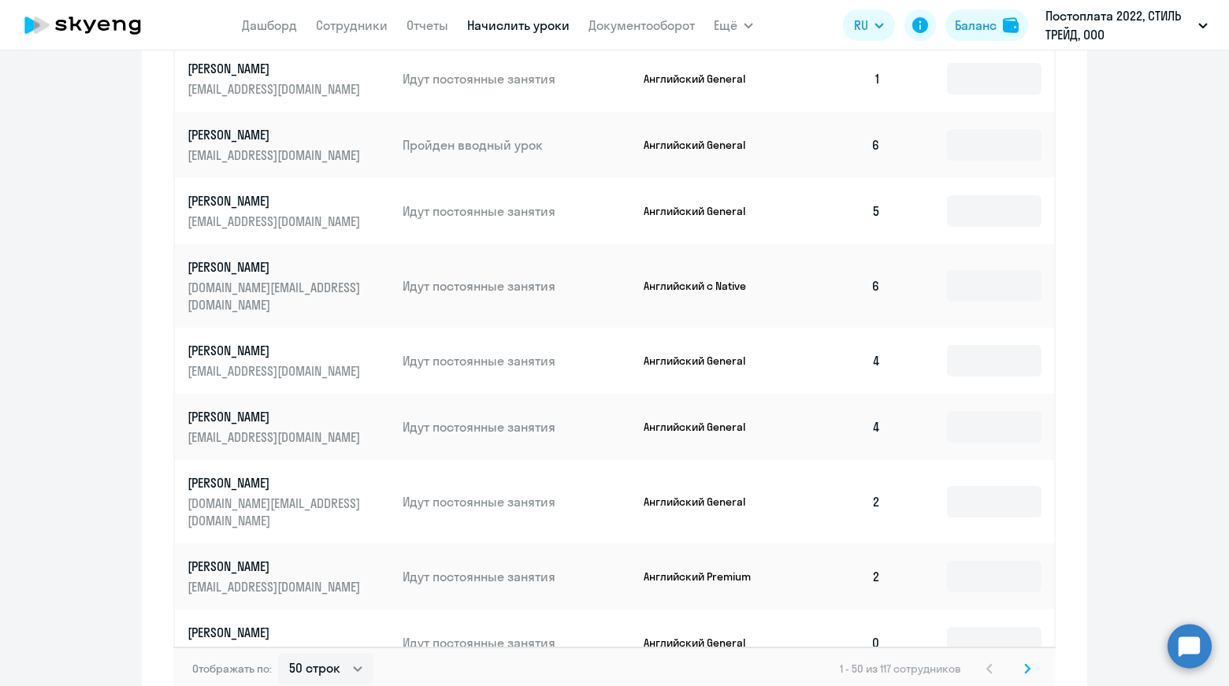
scroll to position [1654, 0]
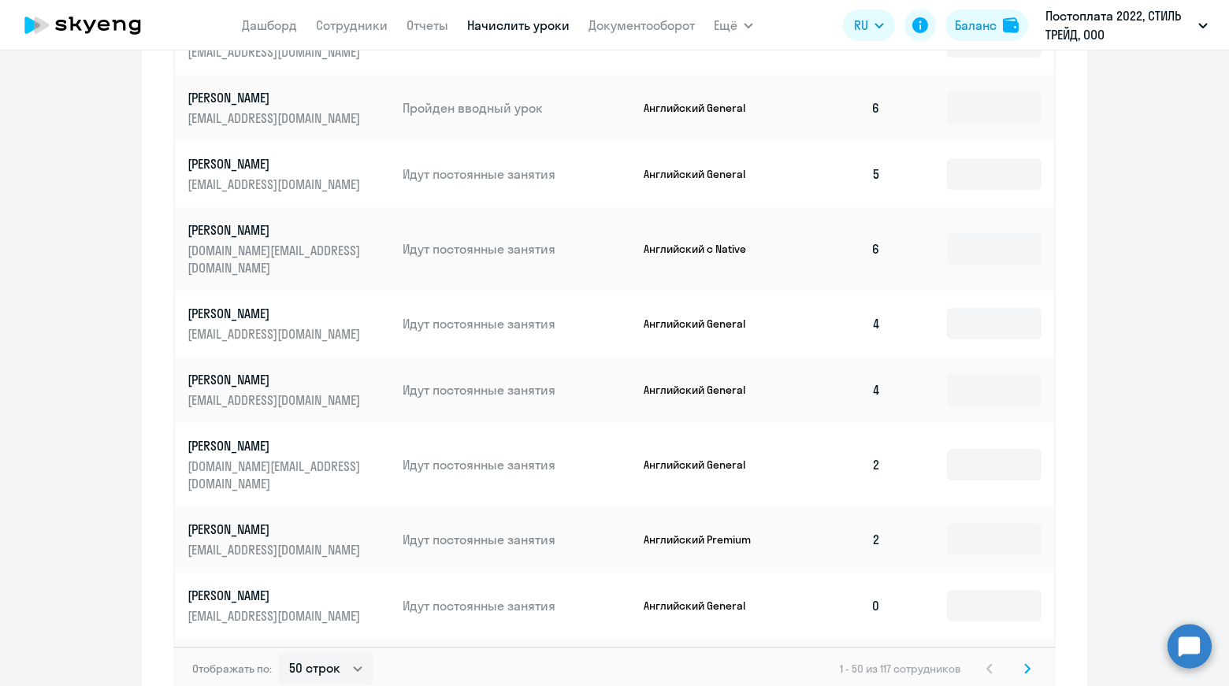
click at [285, 221] on p "[PERSON_NAME]" at bounding box center [275, 229] width 176 height 17
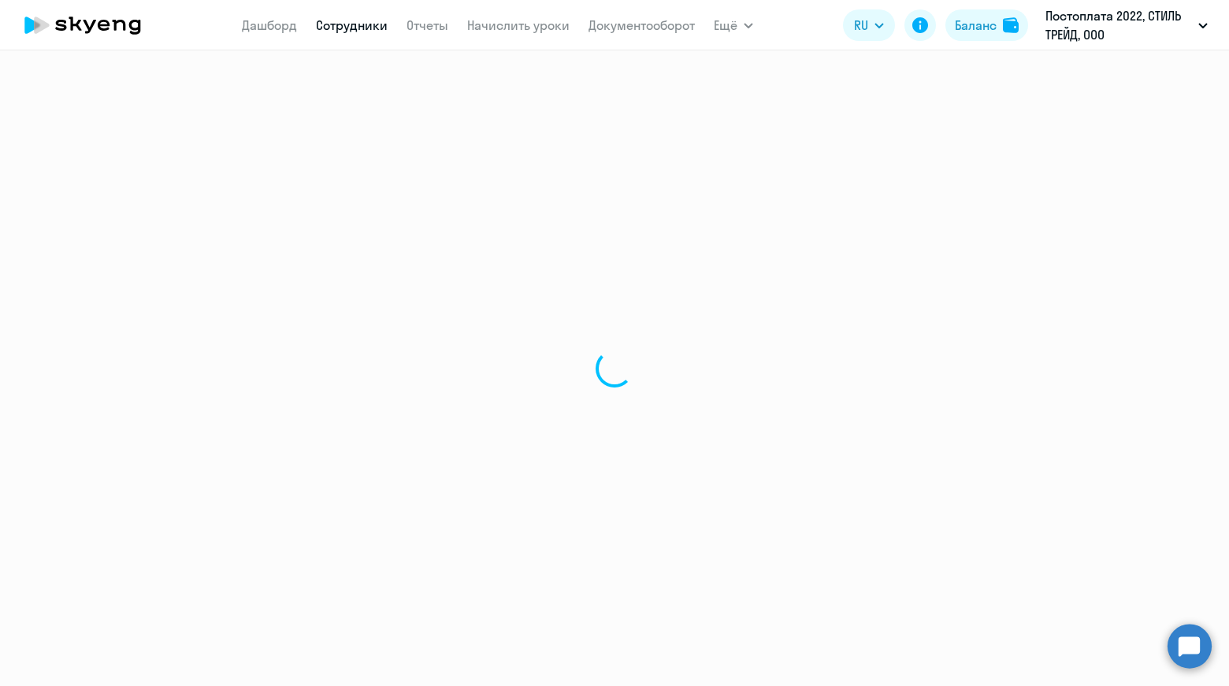
select select "english"
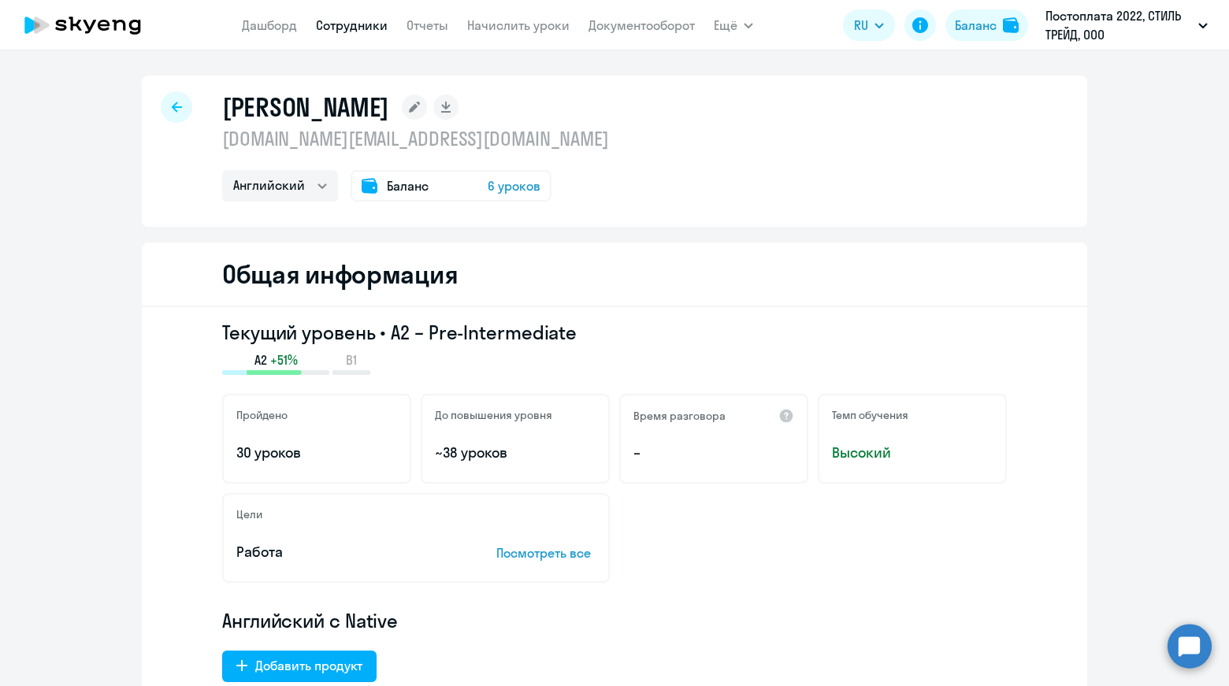
click at [508, 182] on span "6 уроков" at bounding box center [514, 185] width 53 height 19
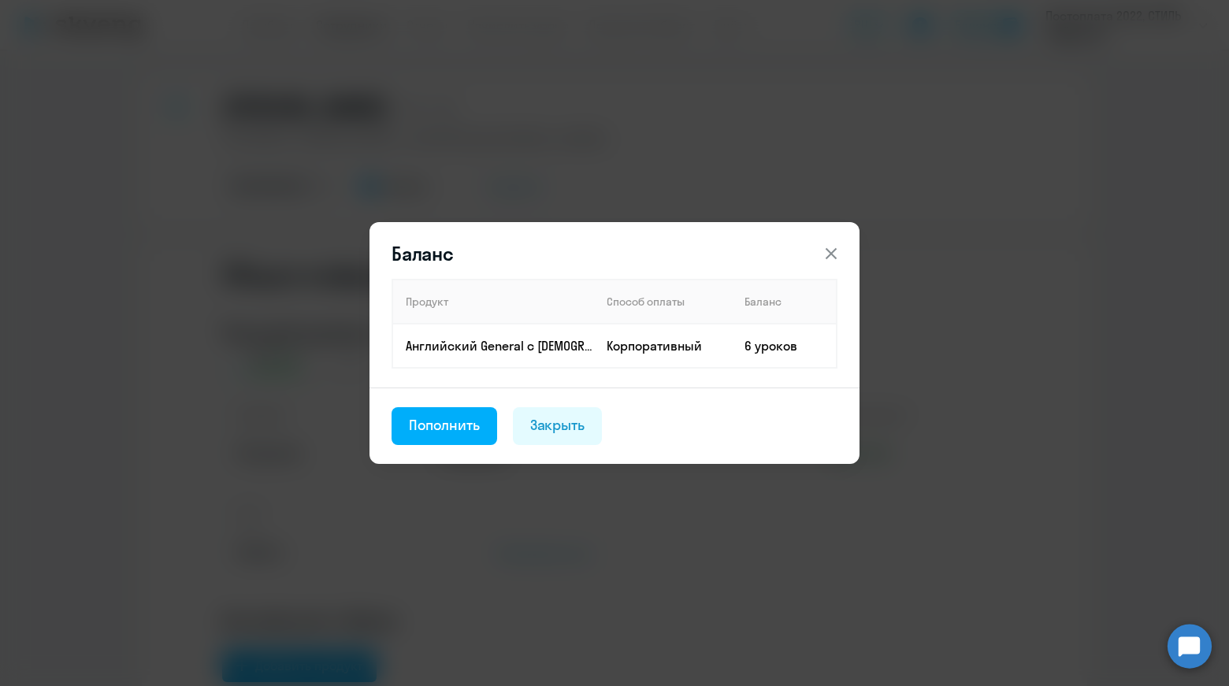
click at [827, 252] on icon at bounding box center [831, 253] width 19 height 19
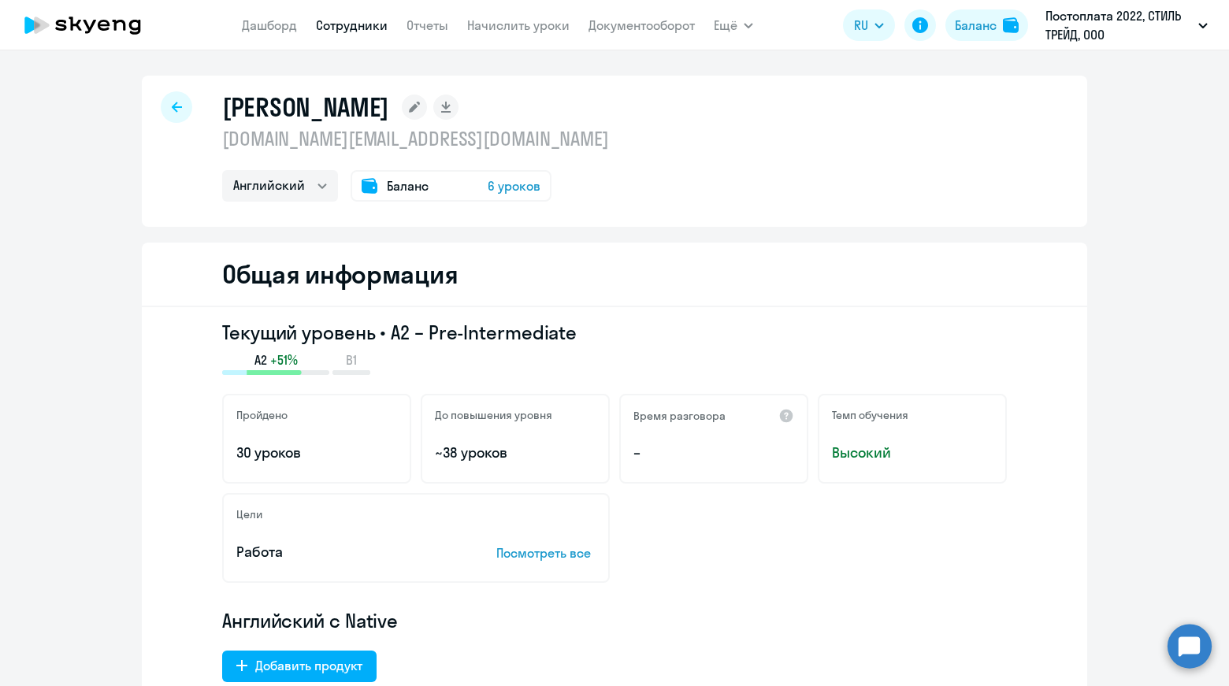
click at [173, 106] on icon at bounding box center [177, 107] width 10 height 10
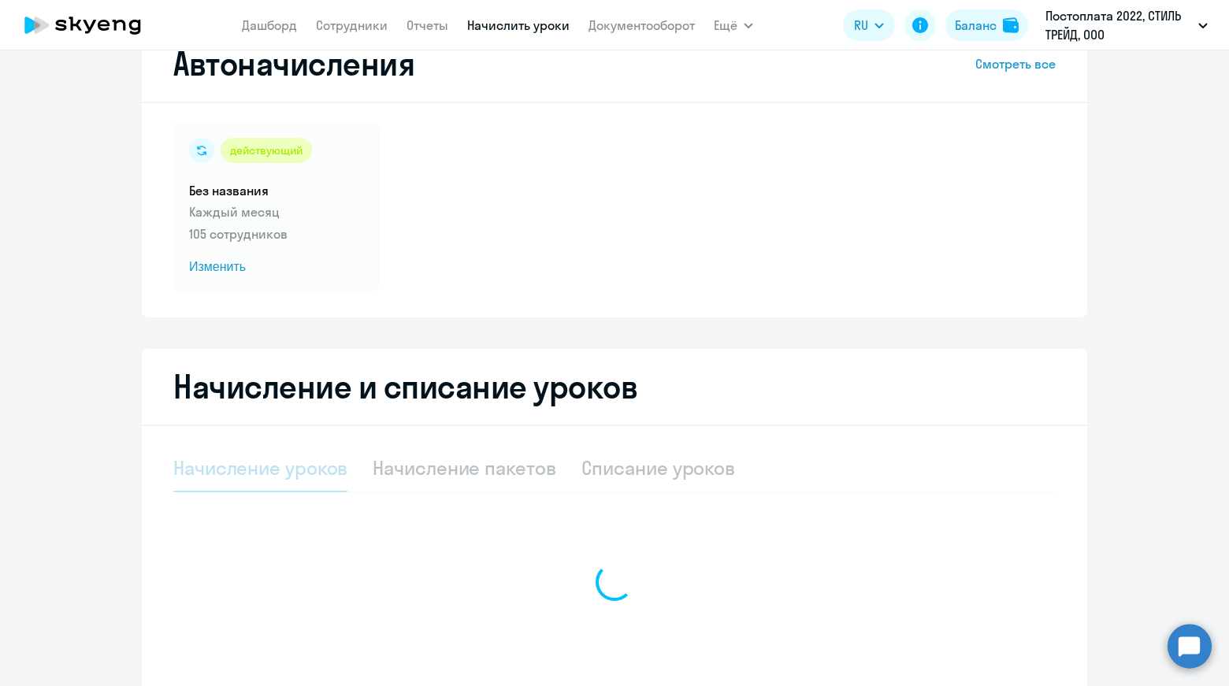
select select "10"
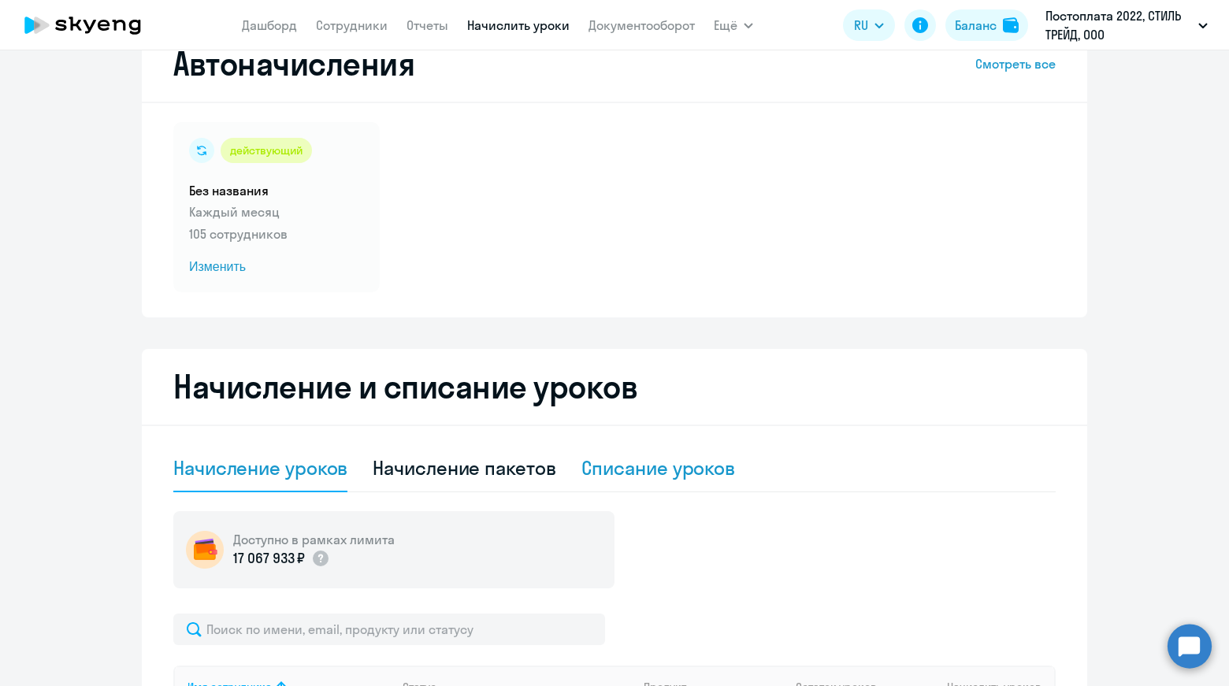
scroll to position [79, 0]
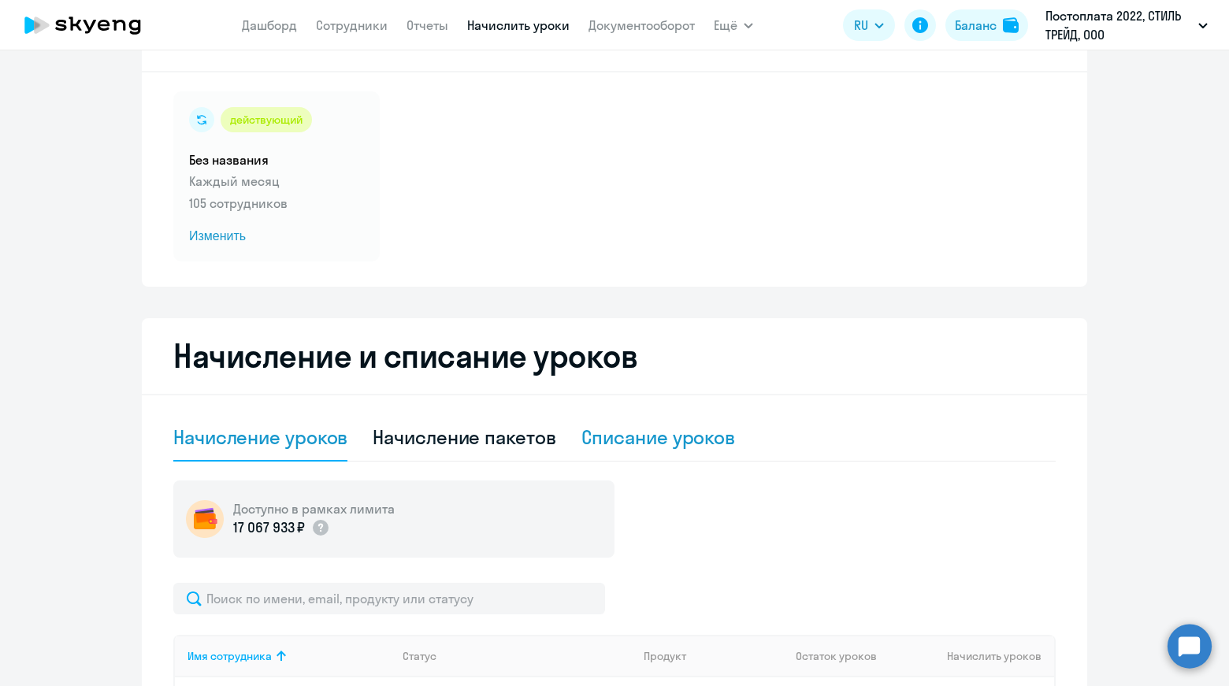
click at [703, 428] on div "Списание уроков" at bounding box center [658, 437] width 154 height 25
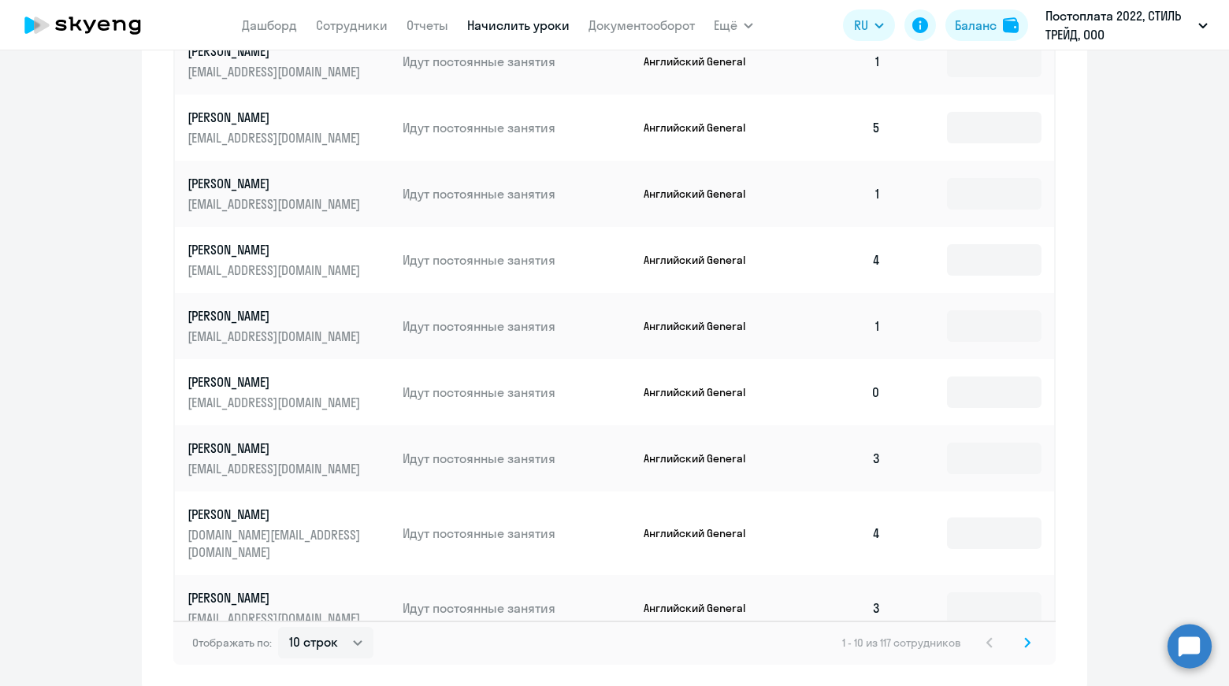
scroll to position [762, 0]
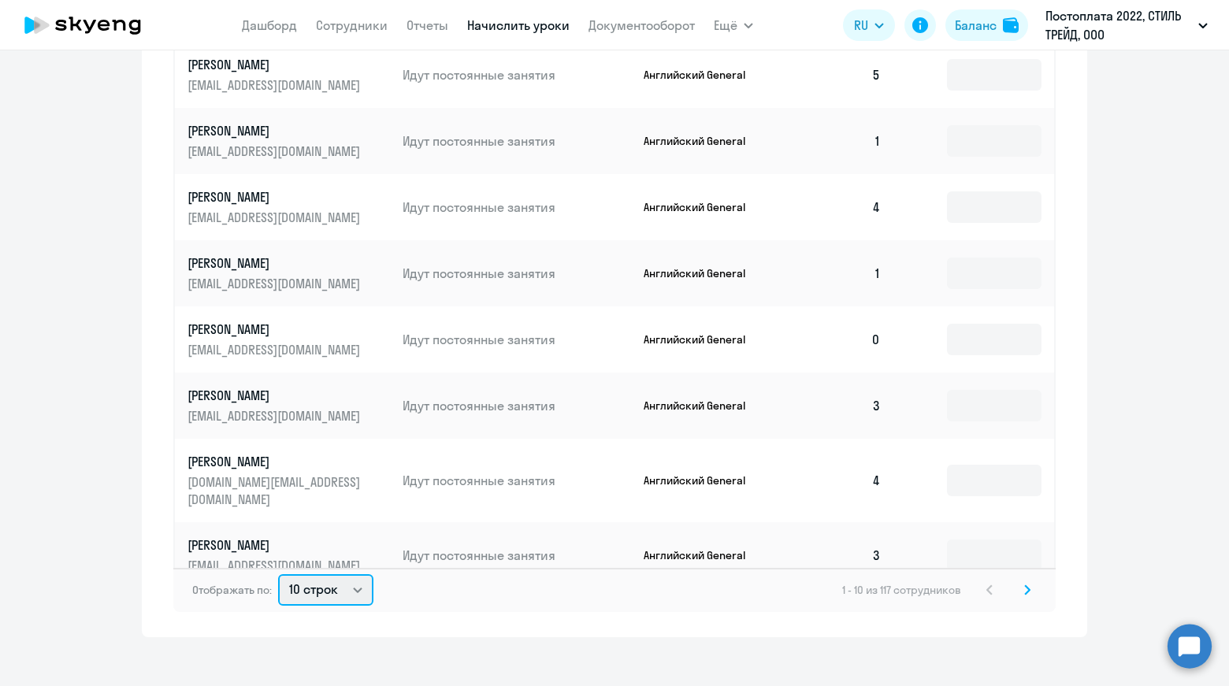
click at [330, 576] on select "10 строк 30 строк 50 строк" at bounding box center [325, 590] width 95 height 32
select select "50"
click at [278, 574] on select "10 строк 30 строк 50 строк" at bounding box center [325, 590] width 95 height 32
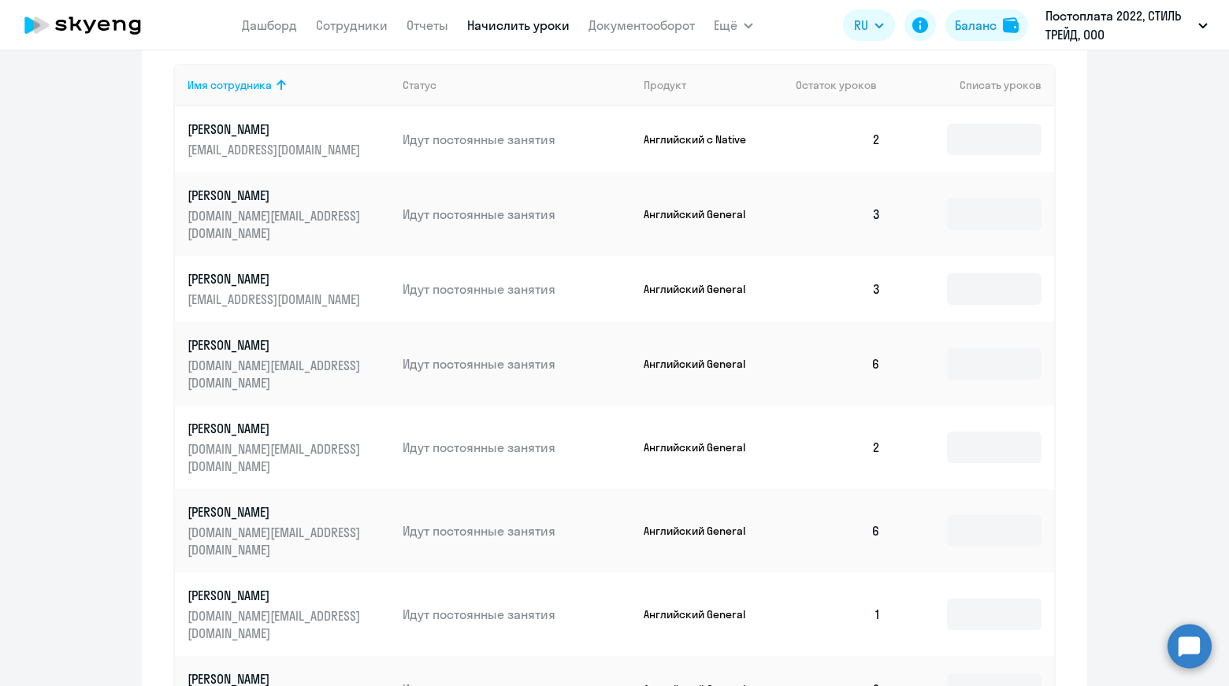
scroll to position [368, 0]
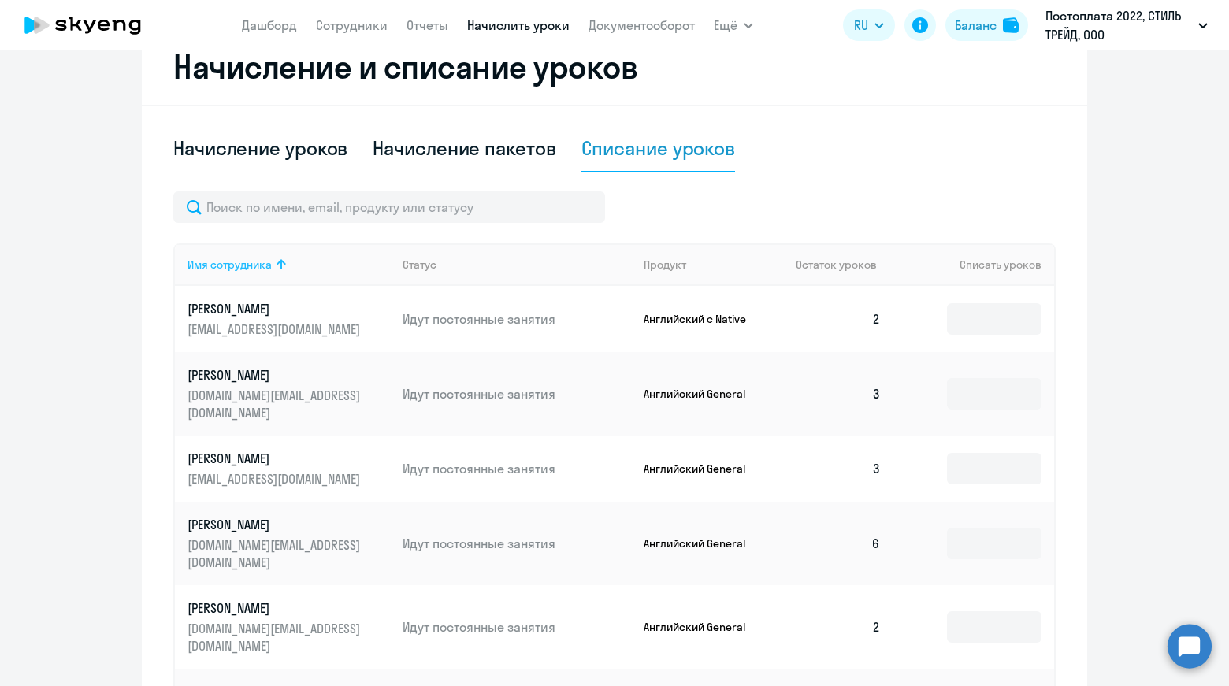
click at [257, 265] on div "Имя сотрудника" at bounding box center [229, 265] width 84 height 14
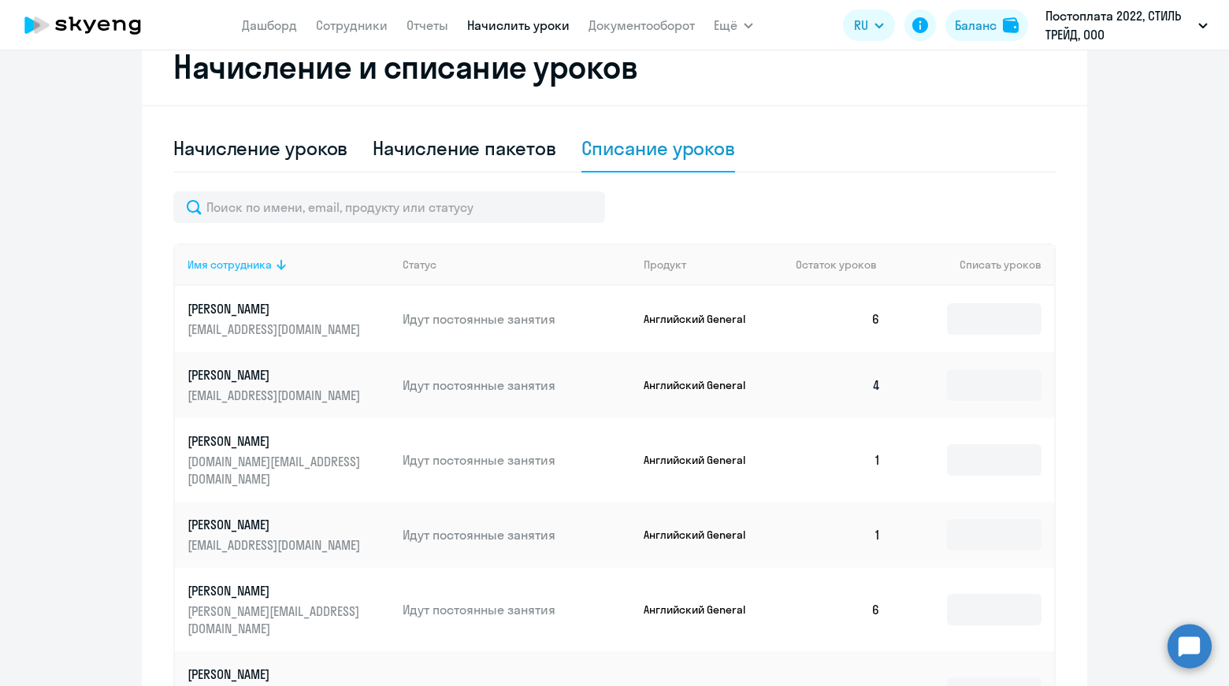
click at [257, 266] on div "Имя сотрудника" at bounding box center [229, 265] width 84 height 14
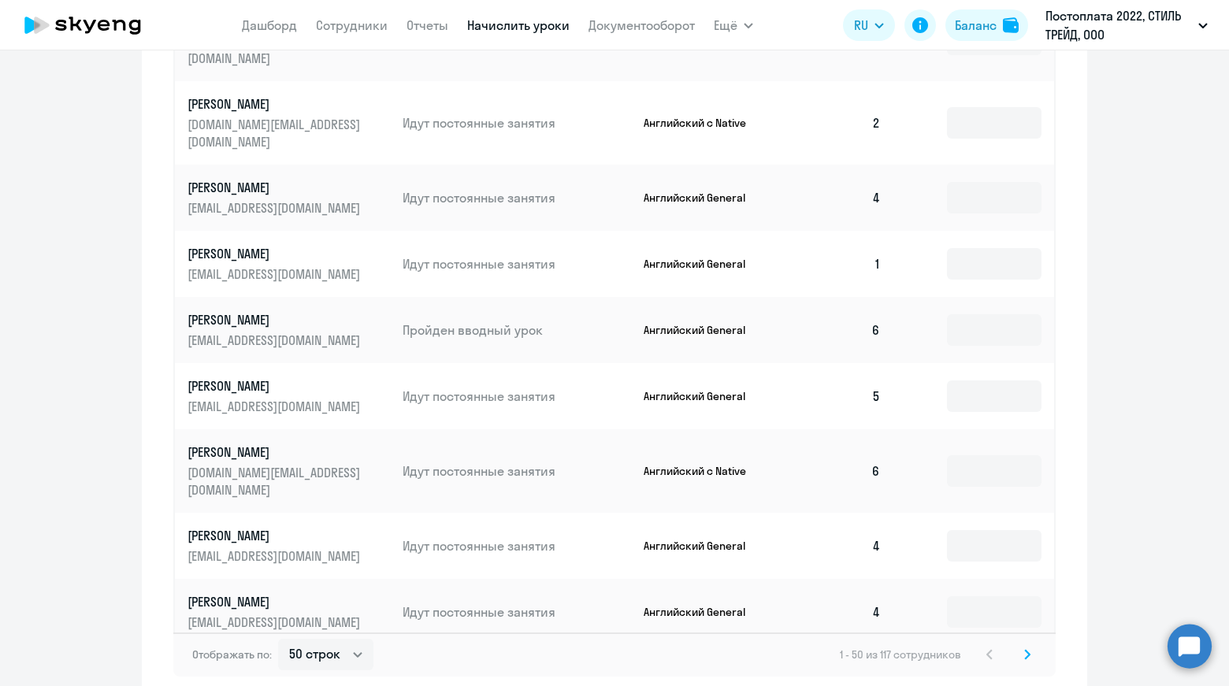
scroll to position [1497, 0]
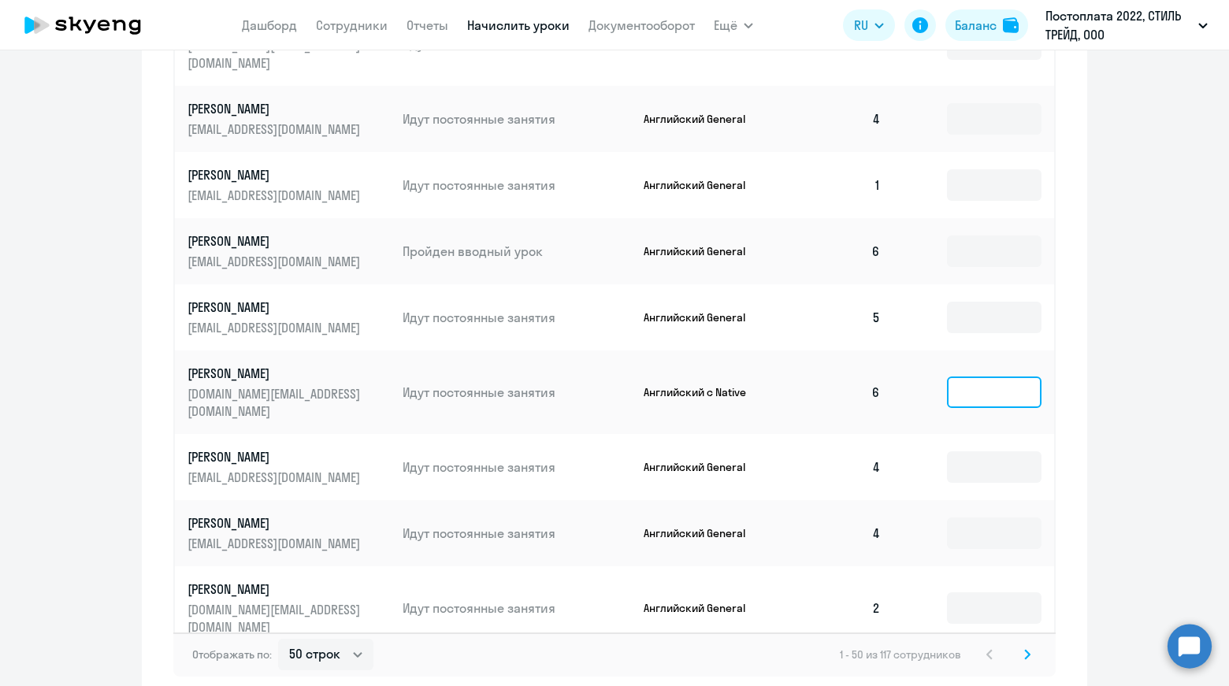
click at [977, 377] on input at bounding box center [994, 393] width 95 height 32
type input "4"
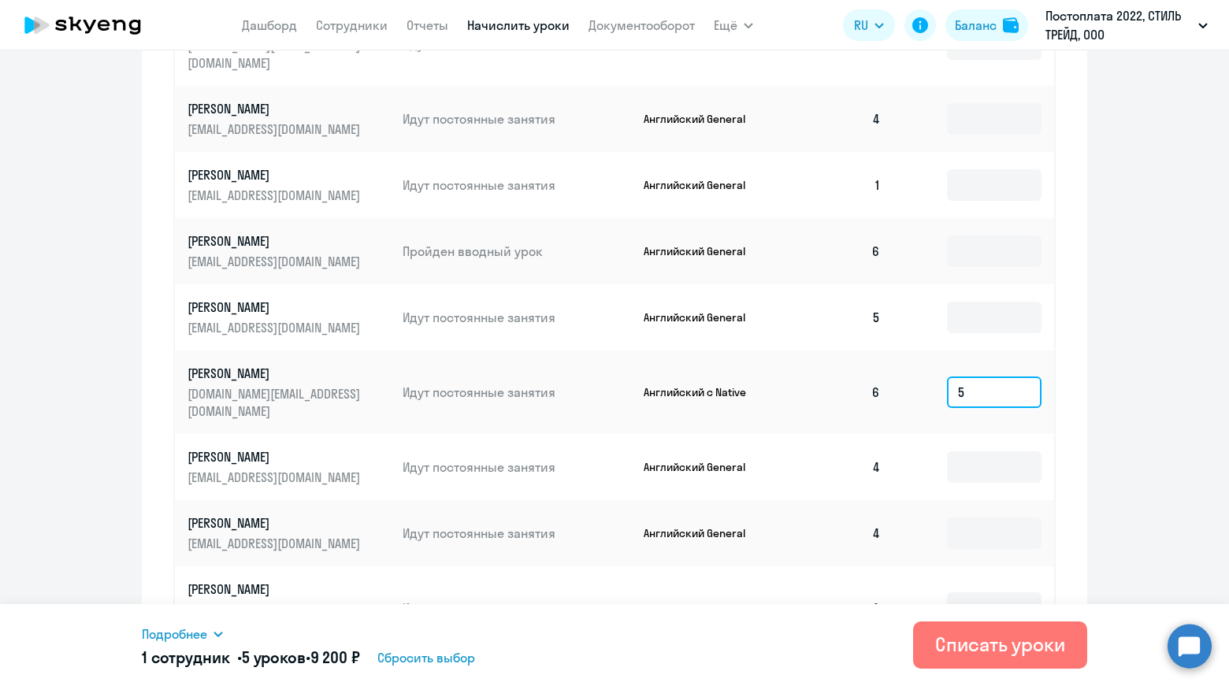
type input "5"
click at [1006, 648] on div "Списать уроки" at bounding box center [1000, 644] width 130 height 25
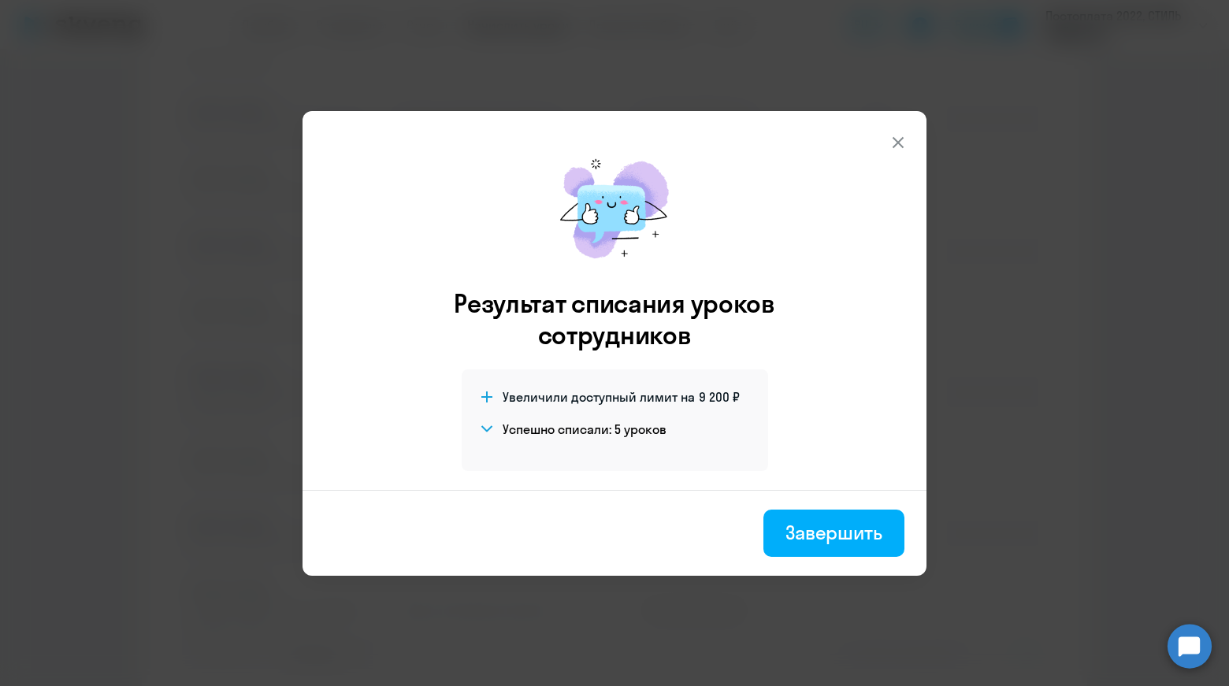
click at [901, 146] on icon at bounding box center [898, 141] width 11 height 11
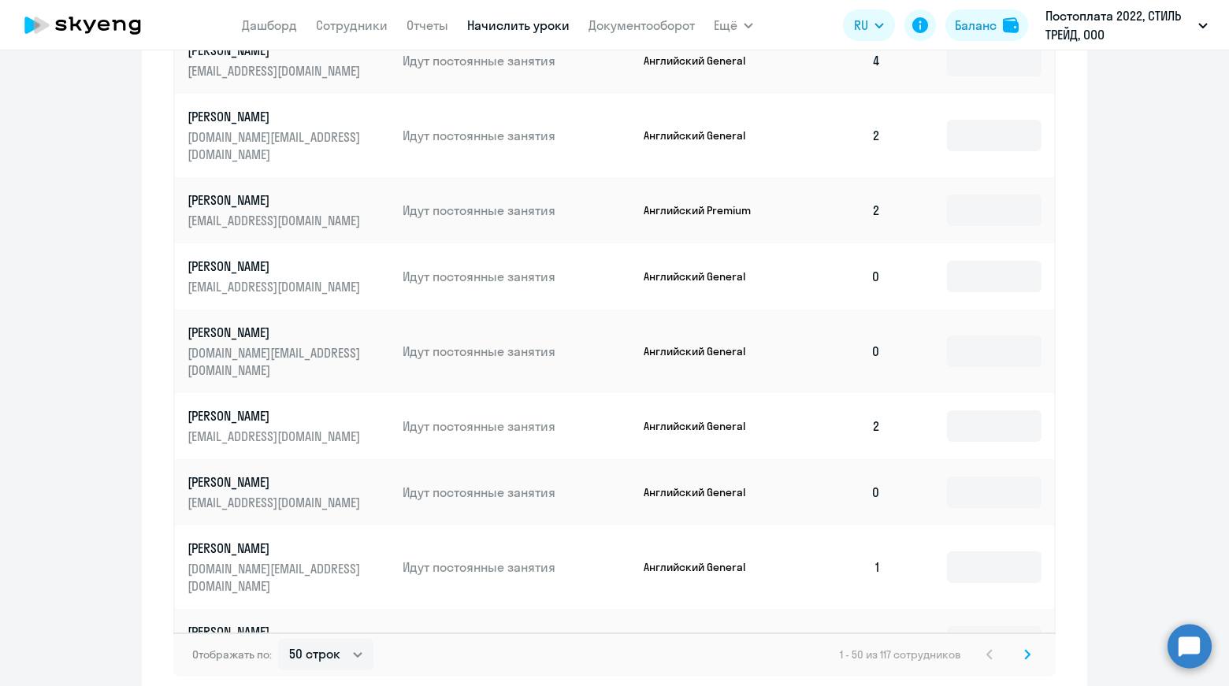
scroll to position [2127, 0]
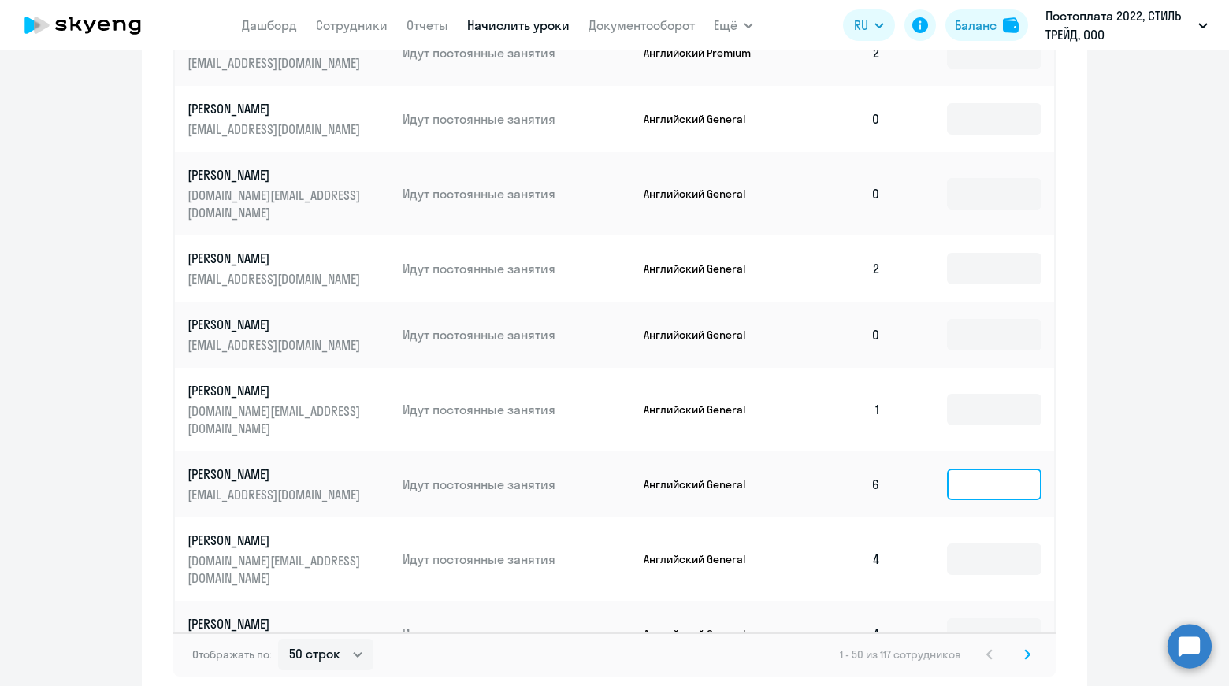
click at [988, 469] on input at bounding box center [994, 485] width 95 height 32
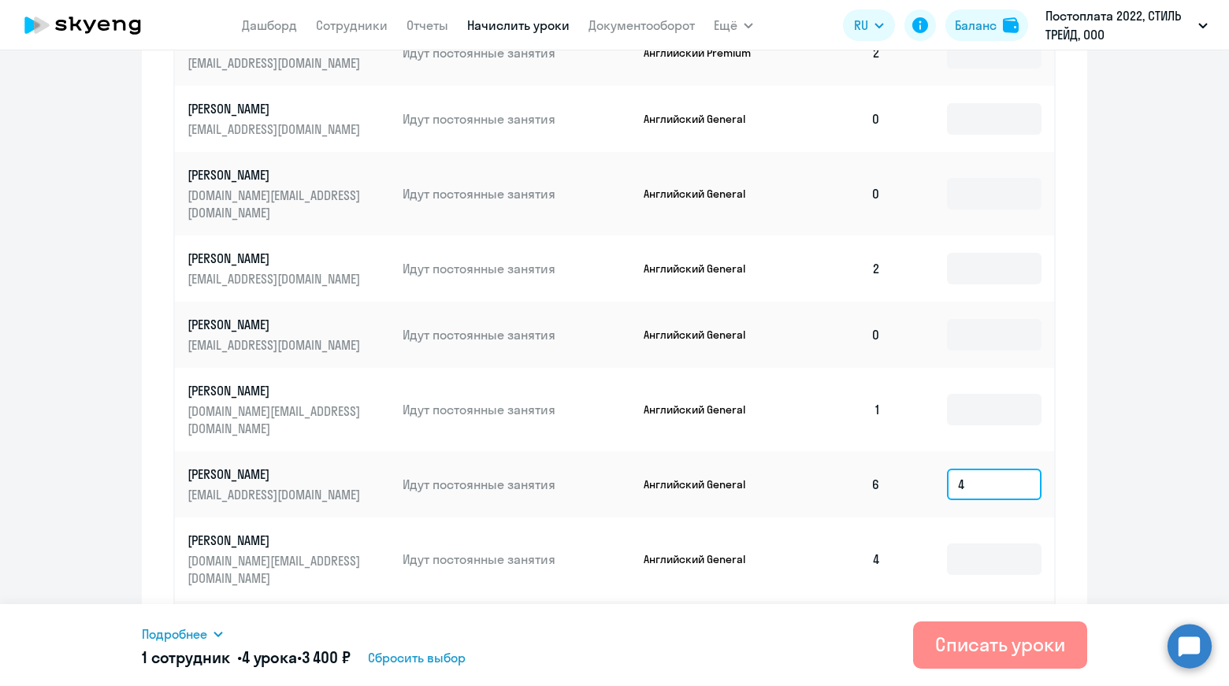
type input "4"
click at [987, 639] on div "Списать уроки" at bounding box center [1000, 644] width 130 height 25
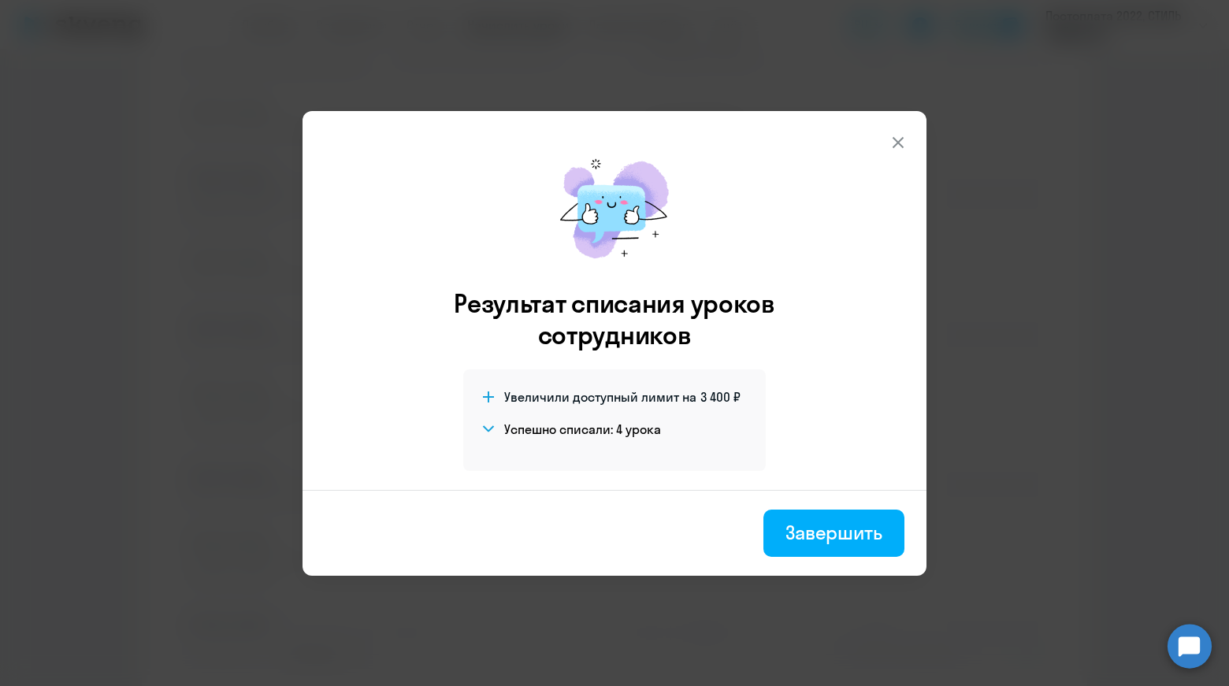
click at [901, 139] on icon at bounding box center [898, 141] width 11 height 11
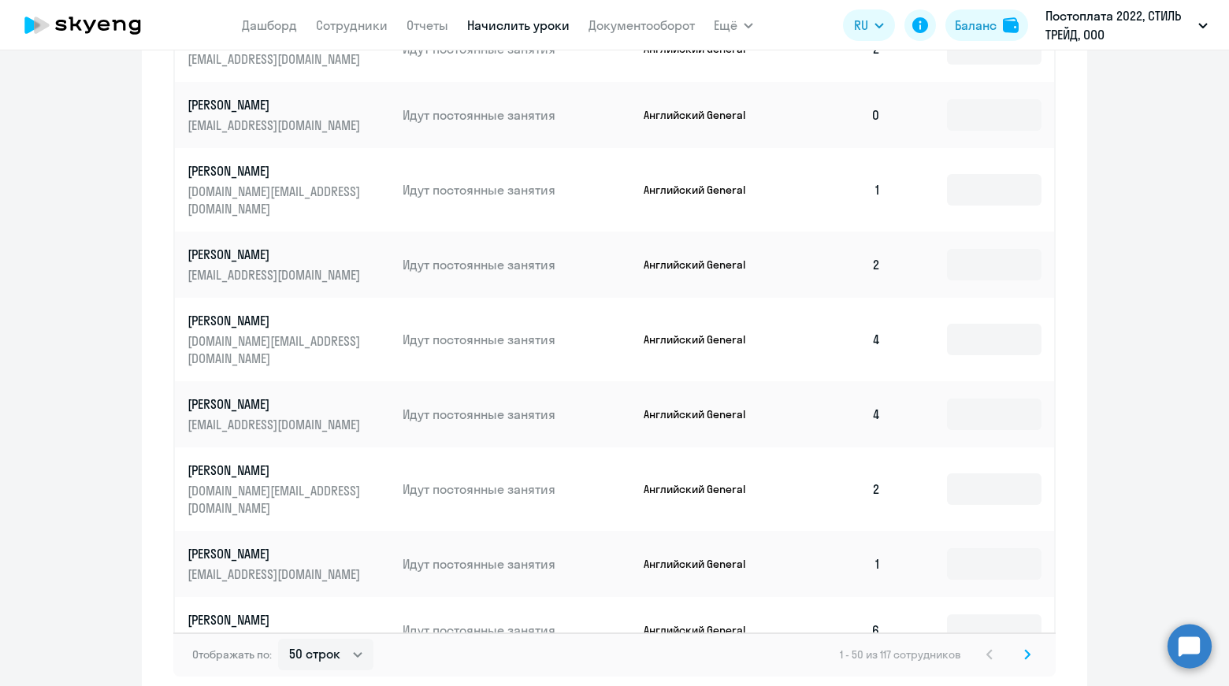
scroll to position [2442, 0]
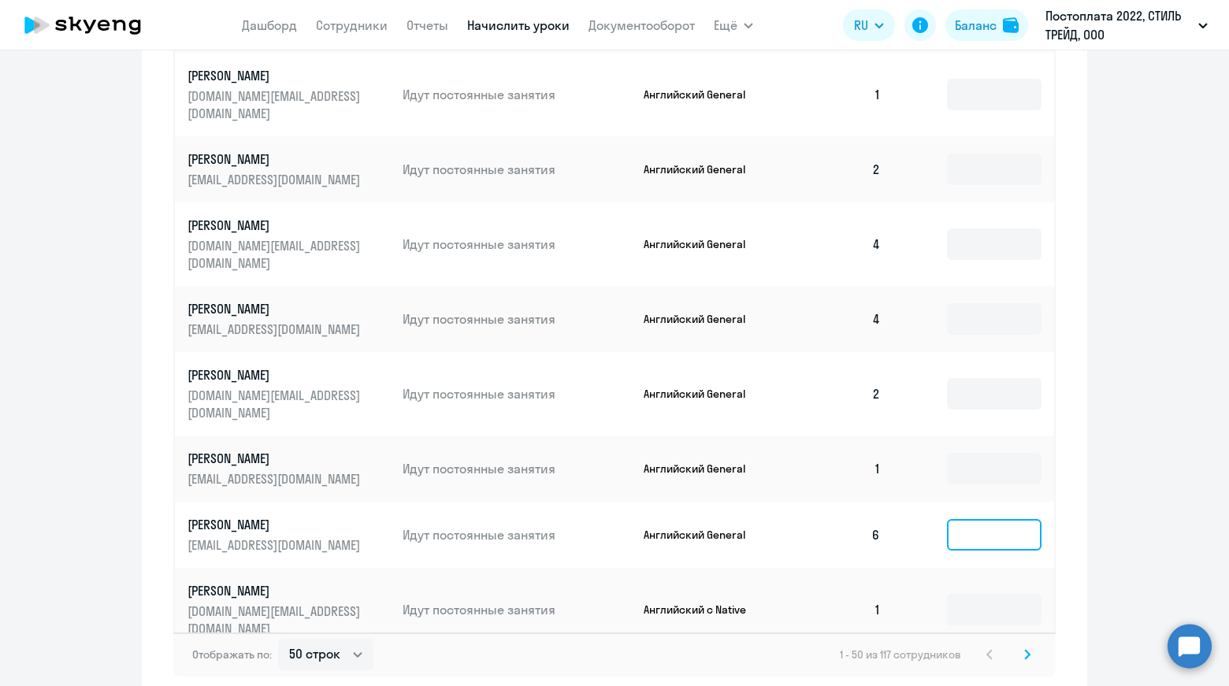
click at [949, 519] on input at bounding box center [994, 535] width 95 height 32
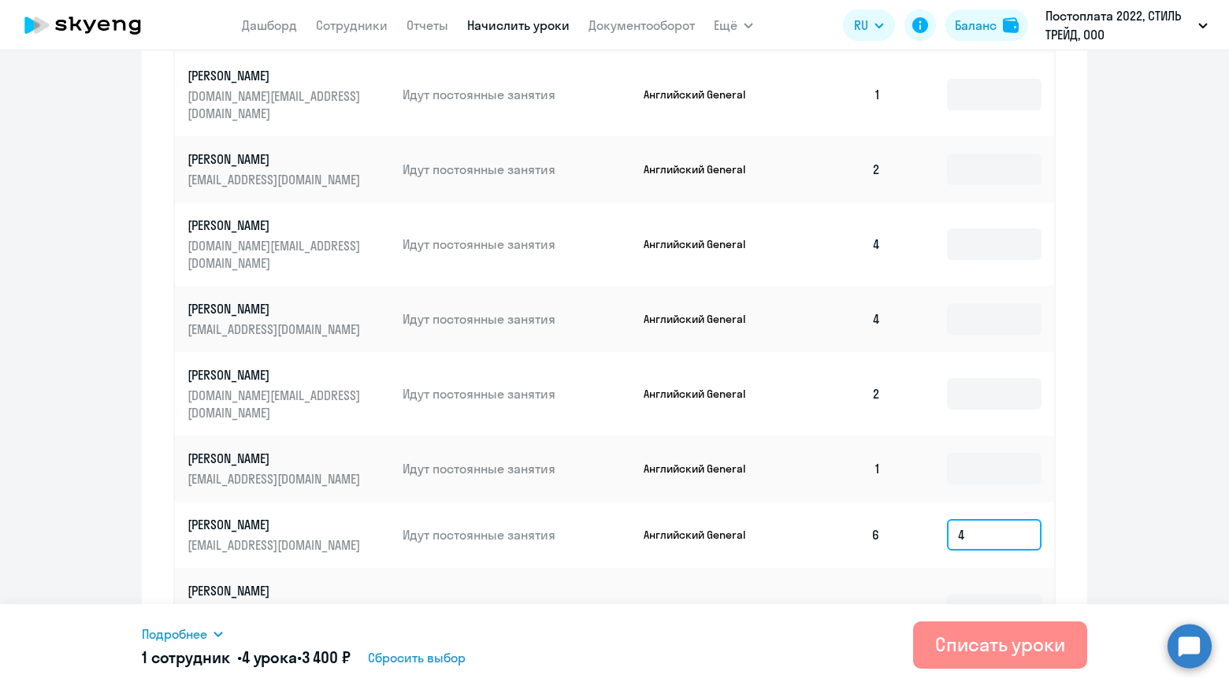
type input "4"
click at [981, 642] on div "Списать уроки" at bounding box center [1000, 644] width 130 height 25
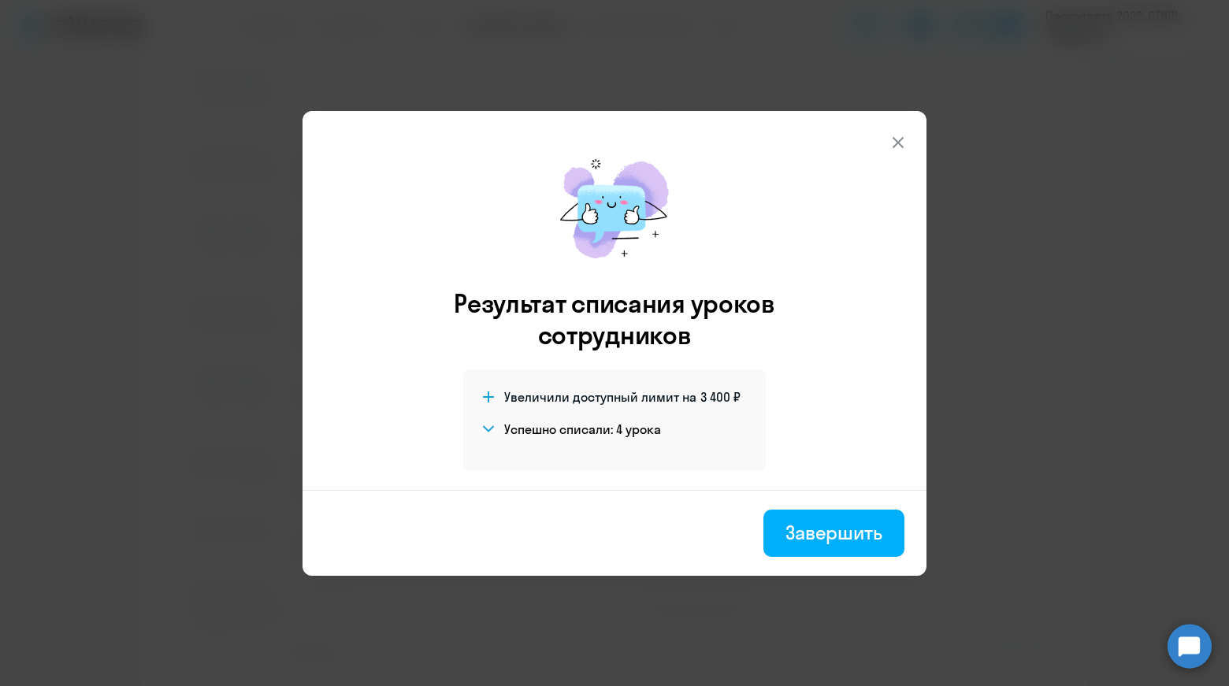
click at [891, 151] on button at bounding box center [898, 143] width 32 height 32
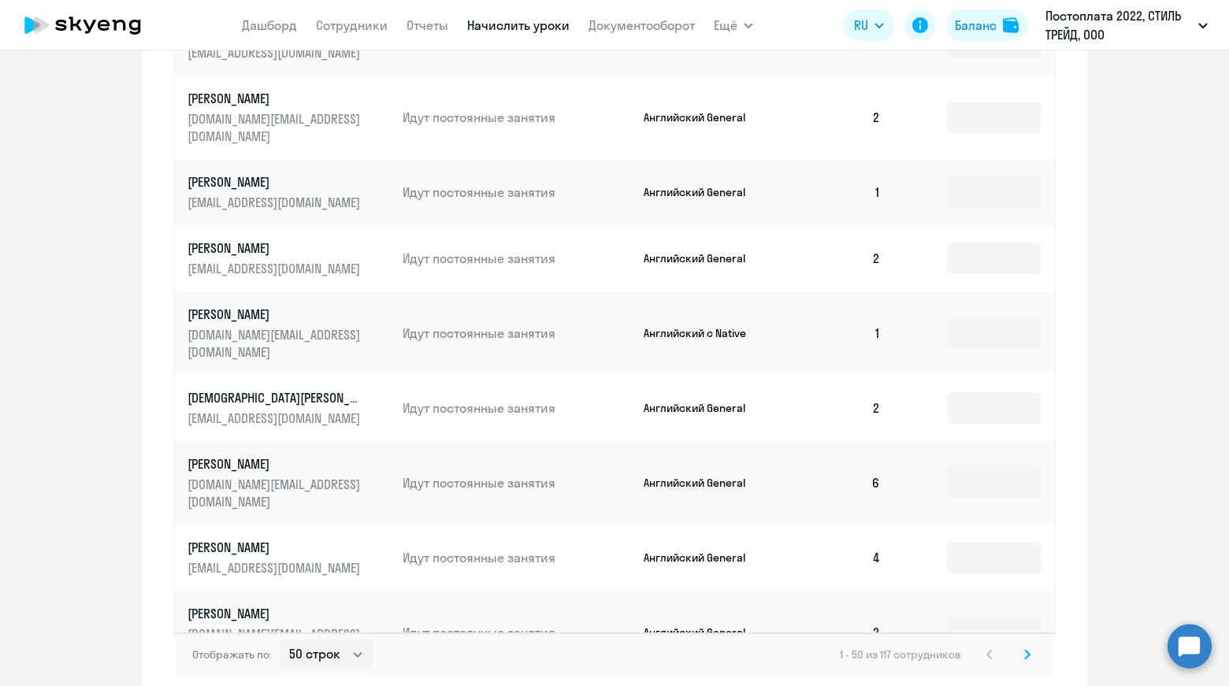
scroll to position [2719, 0]
click at [989, 466] on input at bounding box center [994, 482] width 95 height 32
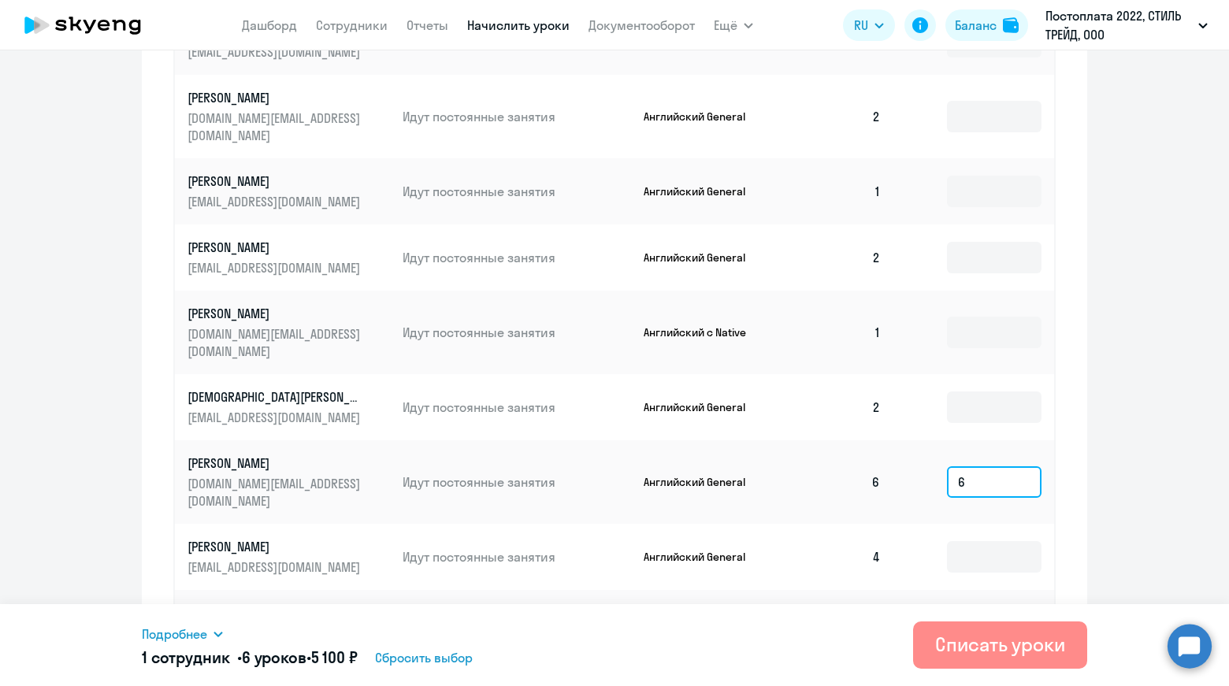
type input "6"
click at [998, 643] on div "Списать уроки" at bounding box center [1000, 644] width 130 height 25
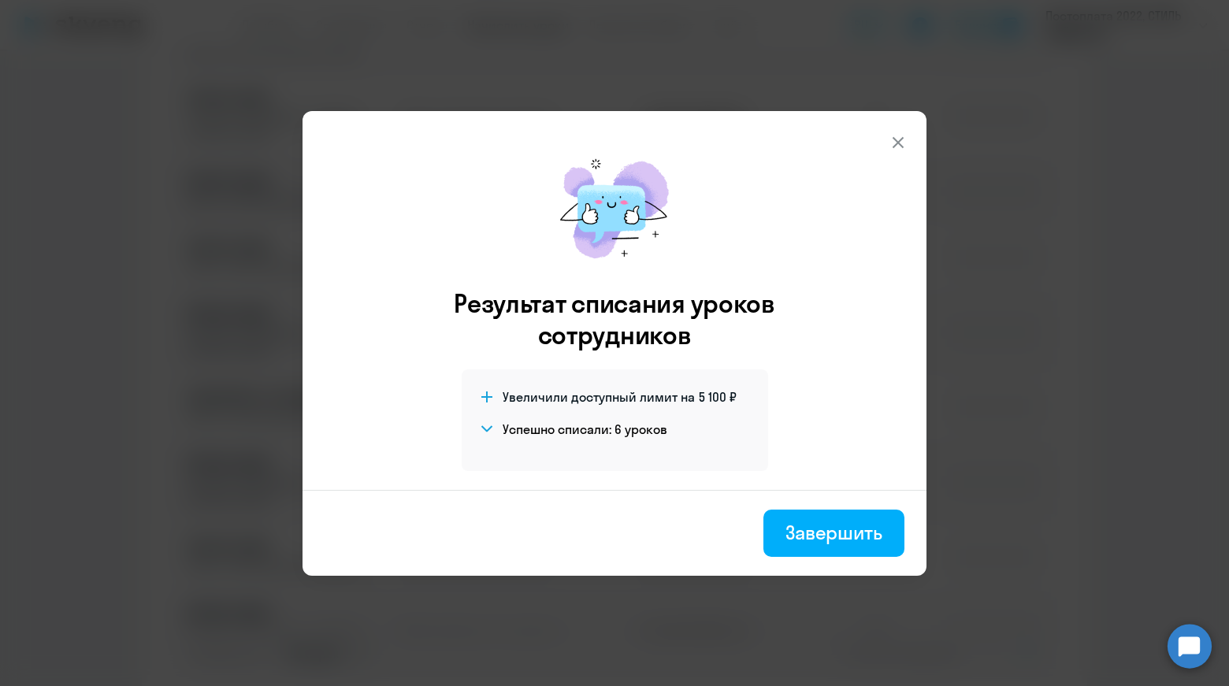
click at [902, 135] on icon at bounding box center [898, 142] width 19 height 19
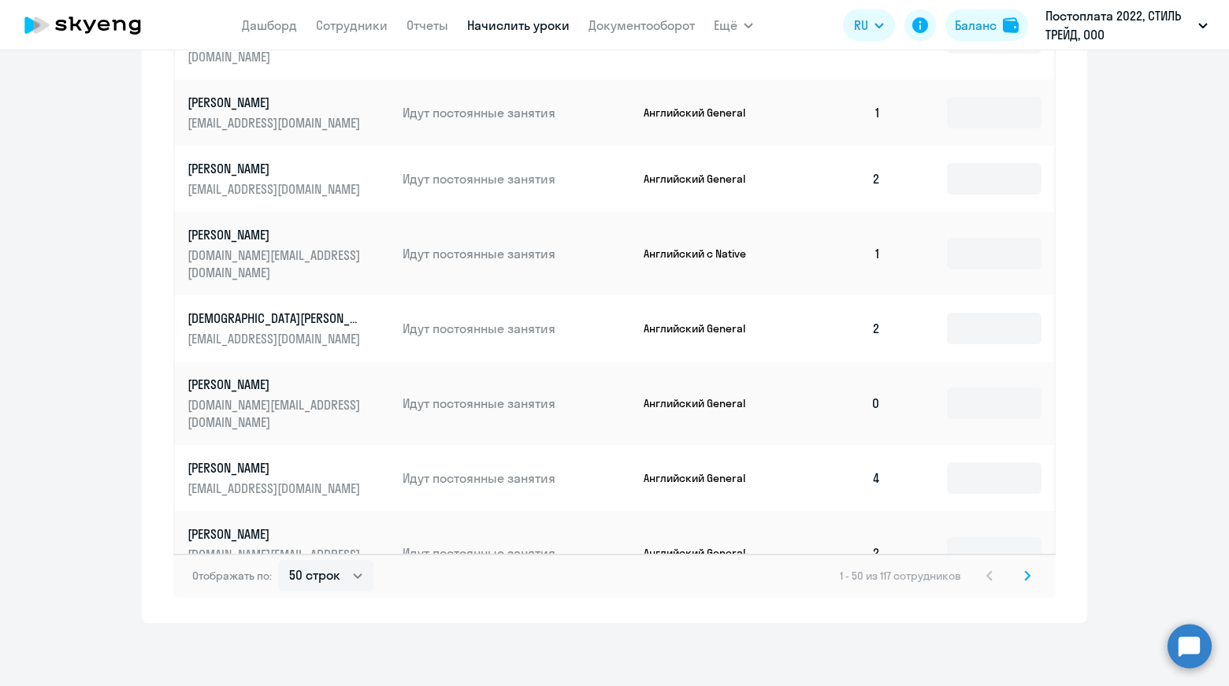
click at [1024, 581] on icon at bounding box center [1027, 575] width 6 height 11
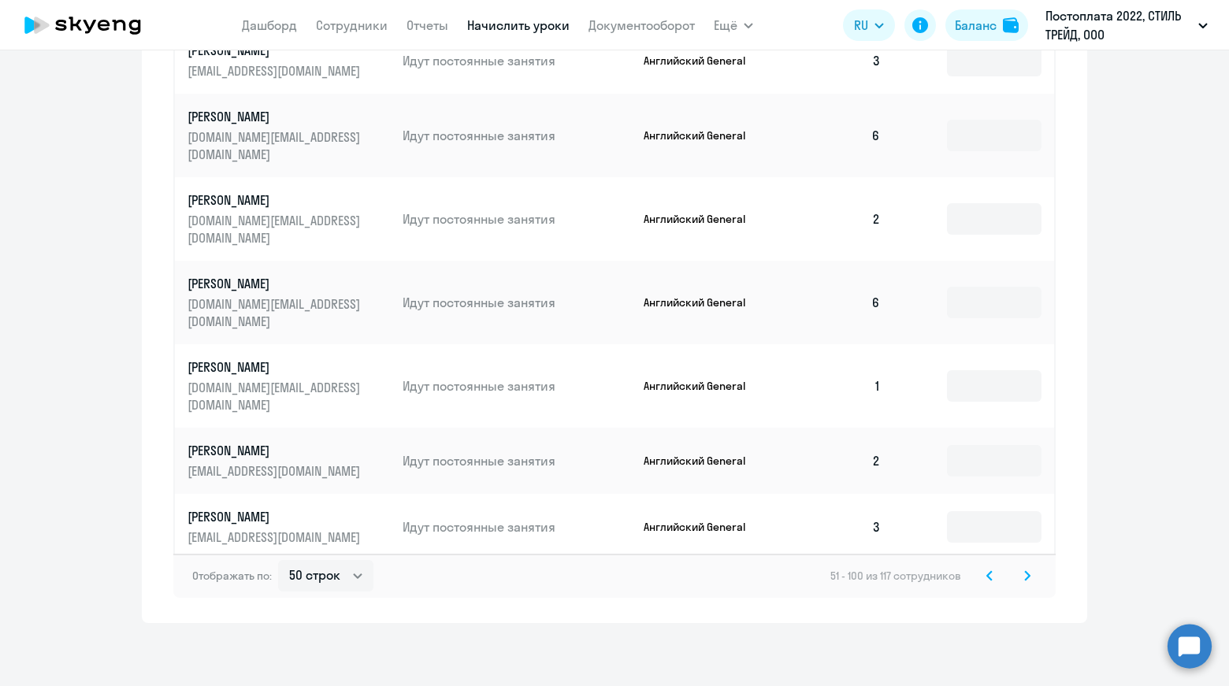
scroll to position [540, 0]
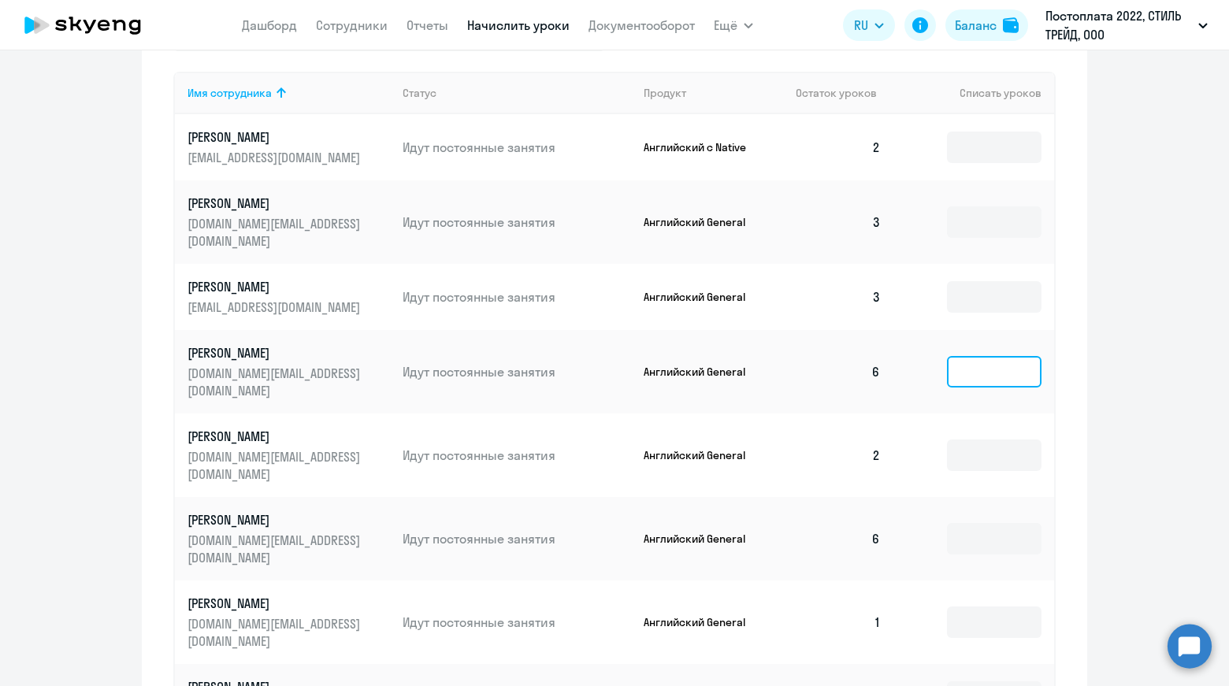
click at [1000, 366] on input at bounding box center [994, 372] width 95 height 32
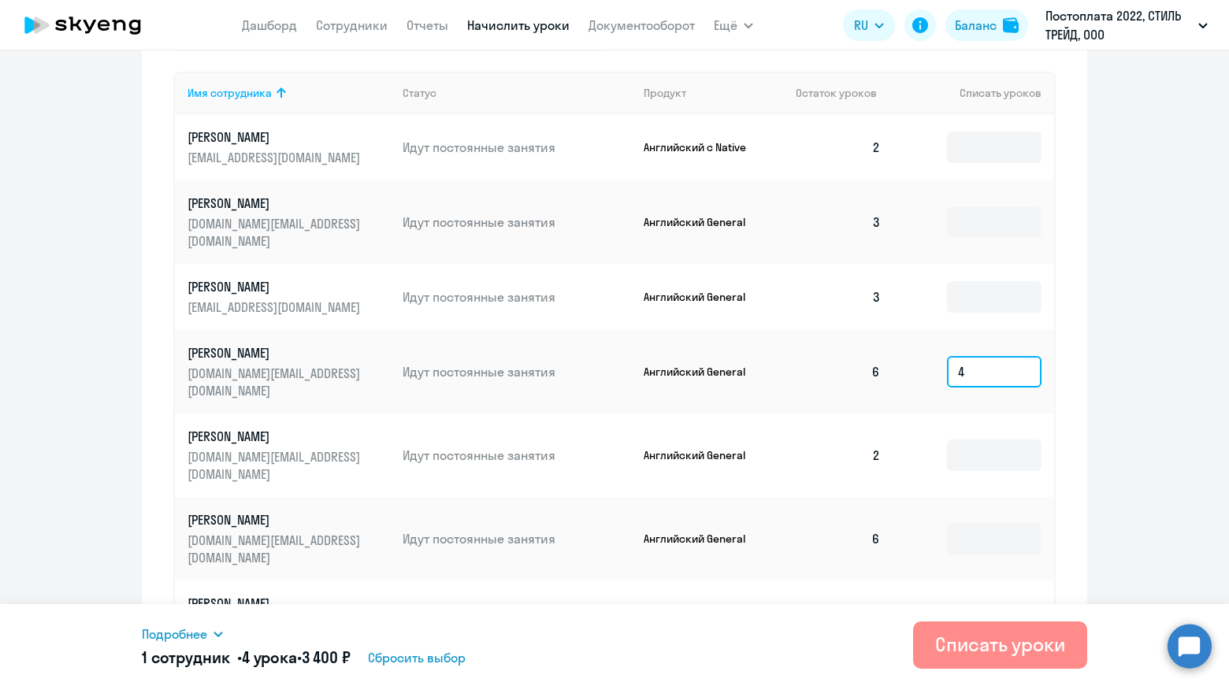
type input "4"
click at [945, 648] on div "Списать уроки" at bounding box center [1000, 644] width 130 height 25
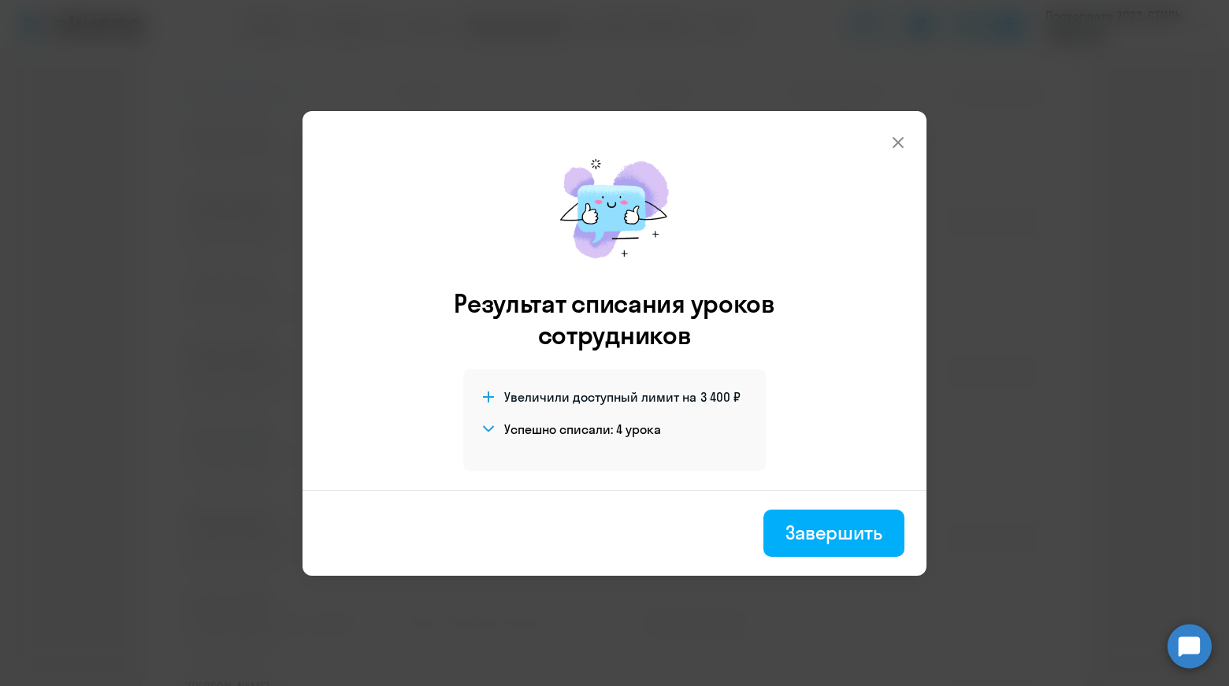
click at [906, 139] on icon at bounding box center [898, 142] width 19 height 19
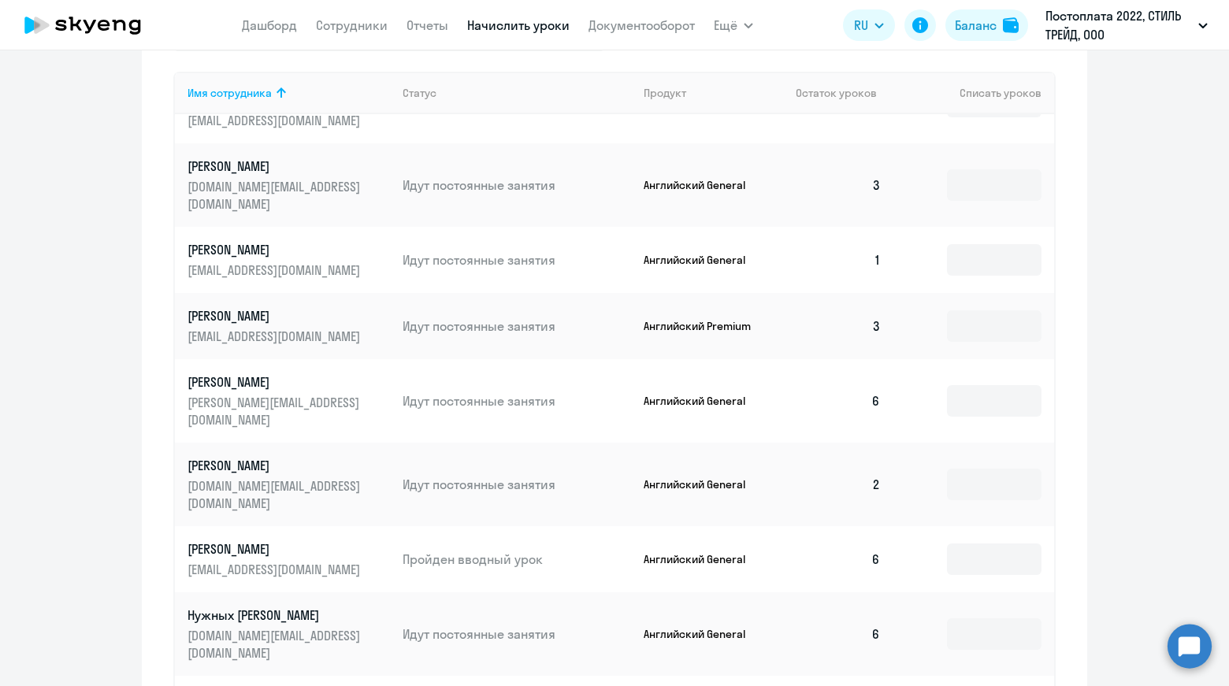
scroll to position [1103, 0]
click at [1000, 543] on input at bounding box center [994, 559] width 95 height 32
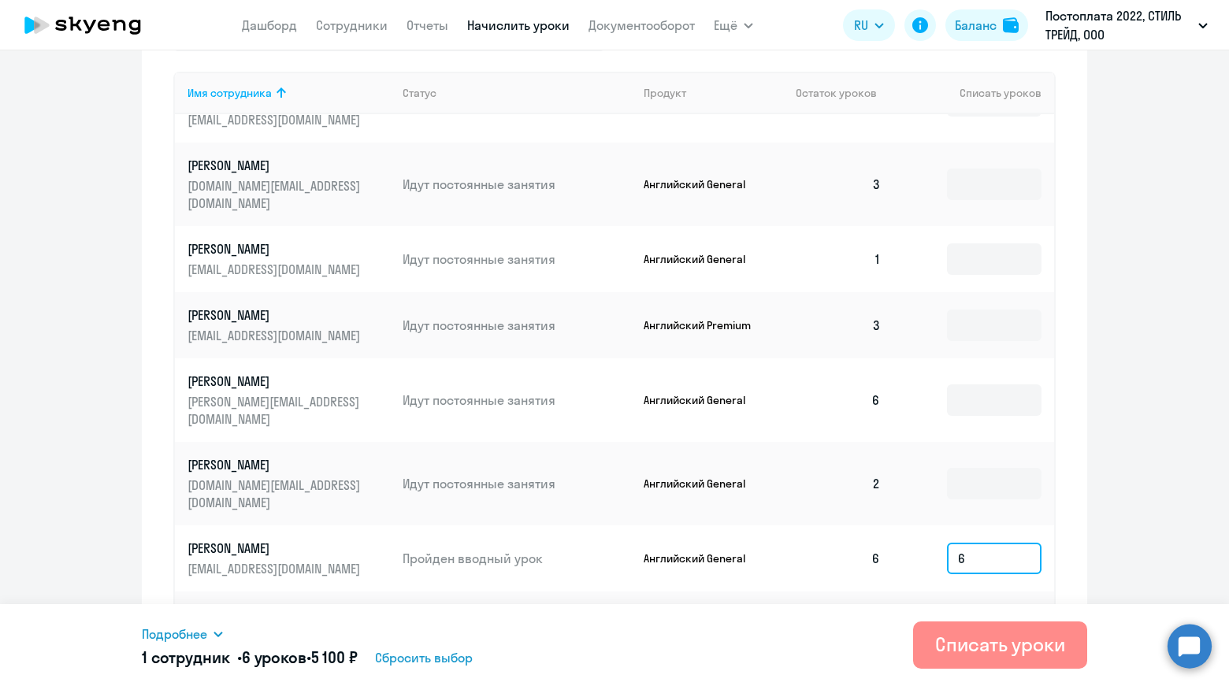
type input "6"
click at [994, 656] on div "Списать уроки" at bounding box center [1000, 644] width 130 height 25
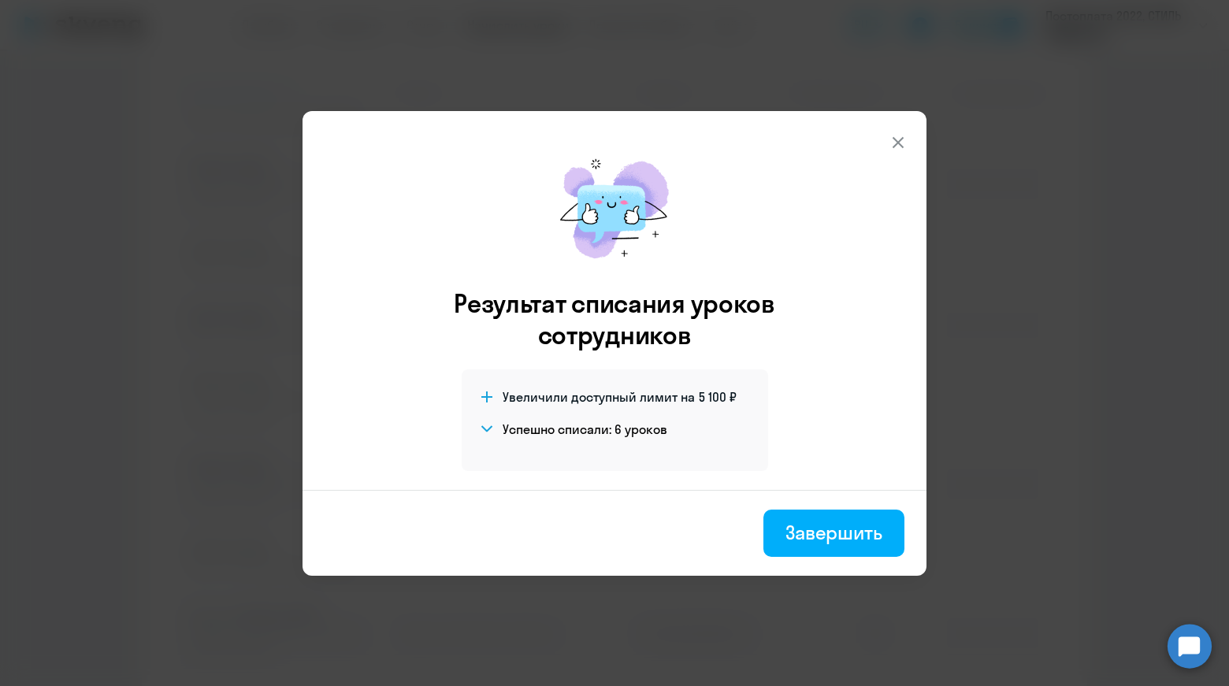
click at [898, 147] on icon at bounding box center [898, 142] width 19 height 19
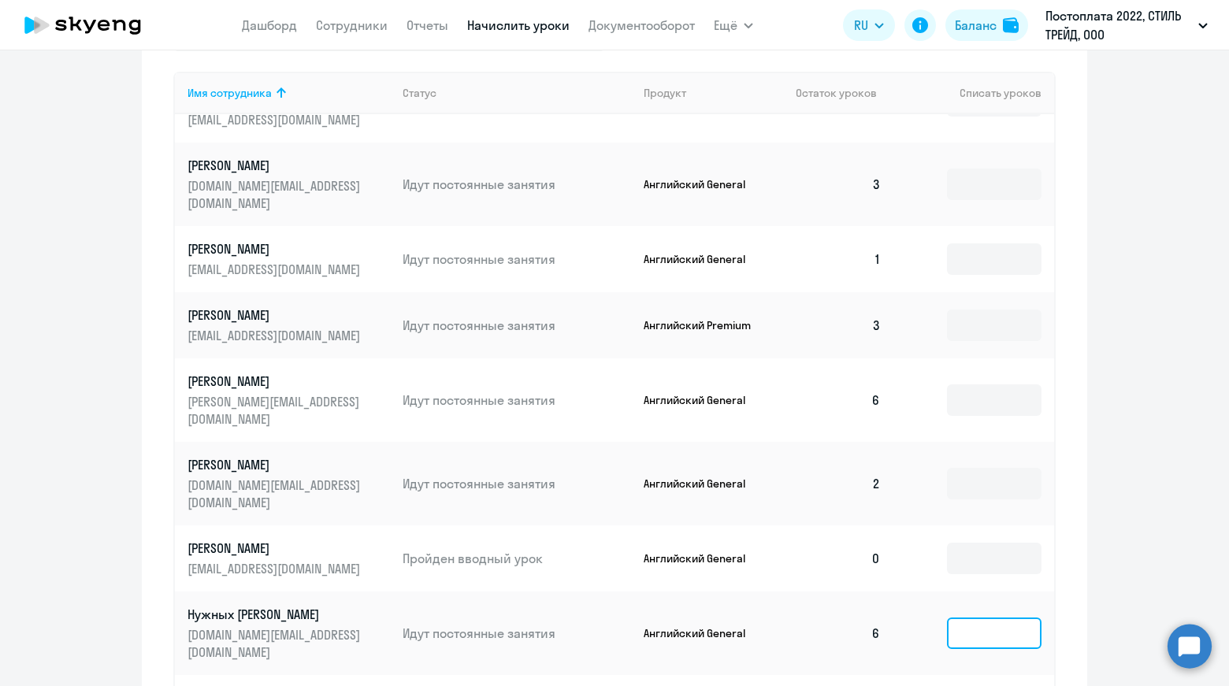
click at [948, 618] on input at bounding box center [994, 634] width 95 height 32
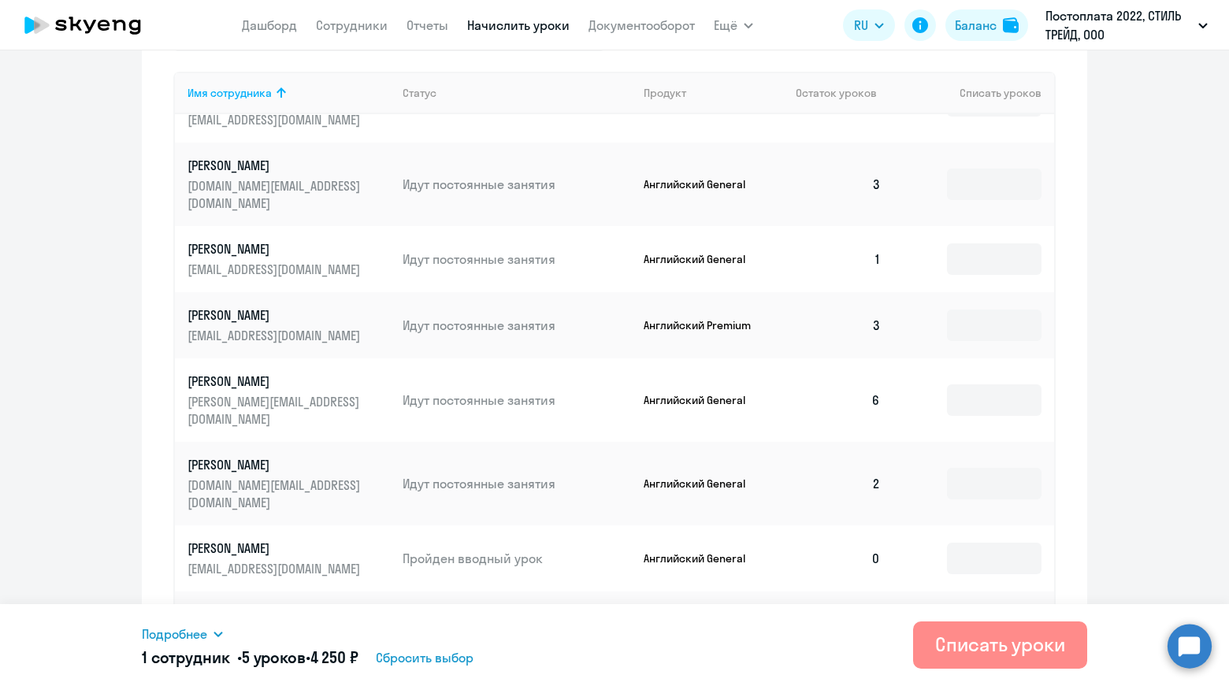
type input "5"
click at [974, 636] on div "Списать уроки" at bounding box center [1000, 644] width 130 height 25
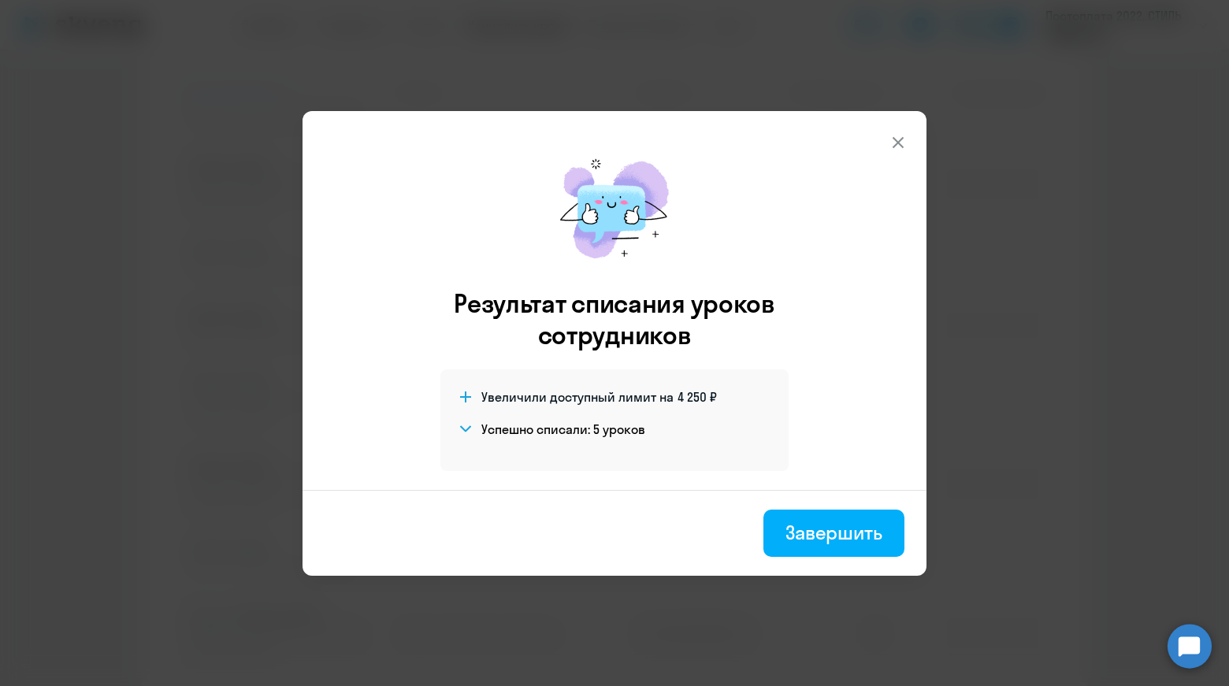
click at [885, 143] on button at bounding box center [898, 143] width 32 height 32
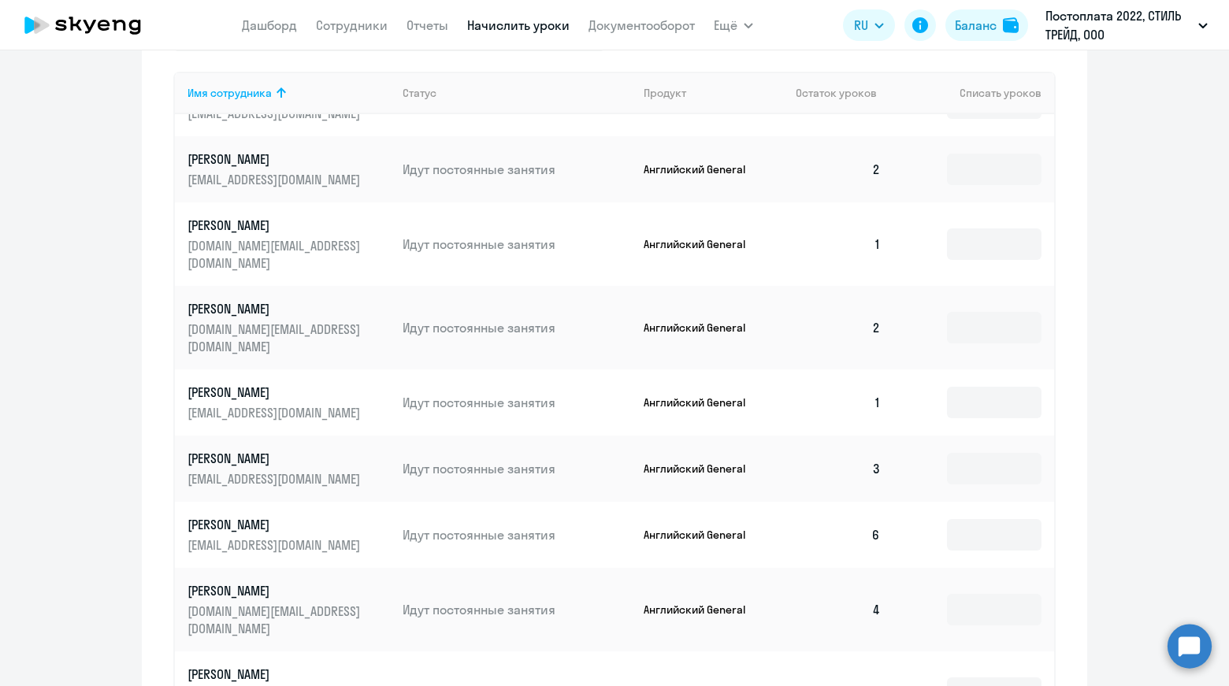
scroll to position [1891, 0]
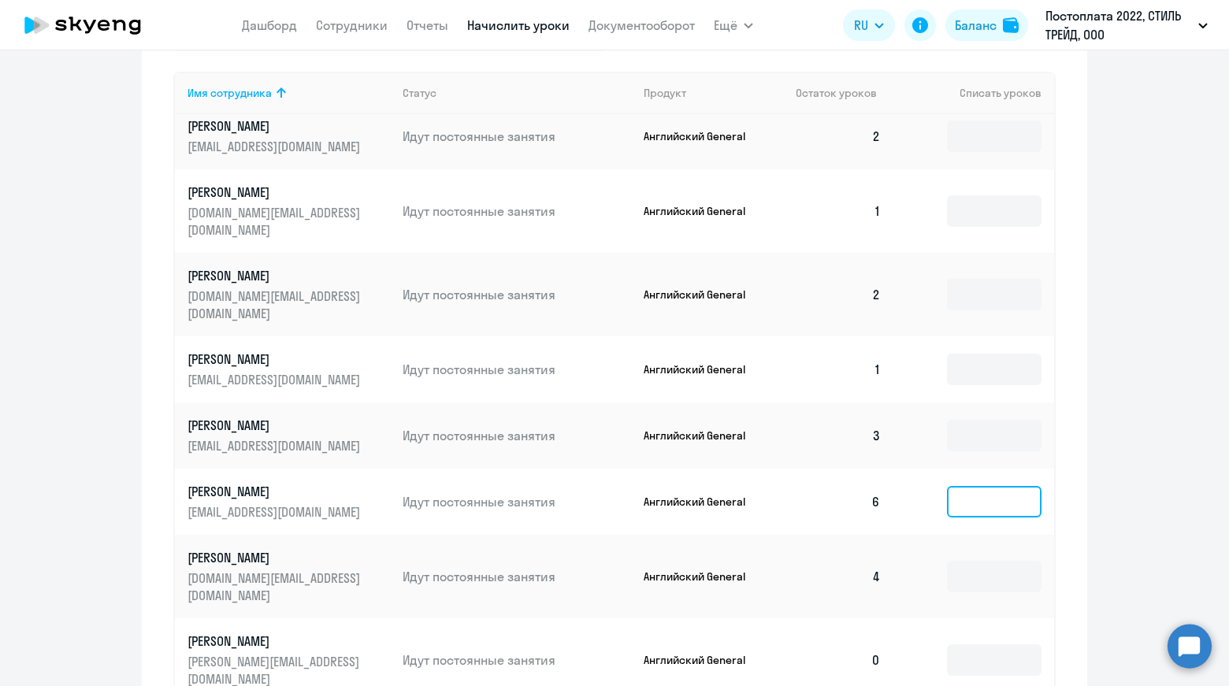
click at [947, 486] on input at bounding box center [994, 502] width 95 height 32
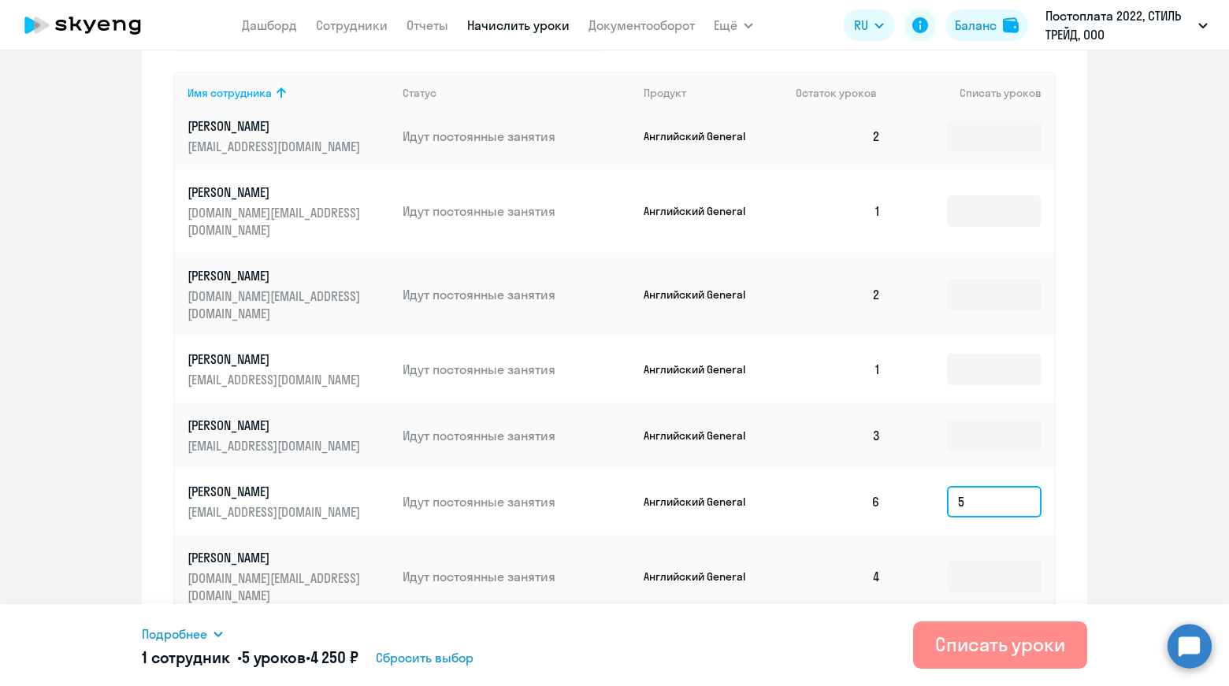
type input "5"
click at [963, 641] on div "Списать уроки" at bounding box center [1000, 644] width 130 height 25
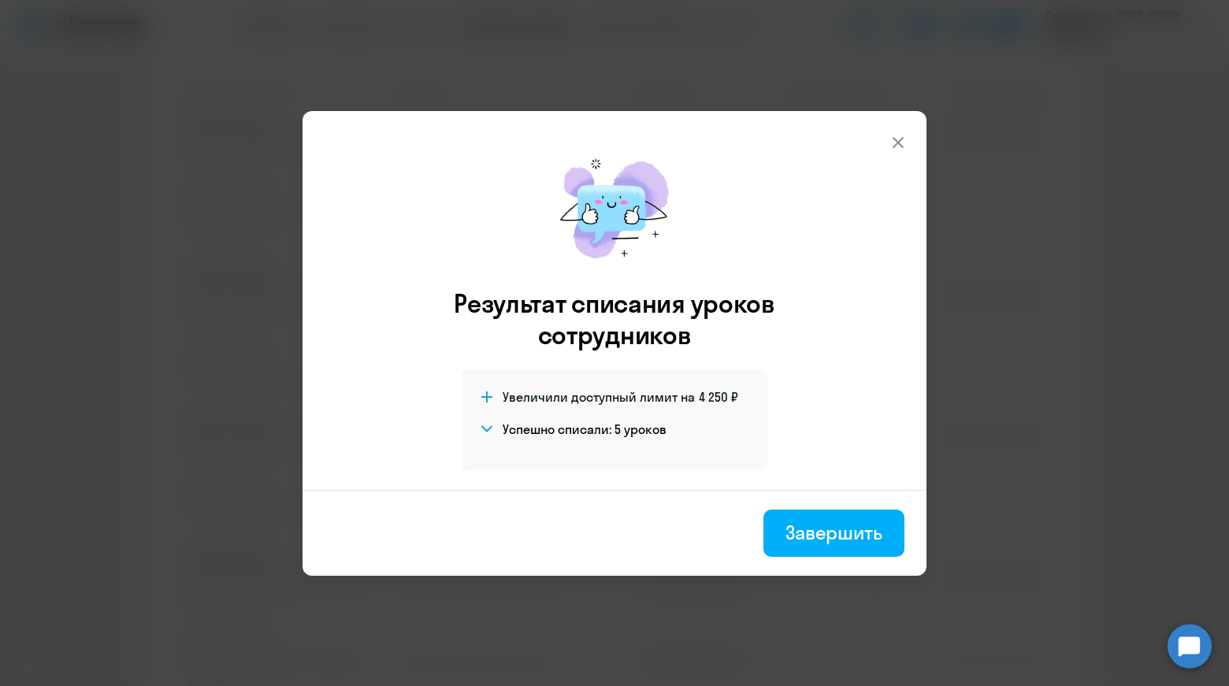
click at [902, 141] on icon at bounding box center [898, 142] width 19 height 19
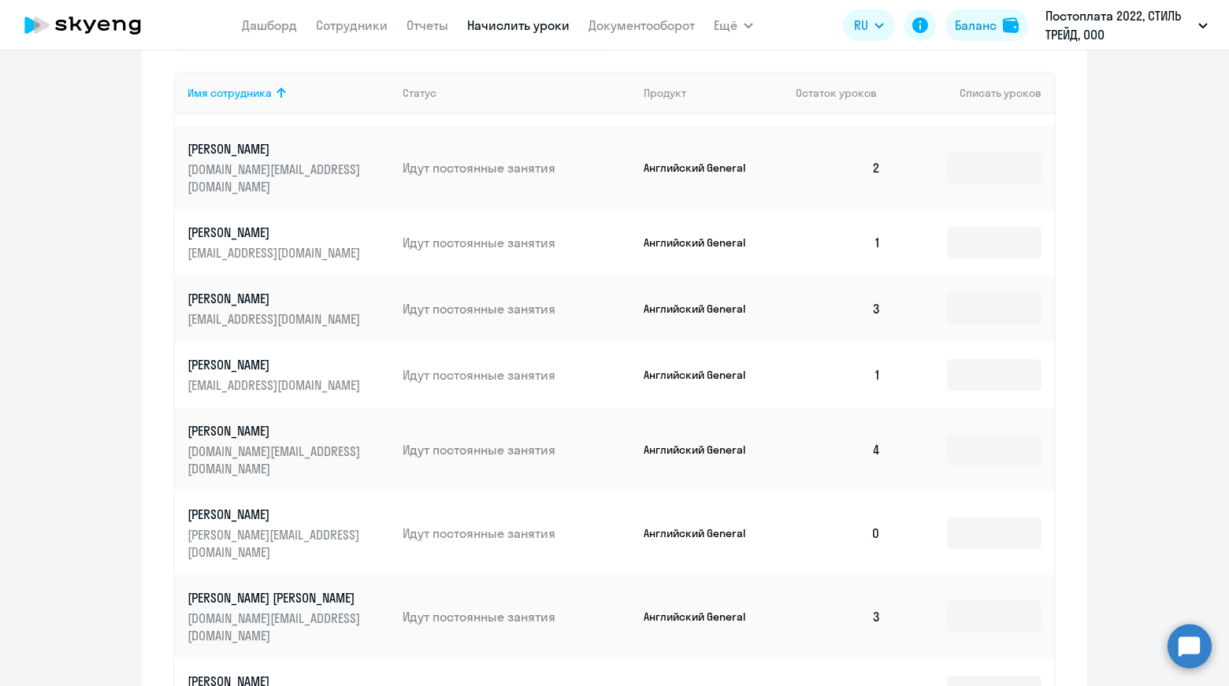
scroll to position [2048, 0]
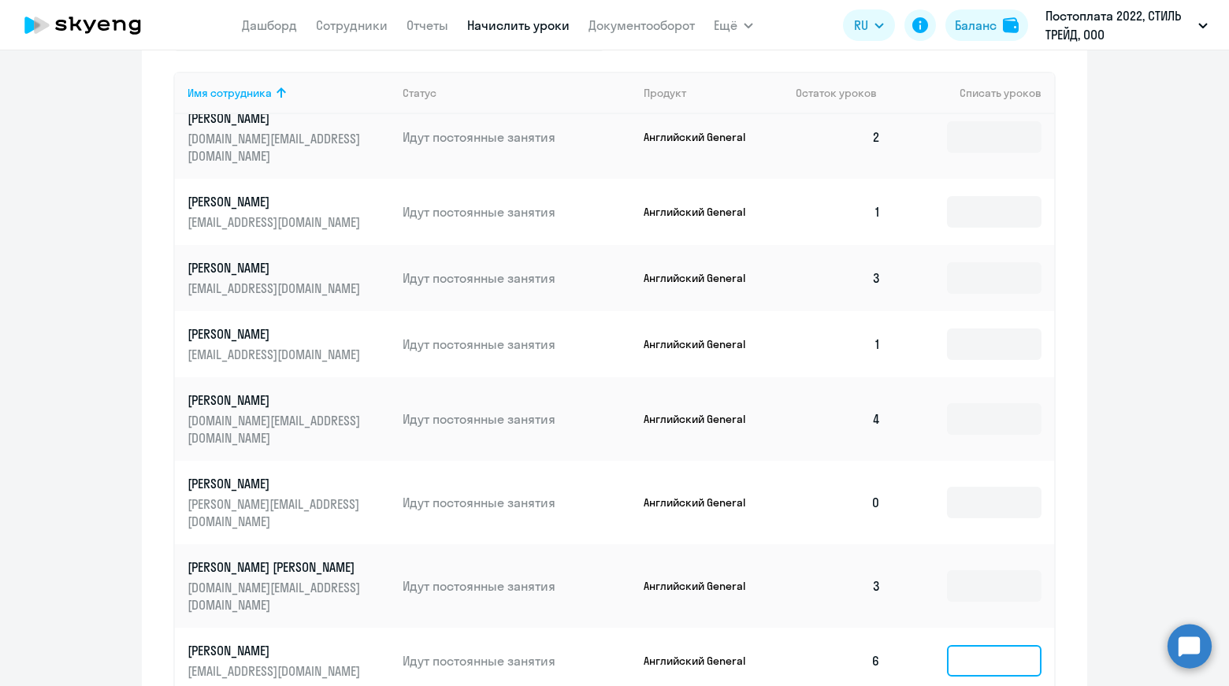
click at [960, 645] on input at bounding box center [994, 661] width 95 height 32
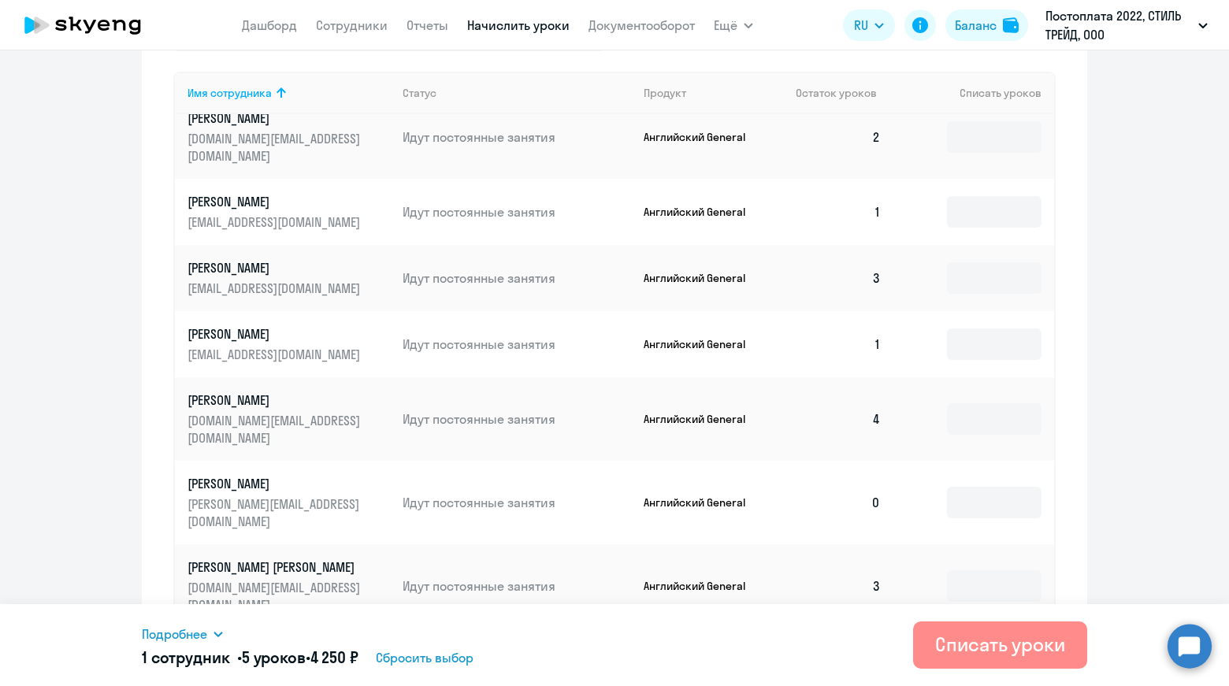
type input "5"
click at [974, 641] on div "Списать уроки" at bounding box center [1000, 644] width 130 height 25
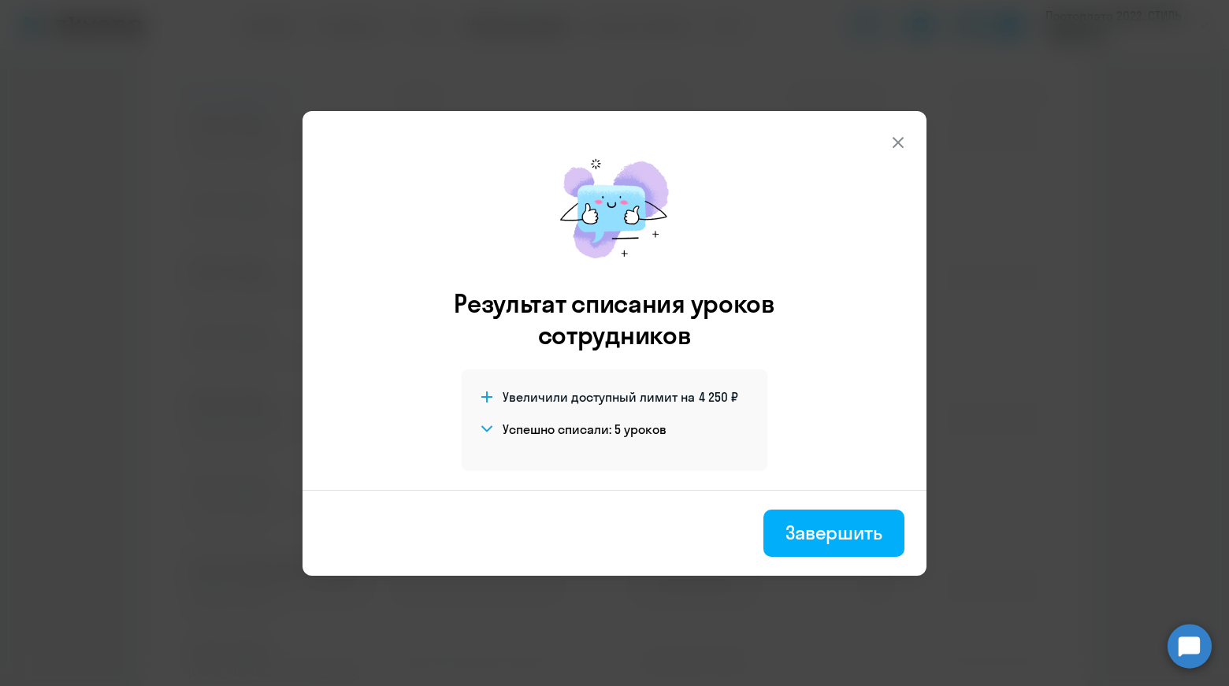
click at [901, 147] on icon at bounding box center [898, 142] width 19 height 19
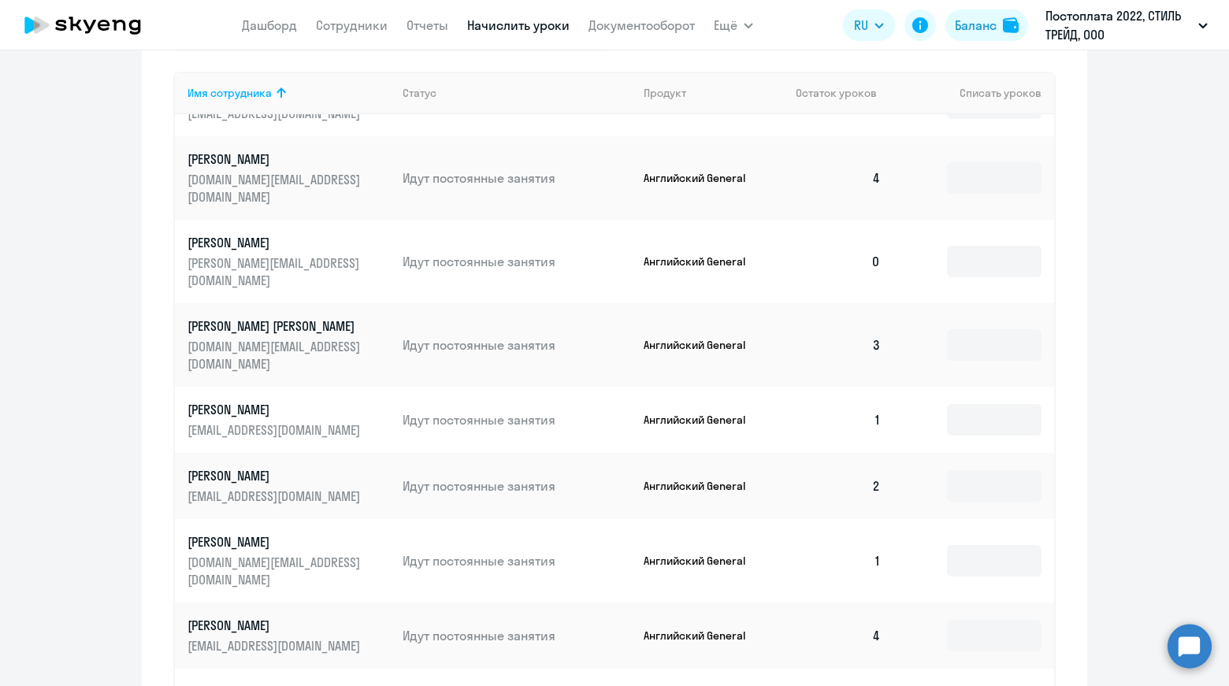
scroll to position [2442, 0]
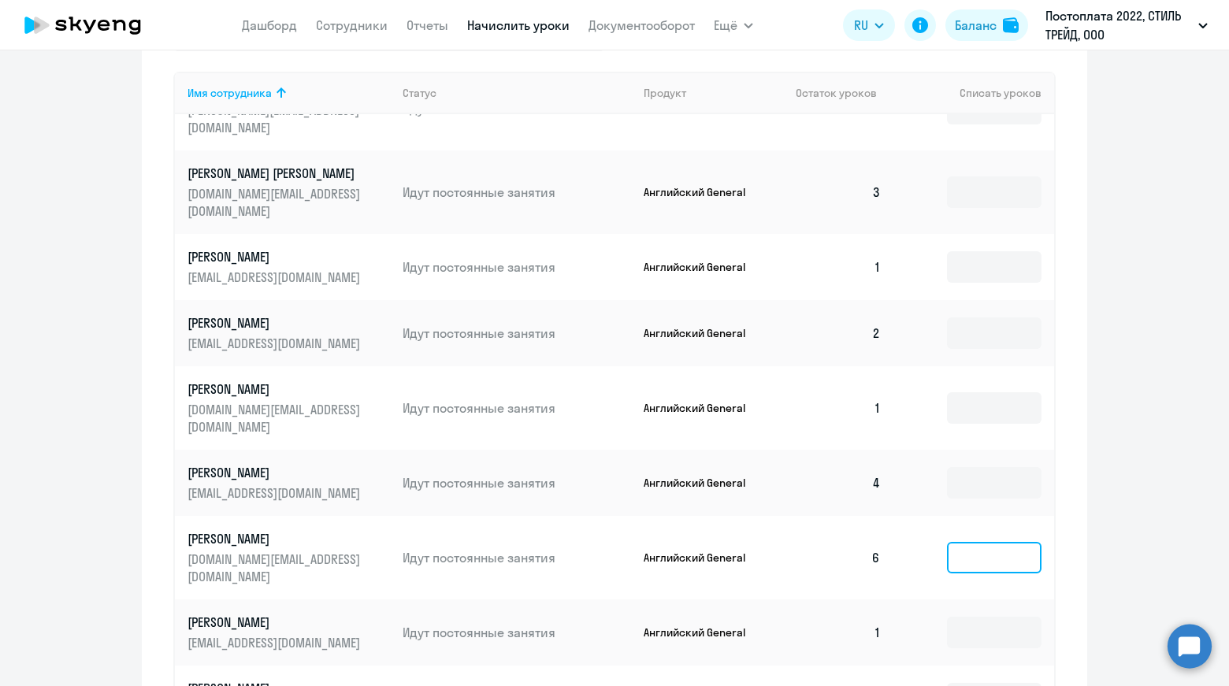
click at [989, 542] on input at bounding box center [994, 558] width 95 height 32
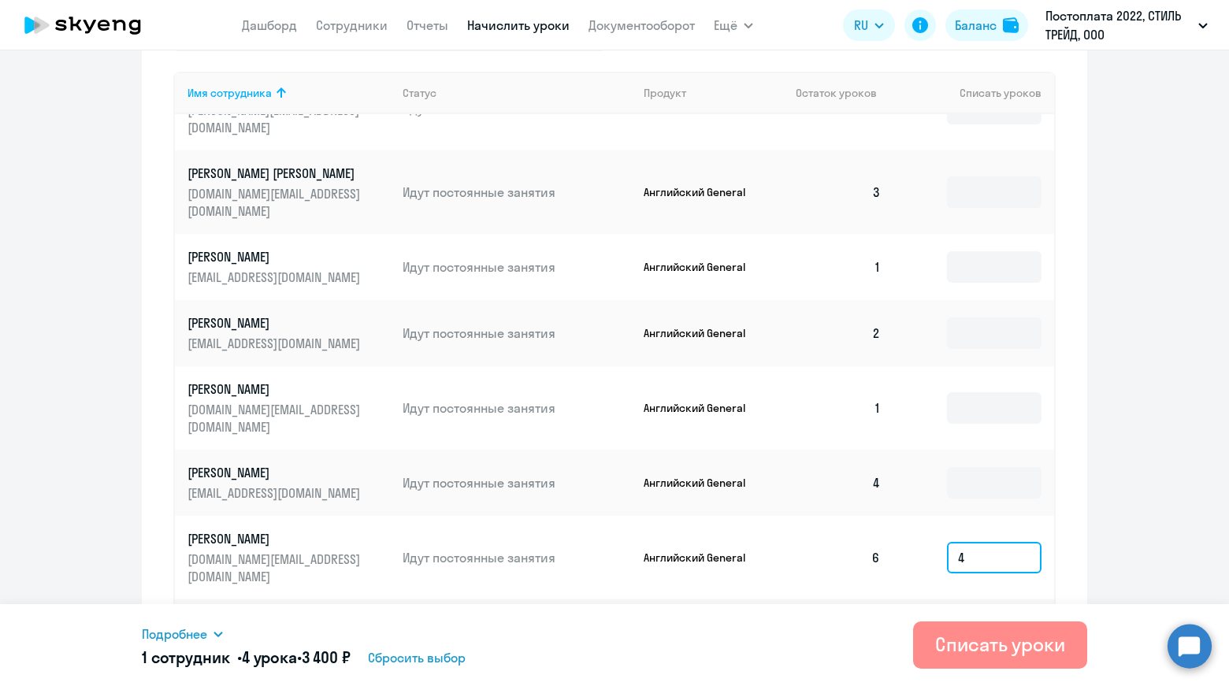
type input "4"
click at [1008, 639] on div "Списать уроки" at bounding box center [1000, 644] width 130 height 25
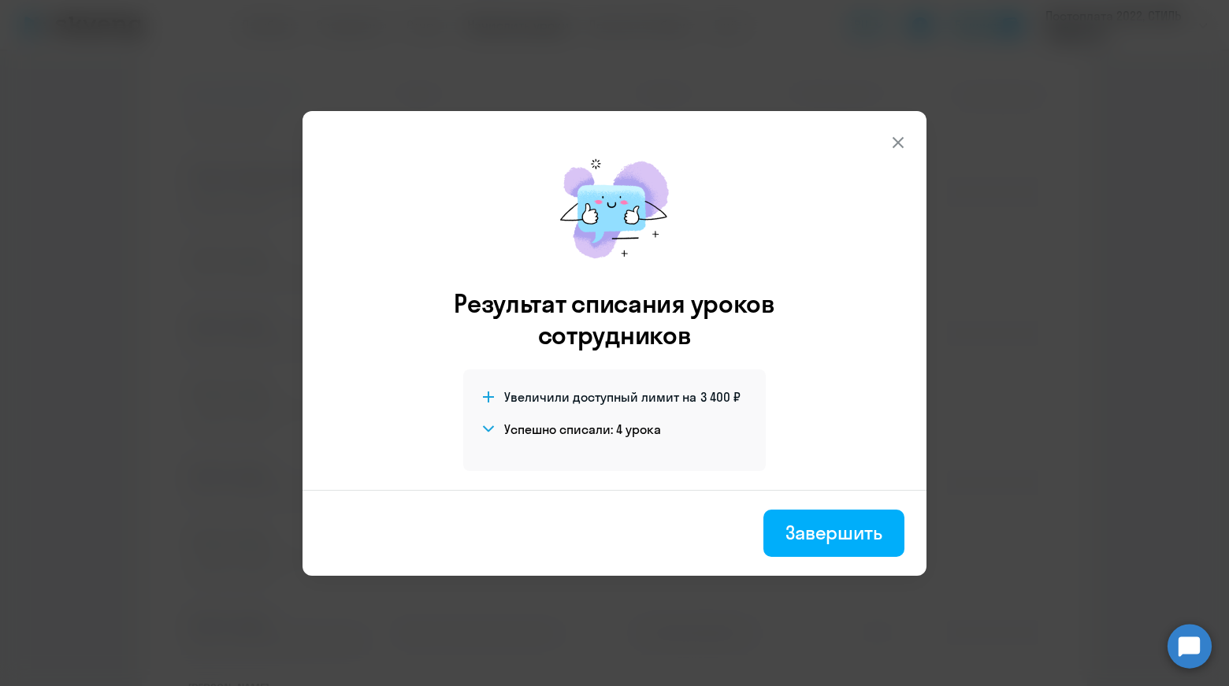
click at [901, 132] on button at bounding box center [898, 143] width 32 height 32
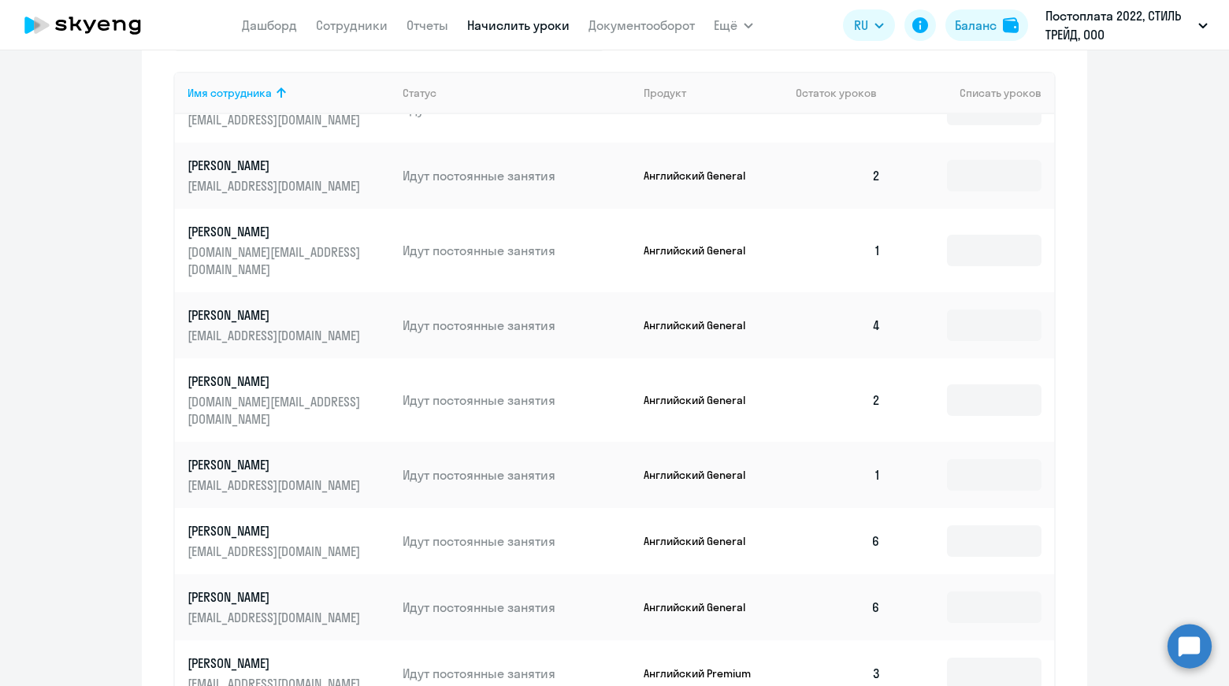
scroll to position [2678, 0]
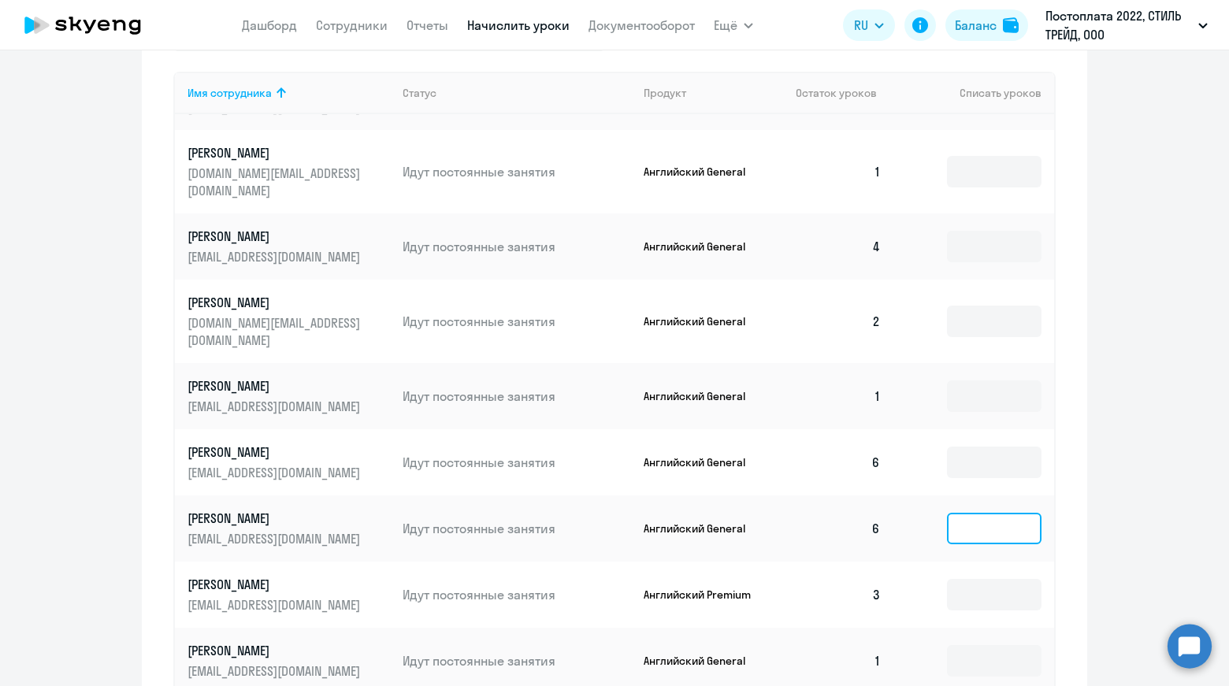
click at [978, 513] on input at bounding box center [994, 529] width 95 height 32
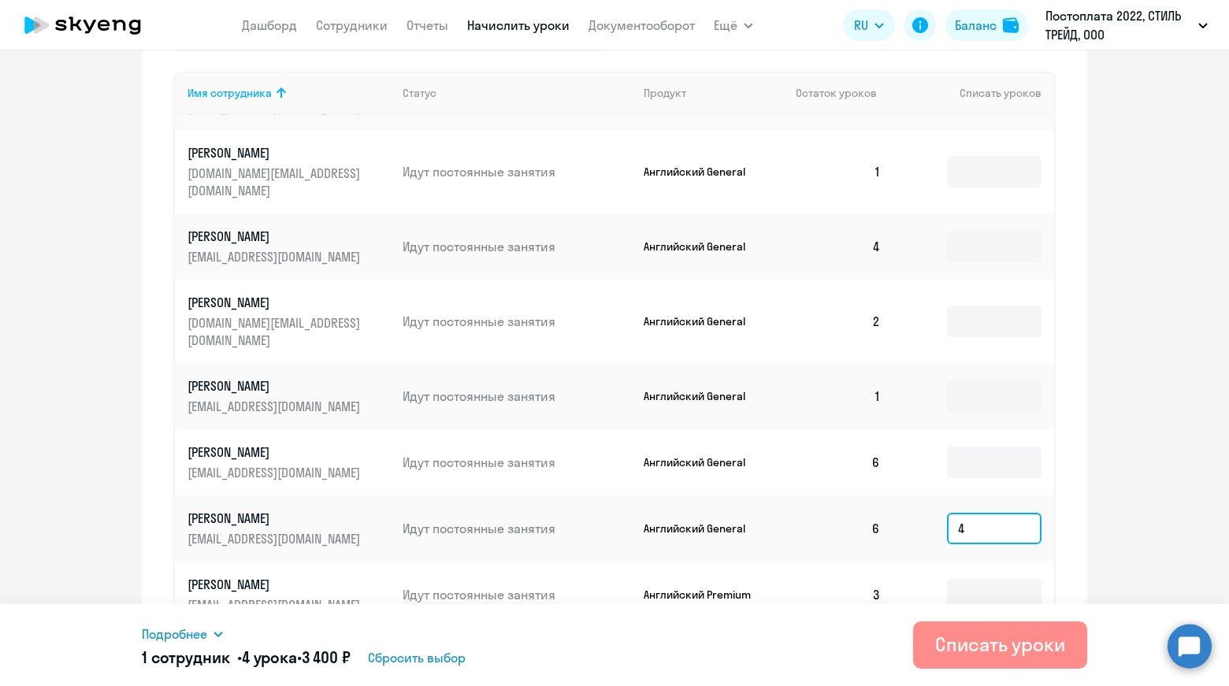
type input "4"
click at [1004, 646] on div "Списать уроки" at bounding box center [1000, 644] width 130 height 25
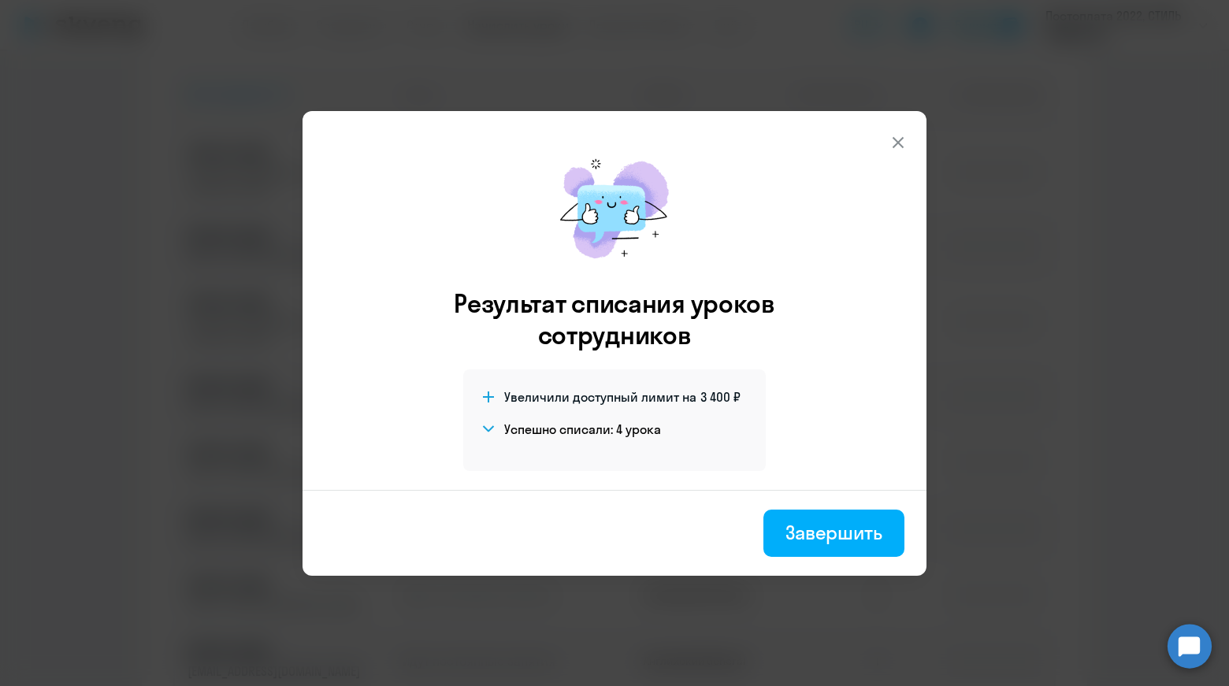
click at [903, 139] on icon at bounding box center [898, 142] width 19 height 19
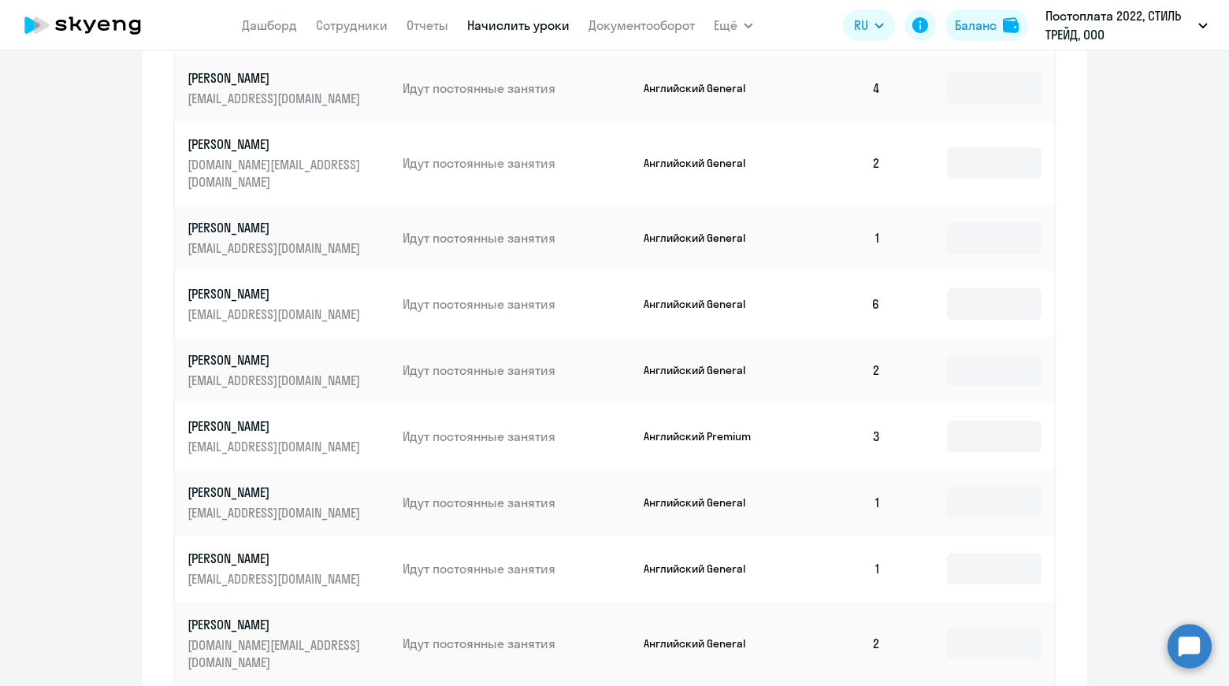
scroll to position [776, 0]
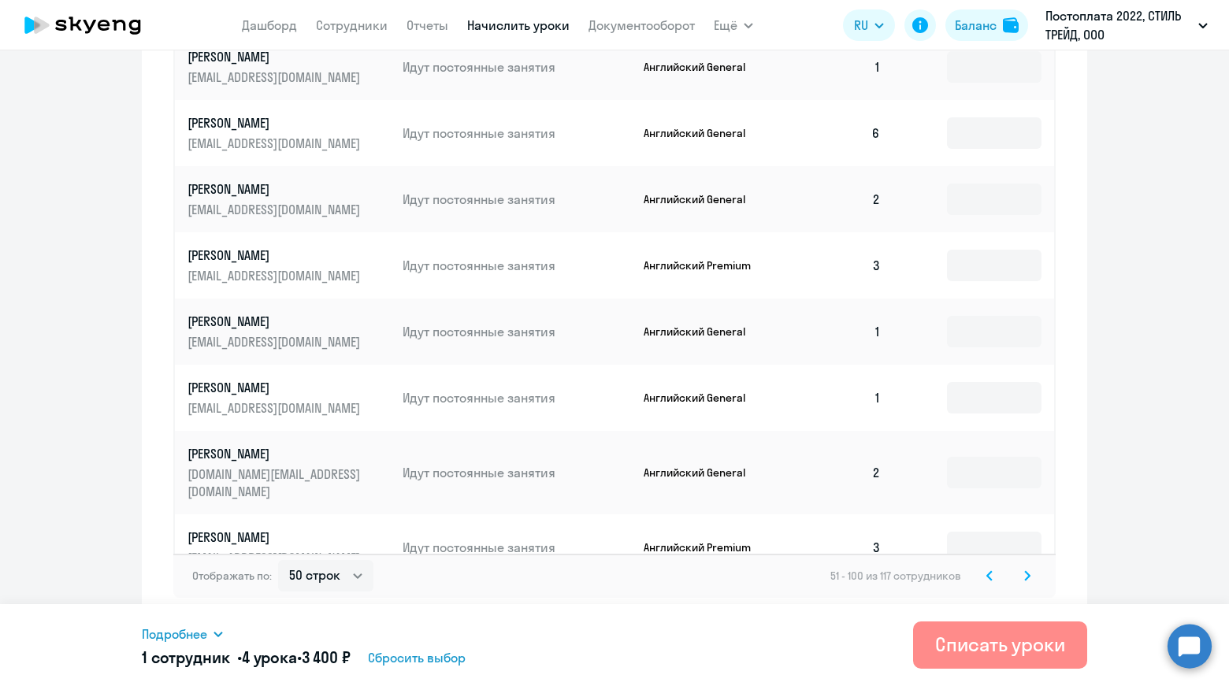
type input "4"
click at [993, 642] on div "Списать уроки" at bounding box center [1000, 644] width 130 height 25
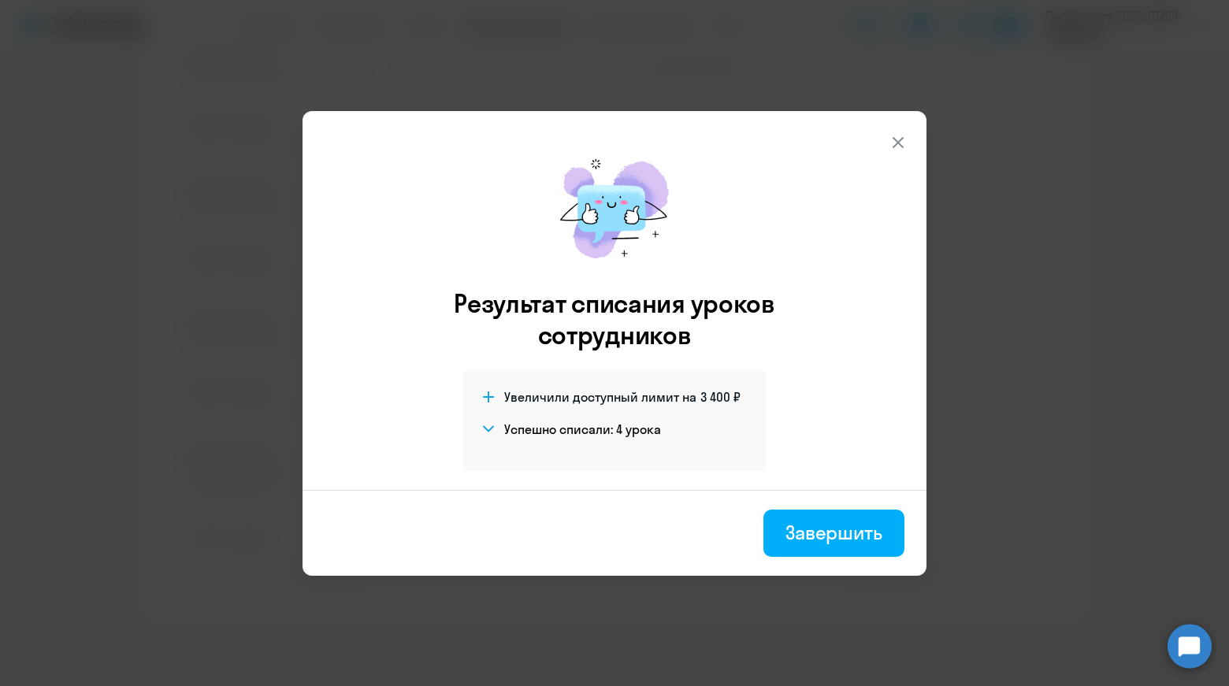
drag, startPoint x: 896, startPoint y: 141, endPoint x: 815, endPoint y: 193, distance: 96.4
click at [896, 141] on icon at bounding box center [898, 142] width 19 height 19
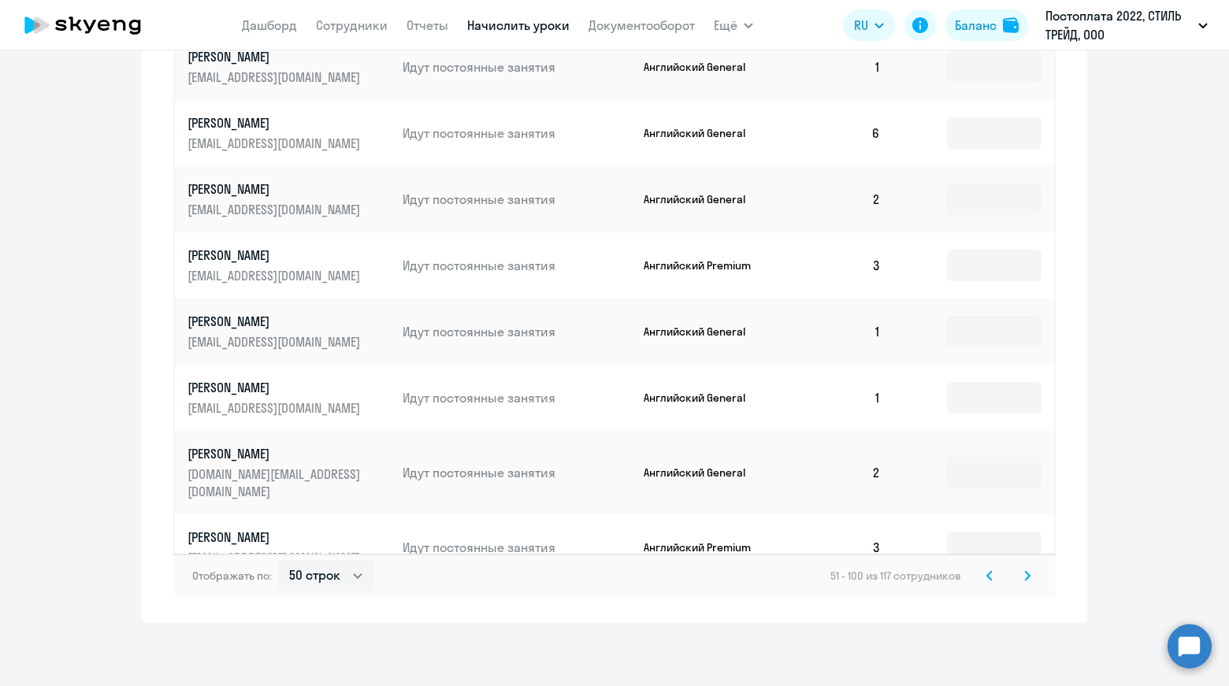
click at [1024, 575] on svg-icon at bounding box center [1027, 575] width 19 height 19
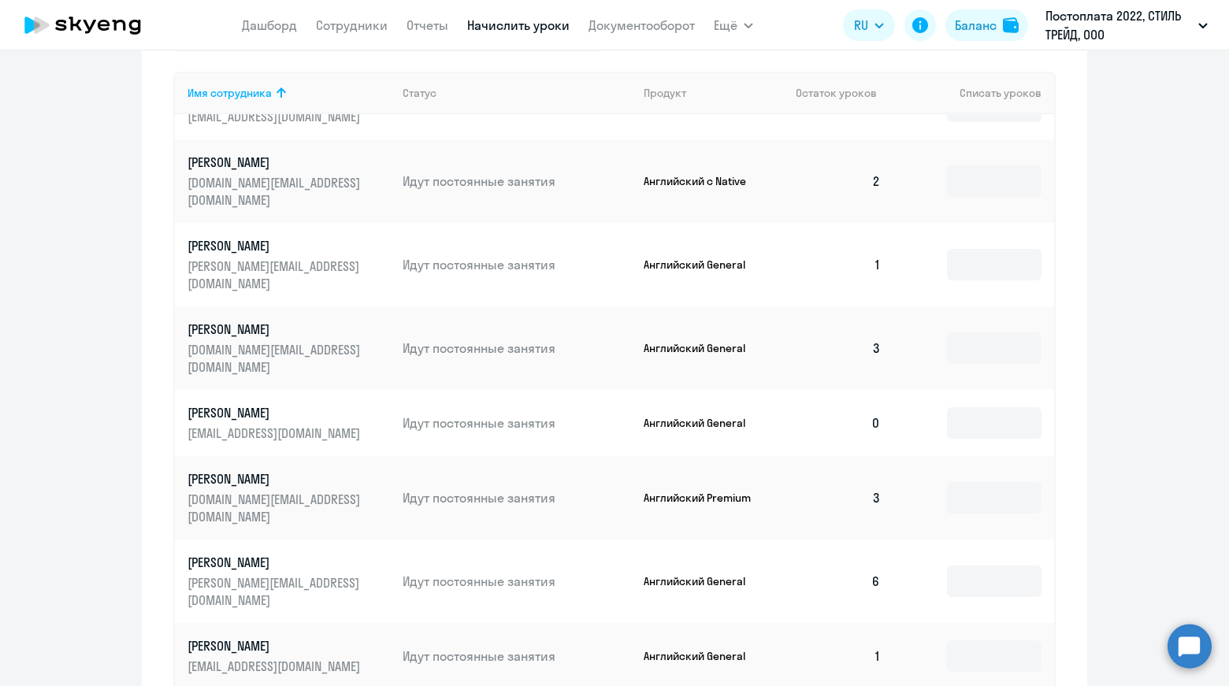
scroll to position [484, 0]
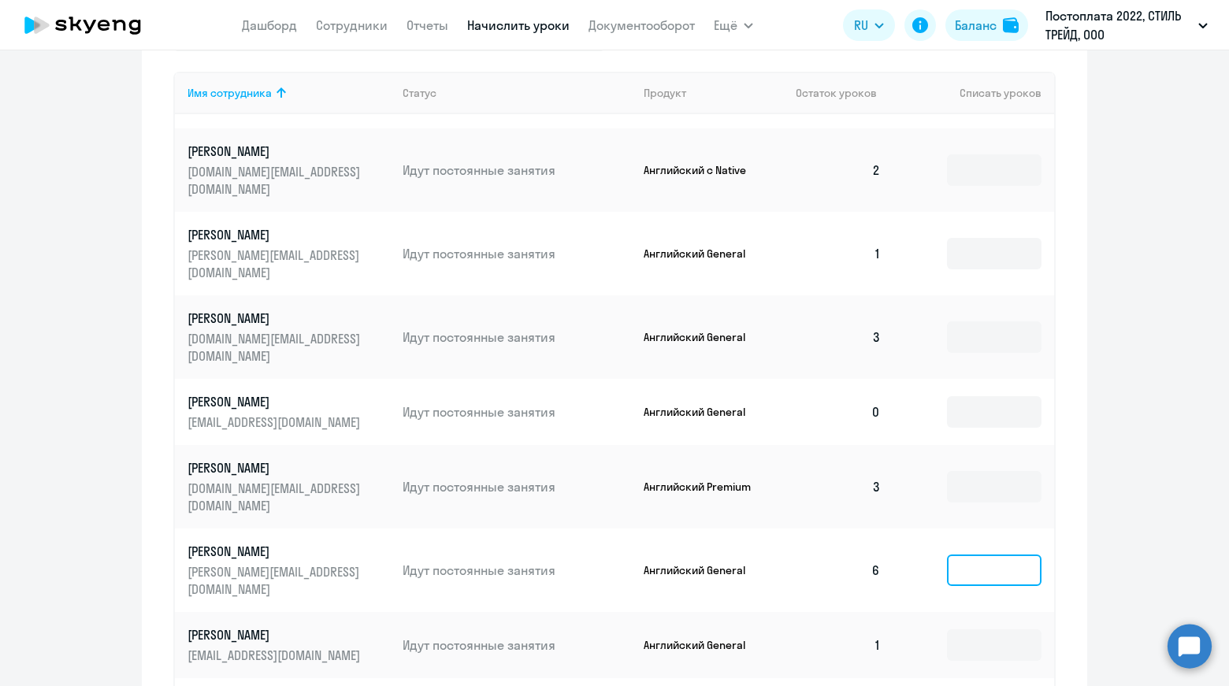
click at [970, 555] on input at bounding box center [994, 571] width 95 height 32
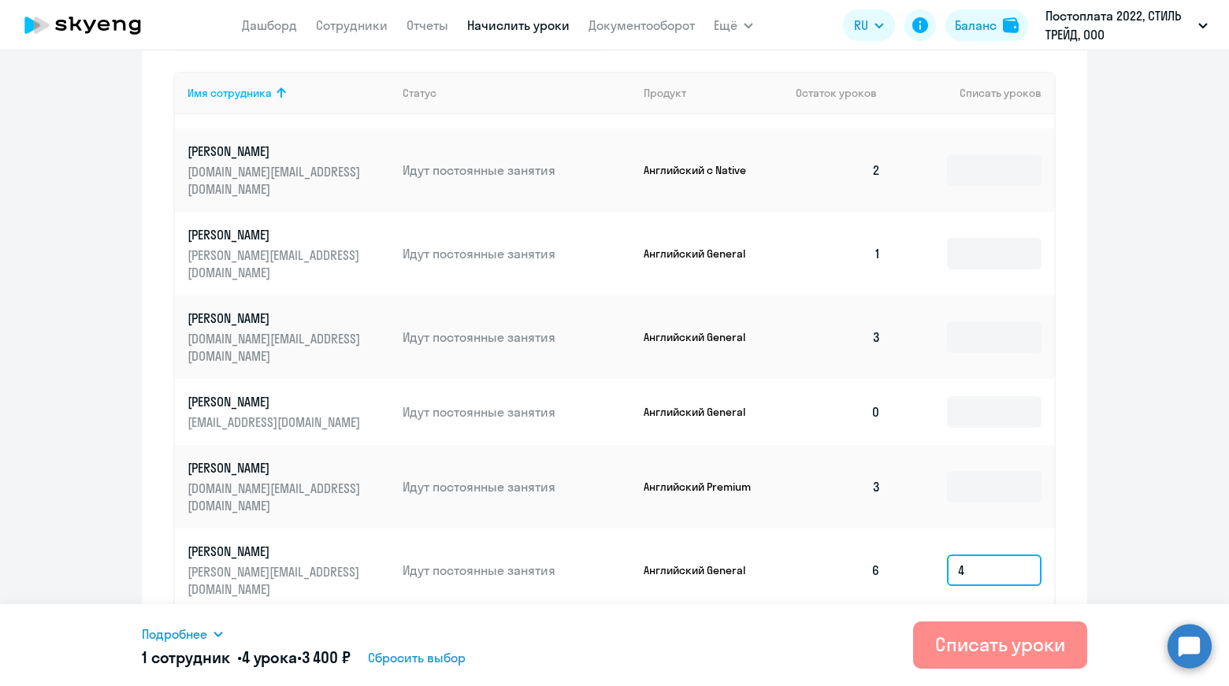
type input "4"
click at [975, 647] on div "Списать уроки" at bounding box center [1000, 644] width 130 height 25
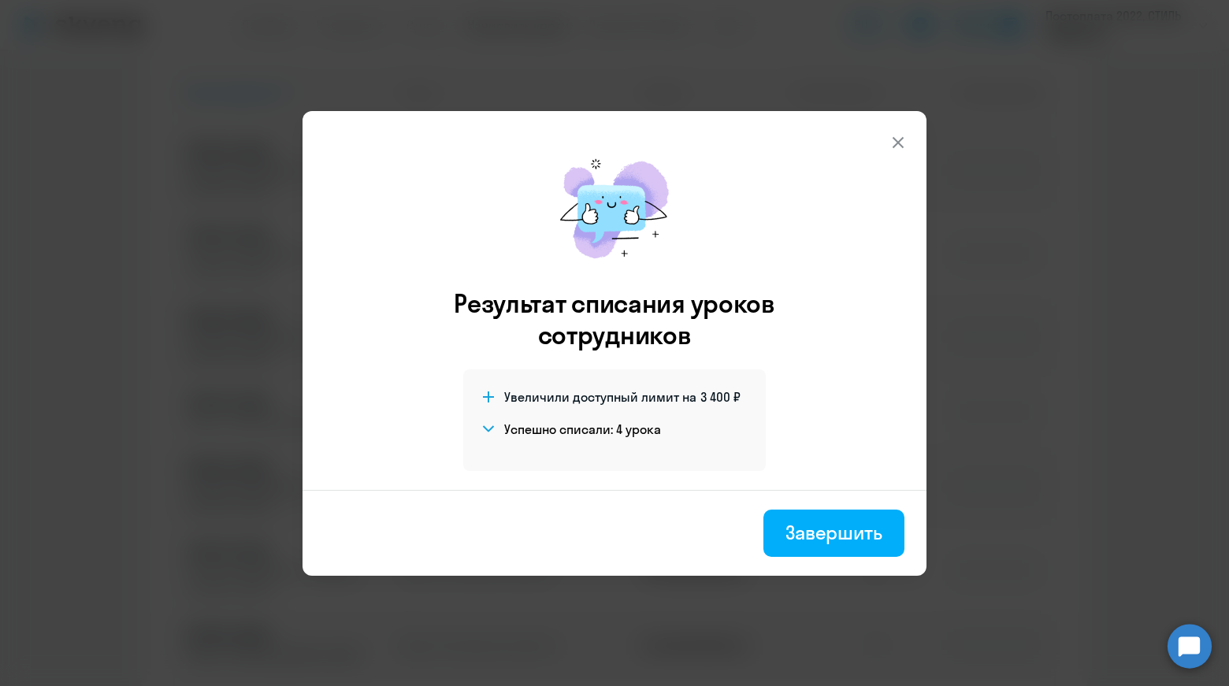
click at [900, 145] on icon at bounding box center [898, 141] width 11 height 11
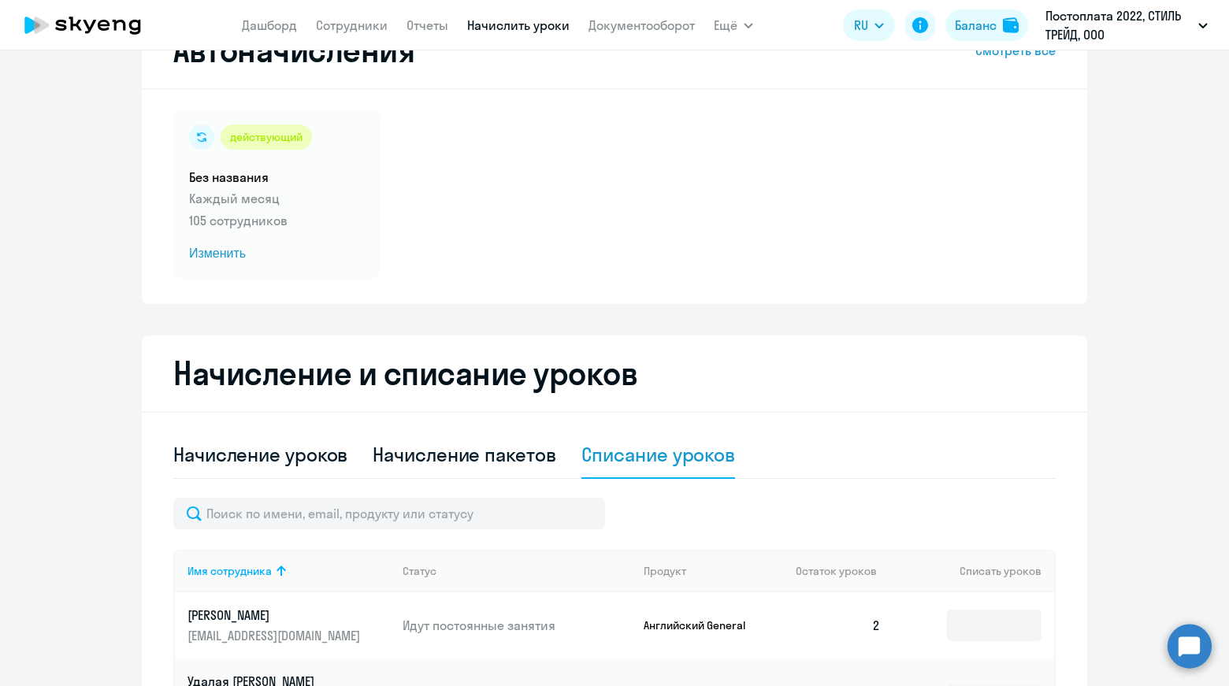
scroll to position [0, 0]
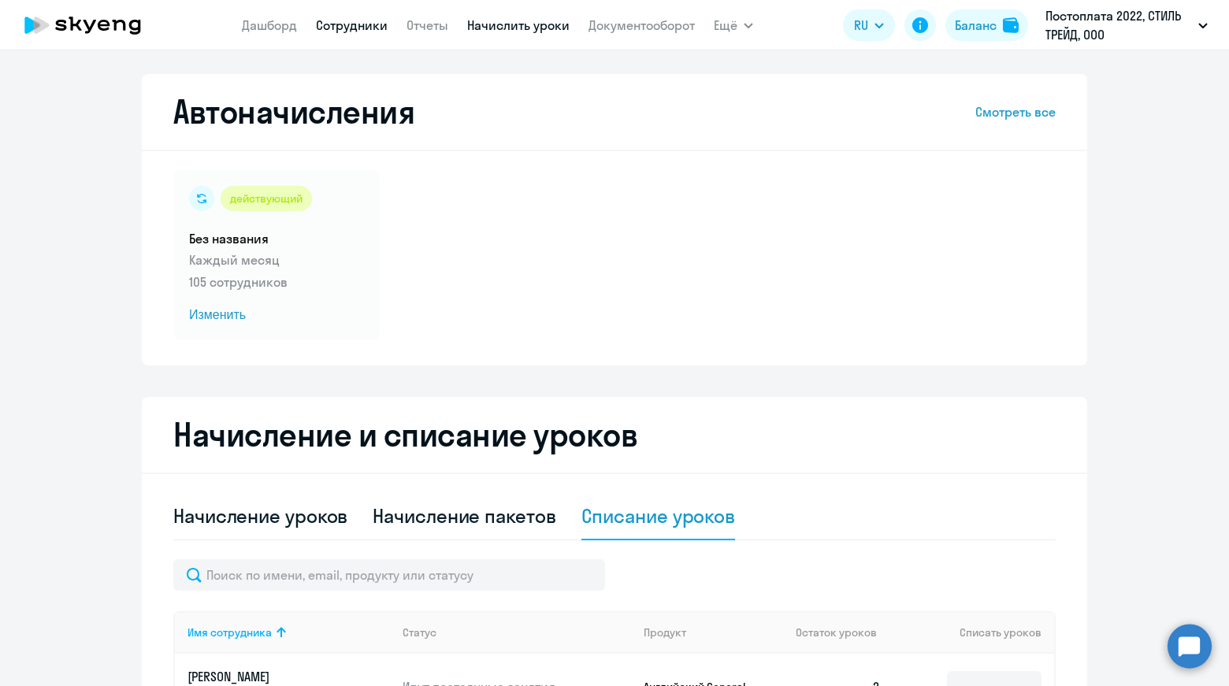
click at [324, 20] on link "Сотрудники" at bounding box center [352, 25] width 72 height 16
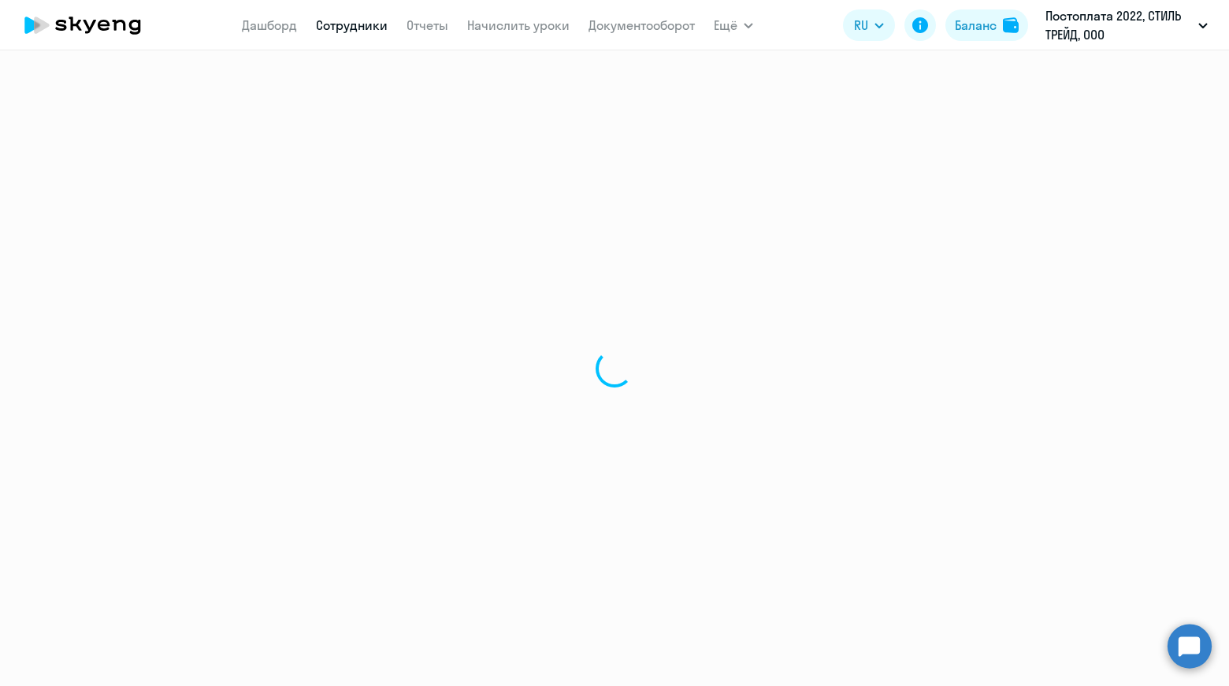
select select "30"
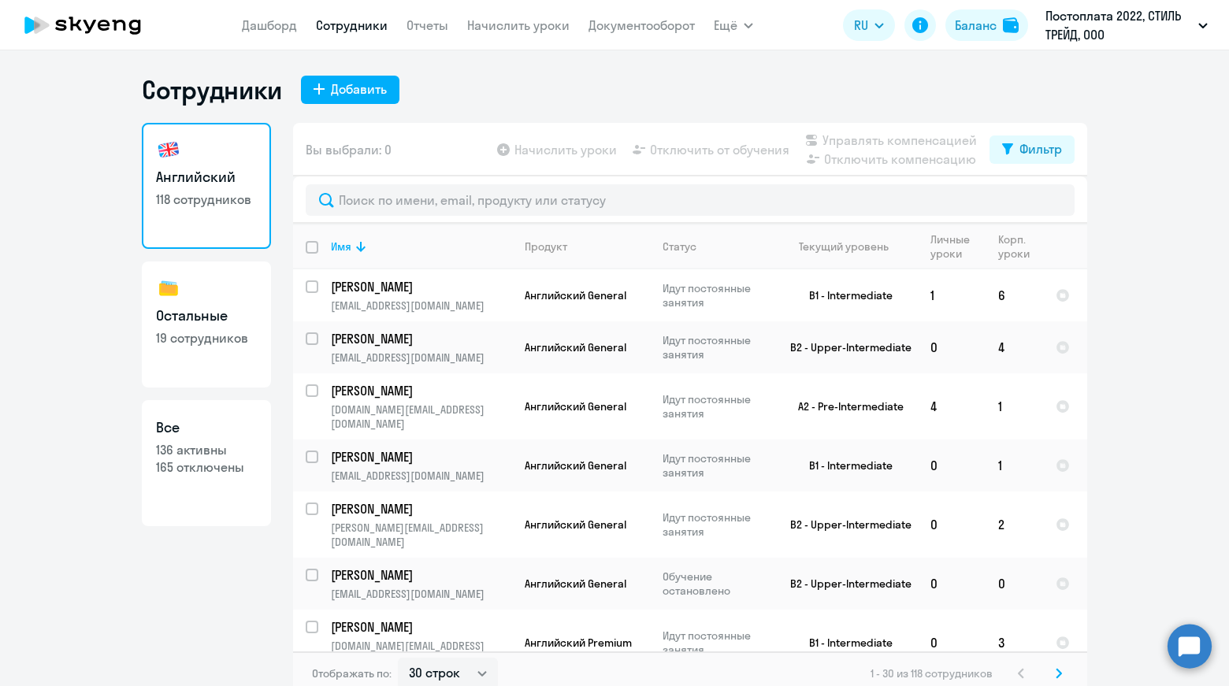
click at [1196, 642] on circle at bounding box center [1189, 646] width 44 height 44
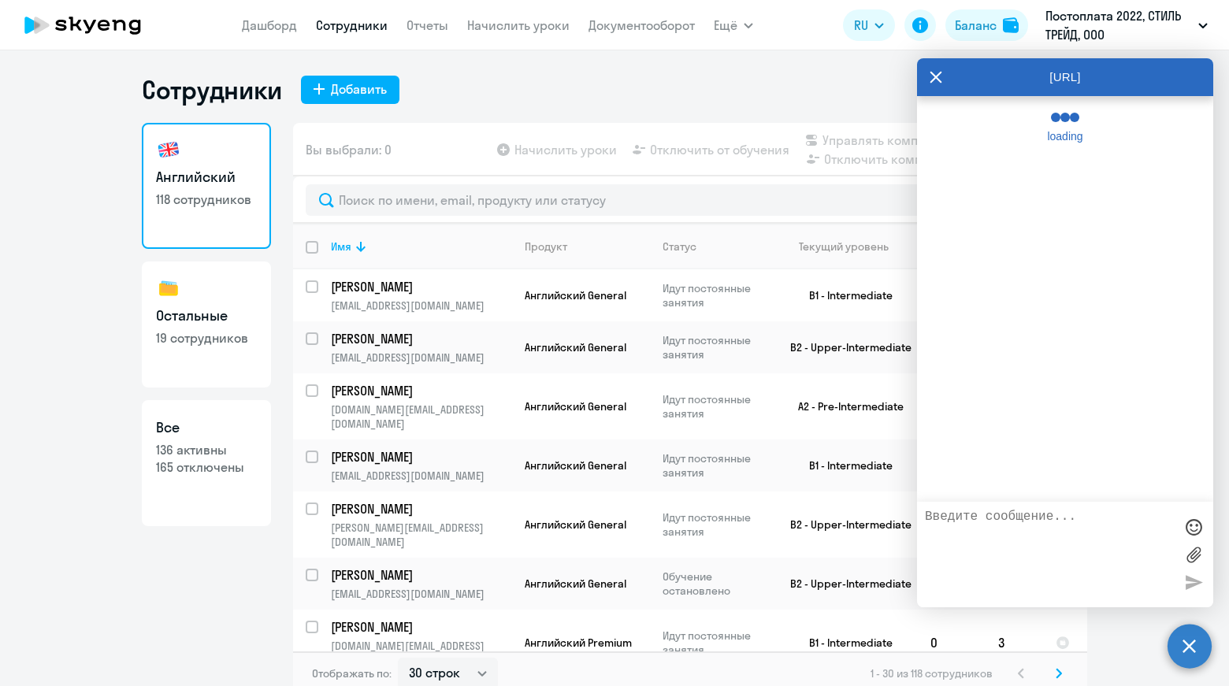
click at [1097, 517] on textarea at bounding box center [1049, 555] width 249 height 90
click at [936, 84] on icon at bounding box center [936, 77] width 13 height 38
